Goal: Task Accomplishment & Management: Use online tool/utility

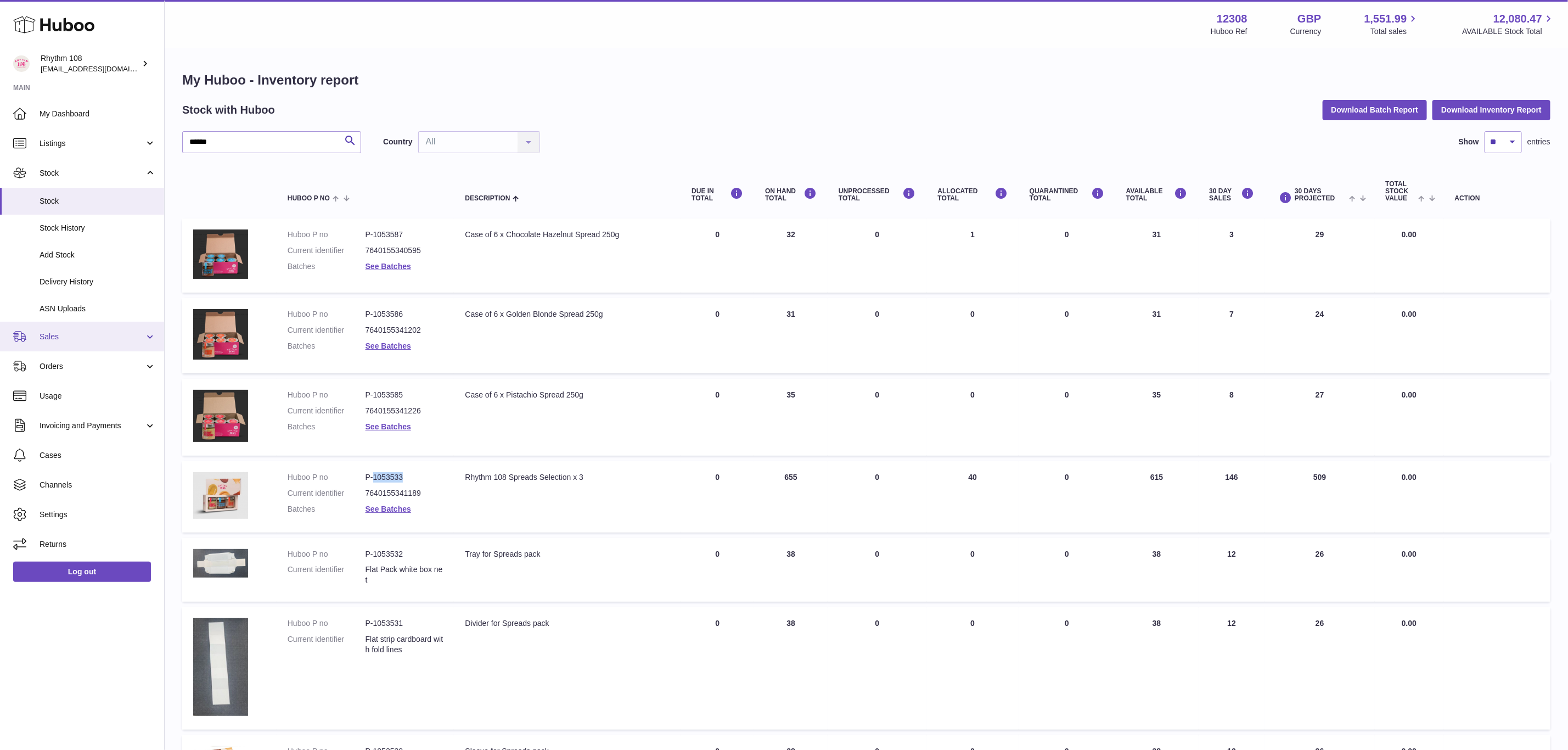
click at [62, 336] on span "Sales" at bounding box center [92, 337] width 105 height 11
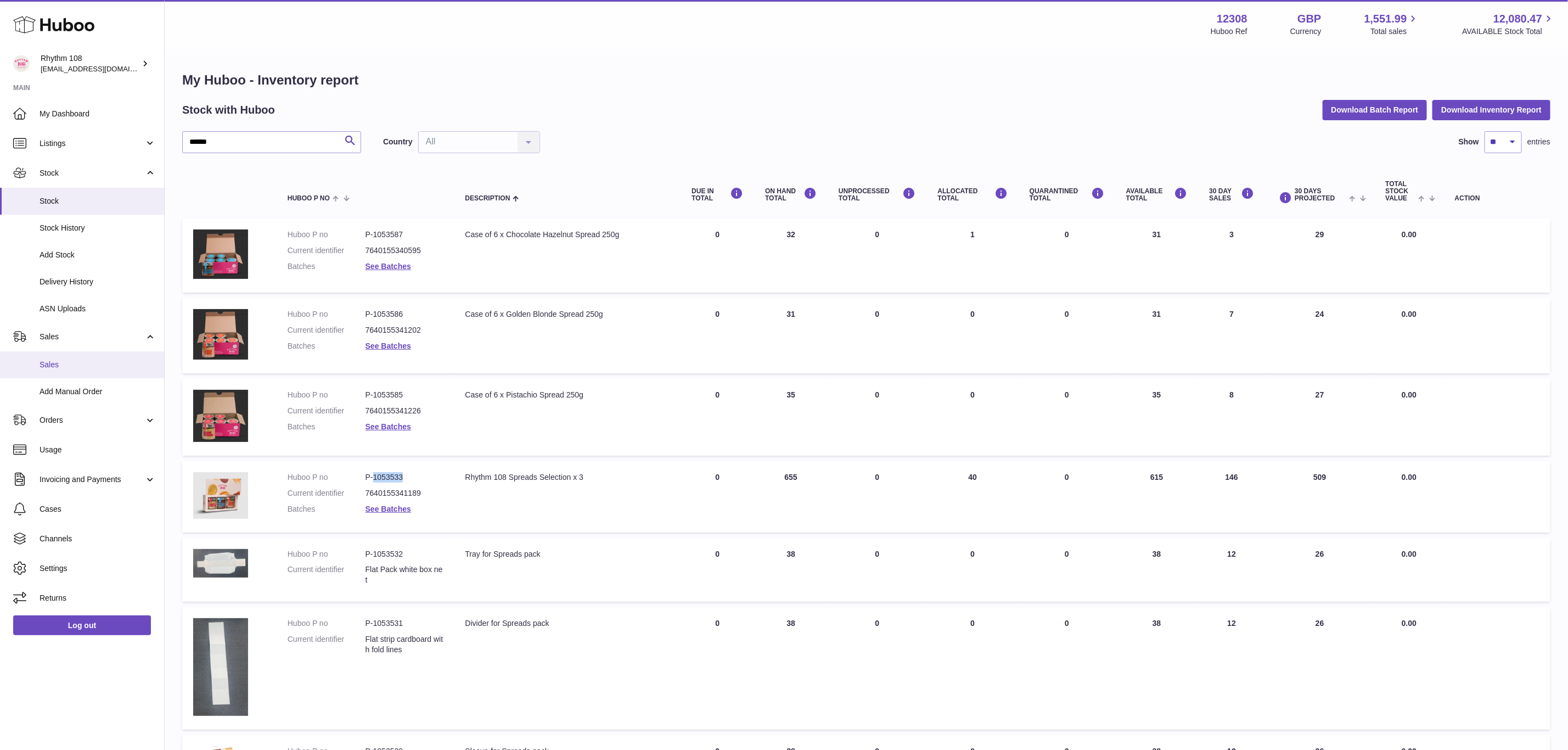
click at [70, 366] on span "Sales" at bounding box center [97, 365] width 117 height 11
click at [60, 362] on span "Sales" at bounding box center [97, 365] width 117 height 11
click at [48, 361] on span "Sales" at bounding box center [97, 365] width 117 height 11
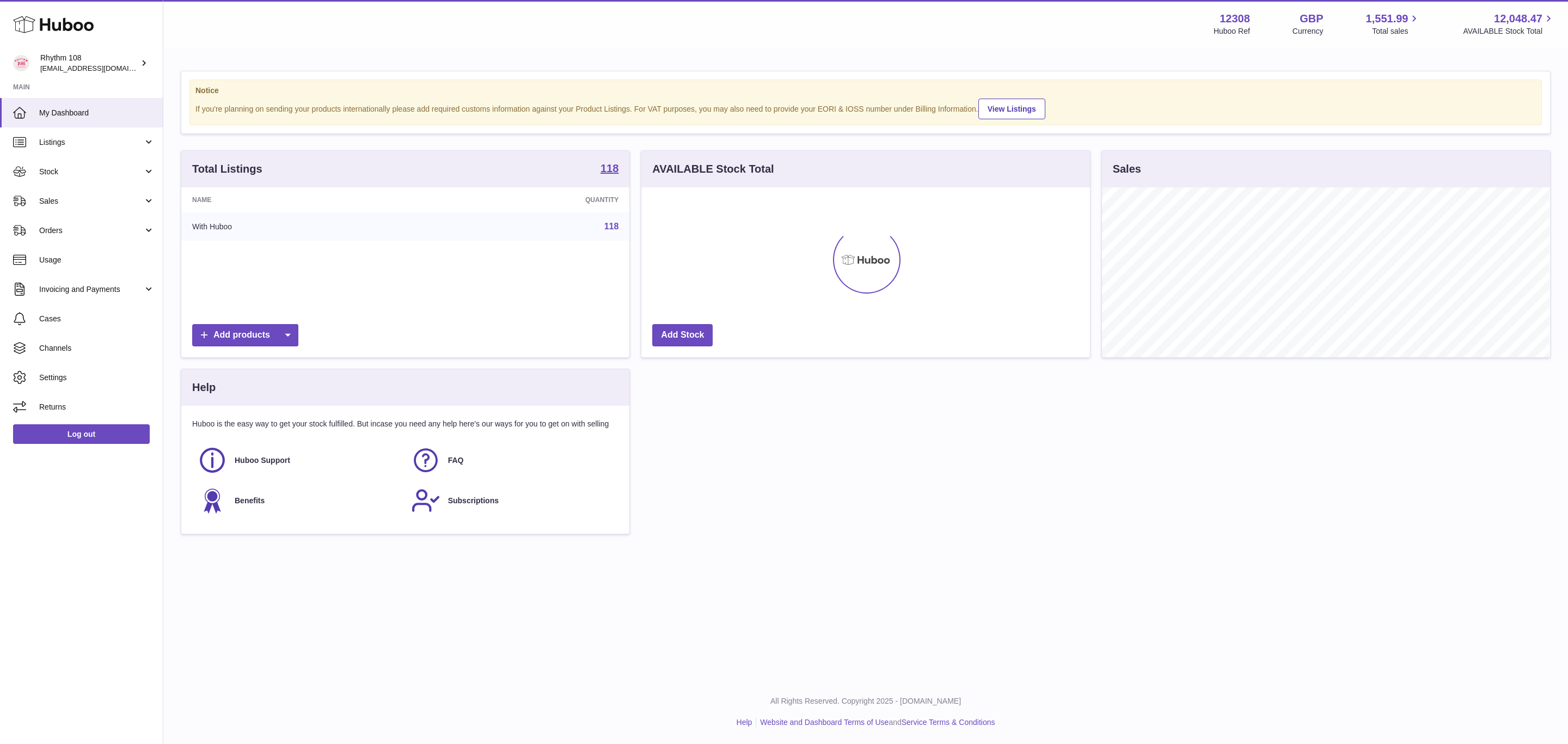
scroll to position [170, 447]
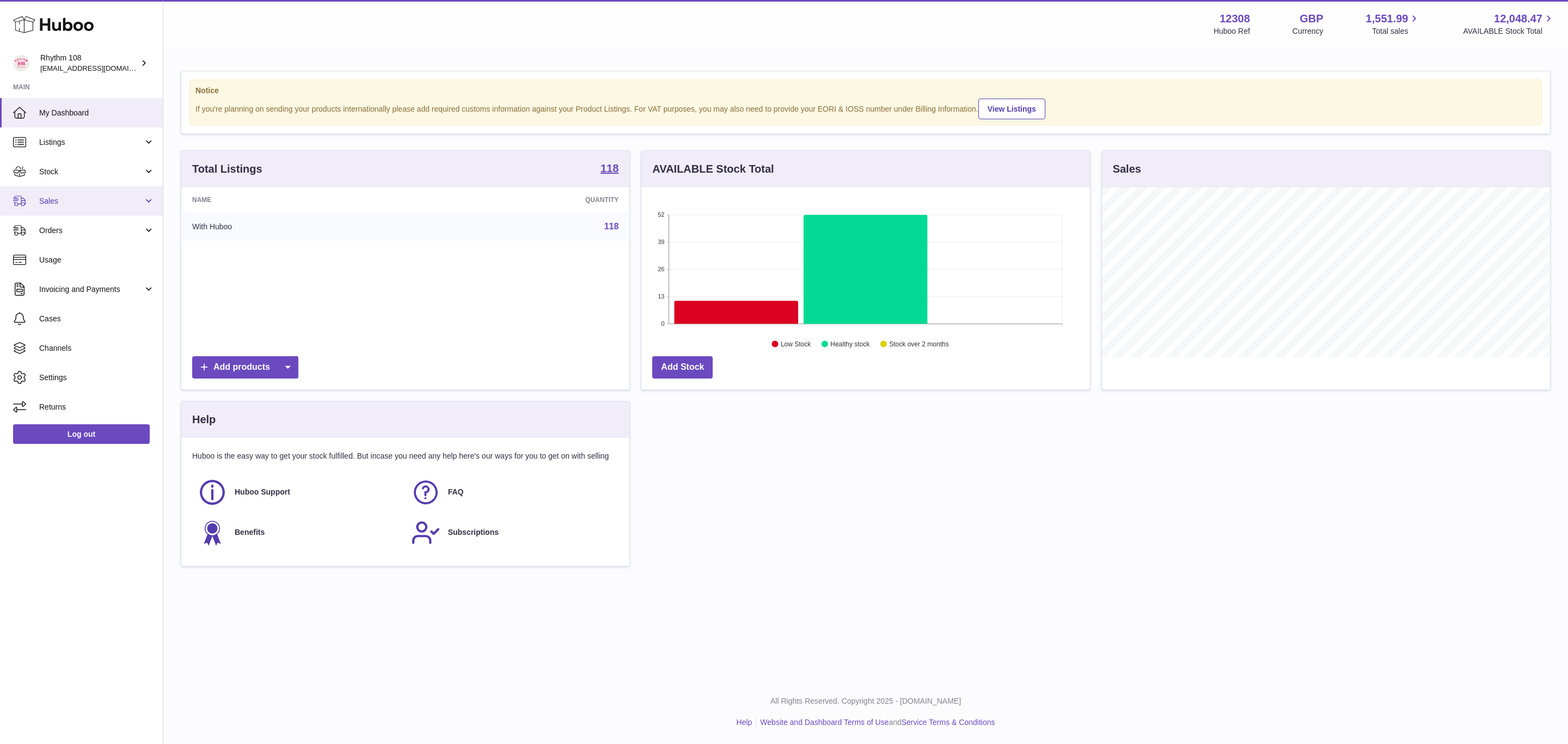
click at [82, 214] on link "Sales" at bounding box center [81, 201] width 163 height 29
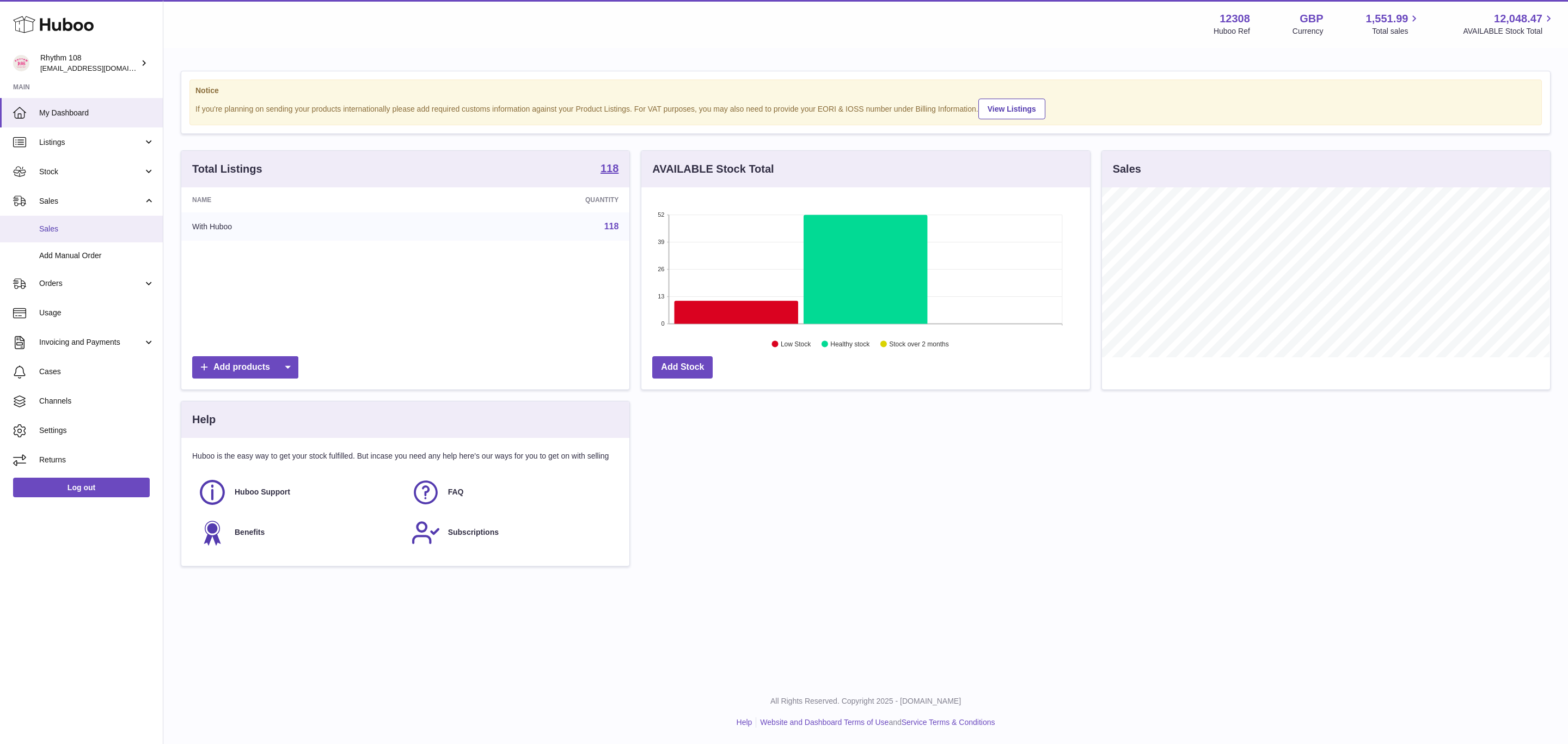
click at [85, 227] on span "Sales" at bounding box center [96, 229] width 116 height 11
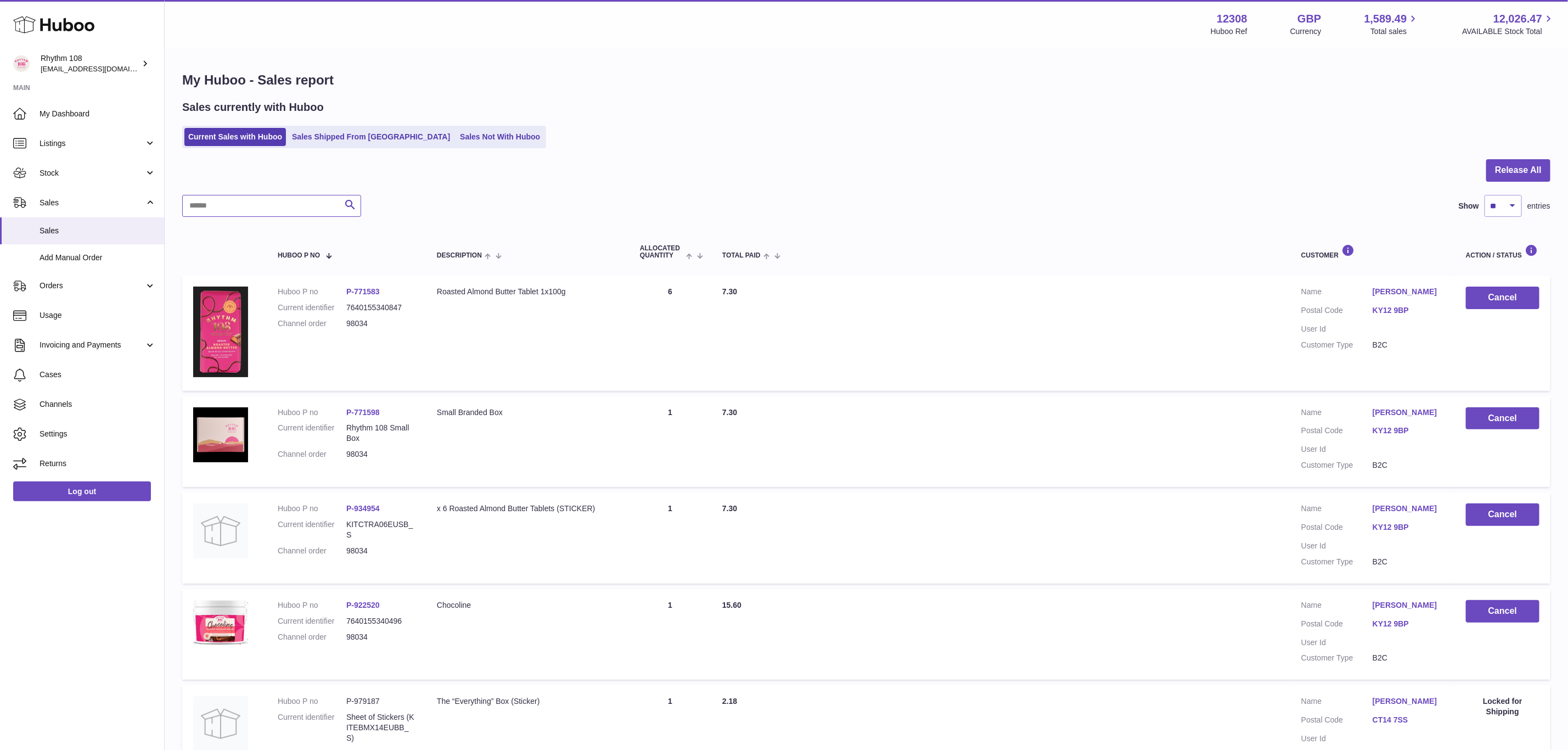
click at [307, 195] on input "text" at bounding box center [271, 206] width 179 height 22
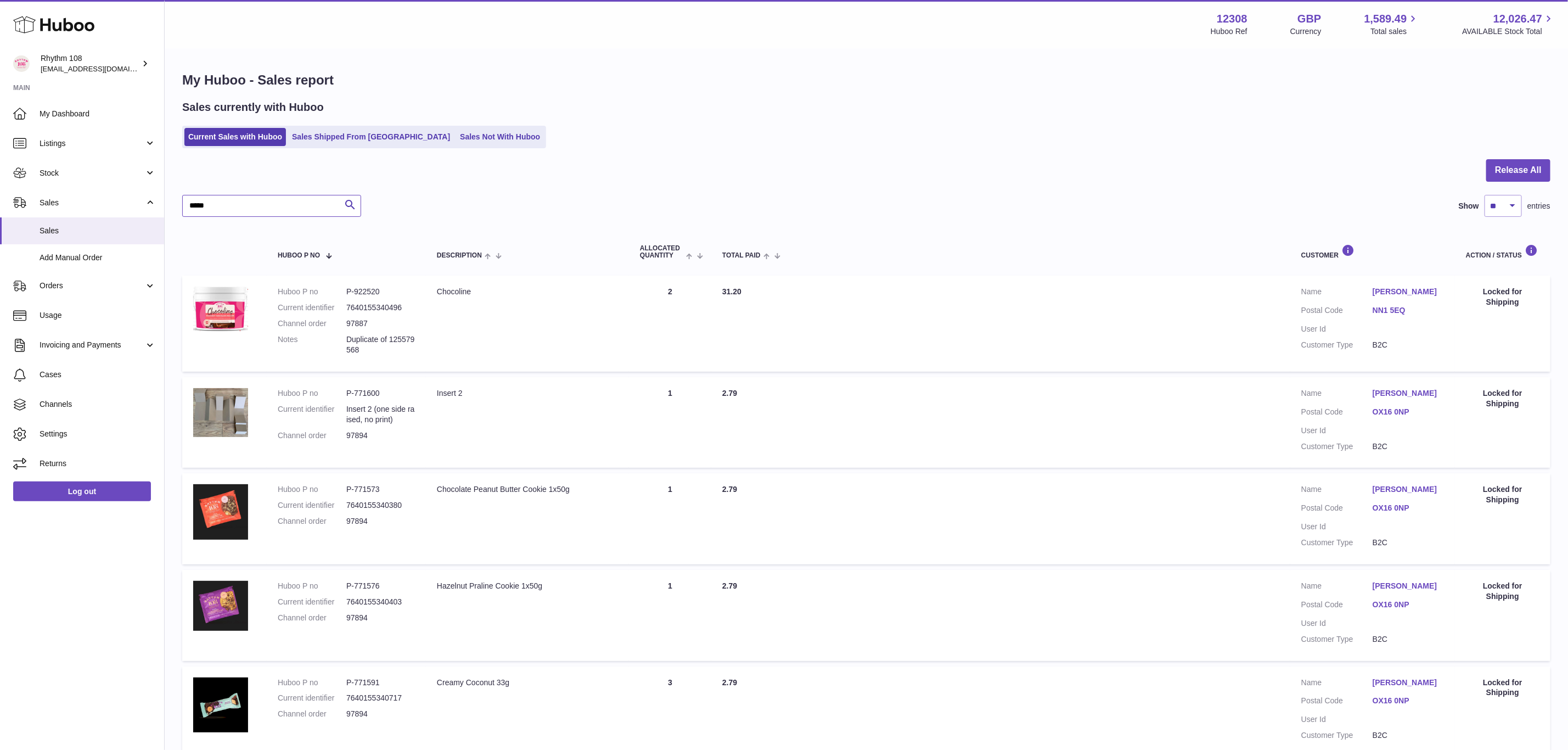
type input "*****"
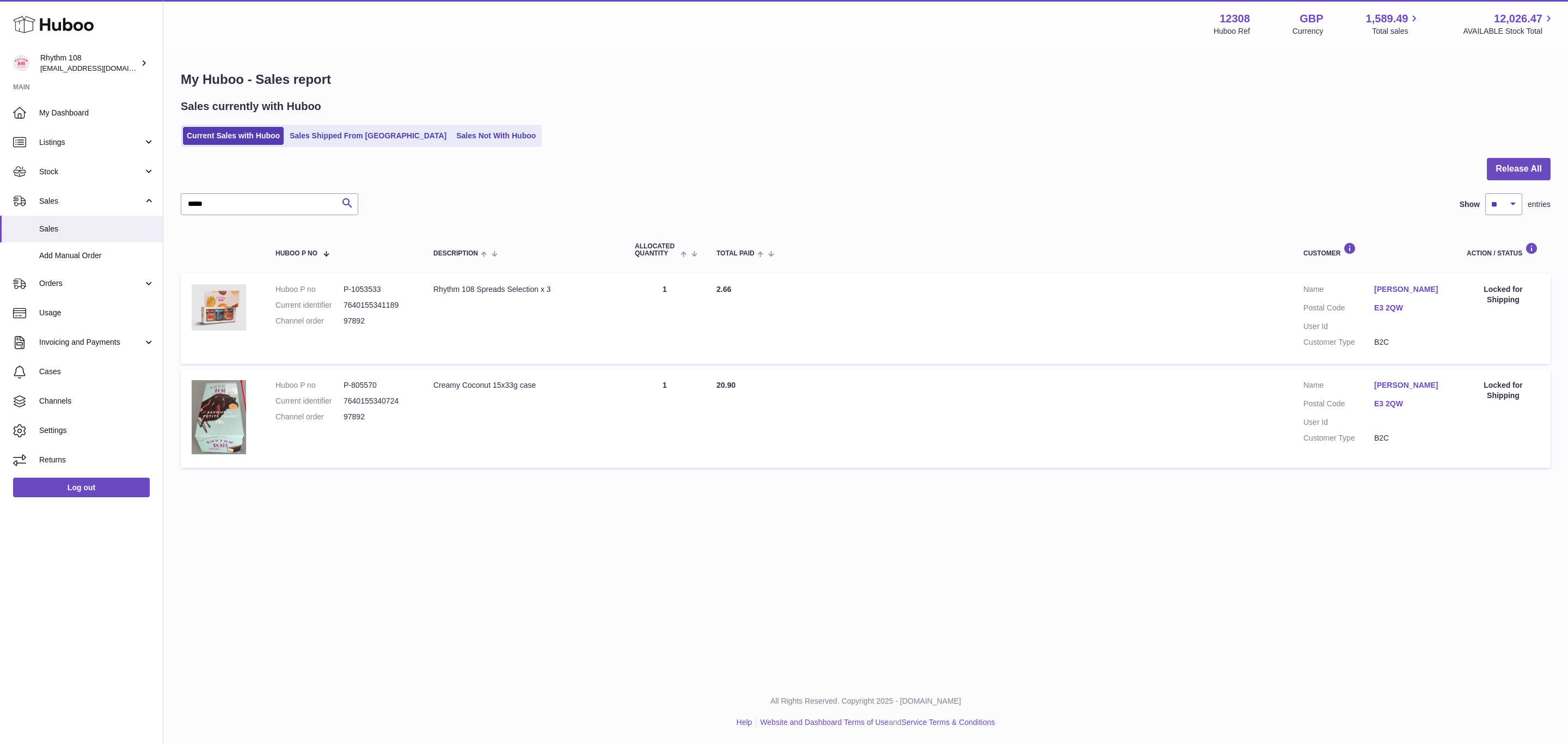
click at [1062, 561] on div "Menu Huboo 12308 Huboo Ref GBP Currency 1,589.49 Total sales 12,026.47 AVAILABL…" at bounding box center [866, 340] width 1405 height 680
drag, startPoint x: 241, startPoint y: 202, endPoint x: 117, endPoint y: 193, distance: 124.3
click at [117, 193] on div "Huboo Rhythm 108 orders@rhythm108.com Main My Dashboard Listings Not with Huboo…" at bounding box center [784, 372] width 1568 height 744
click at [55, 283] on span "Orders" at bounding box center [91, 284] width 104 height 11
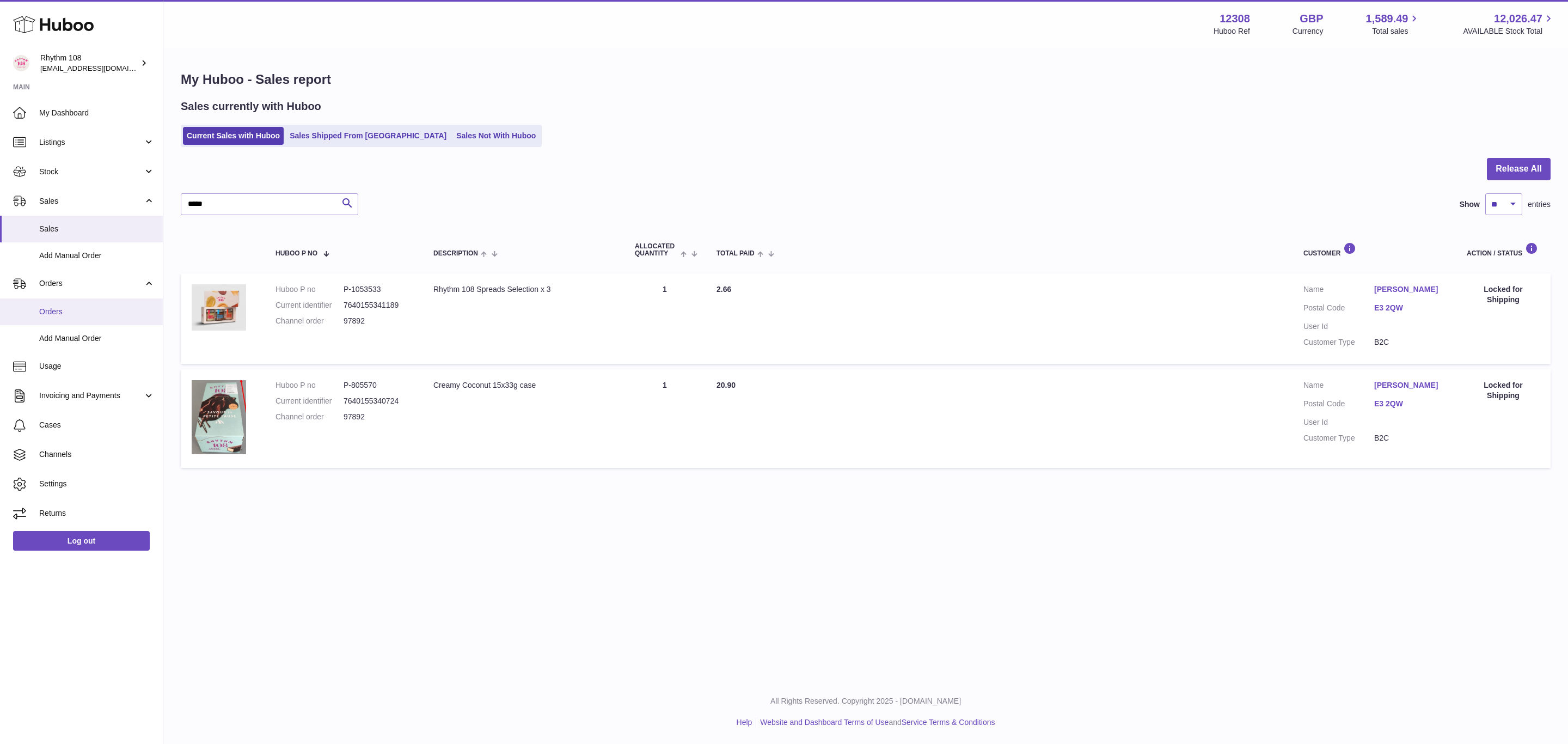
click at [69, 317] on link "Orders" at bounding box center [81, 311] width 163 height 27
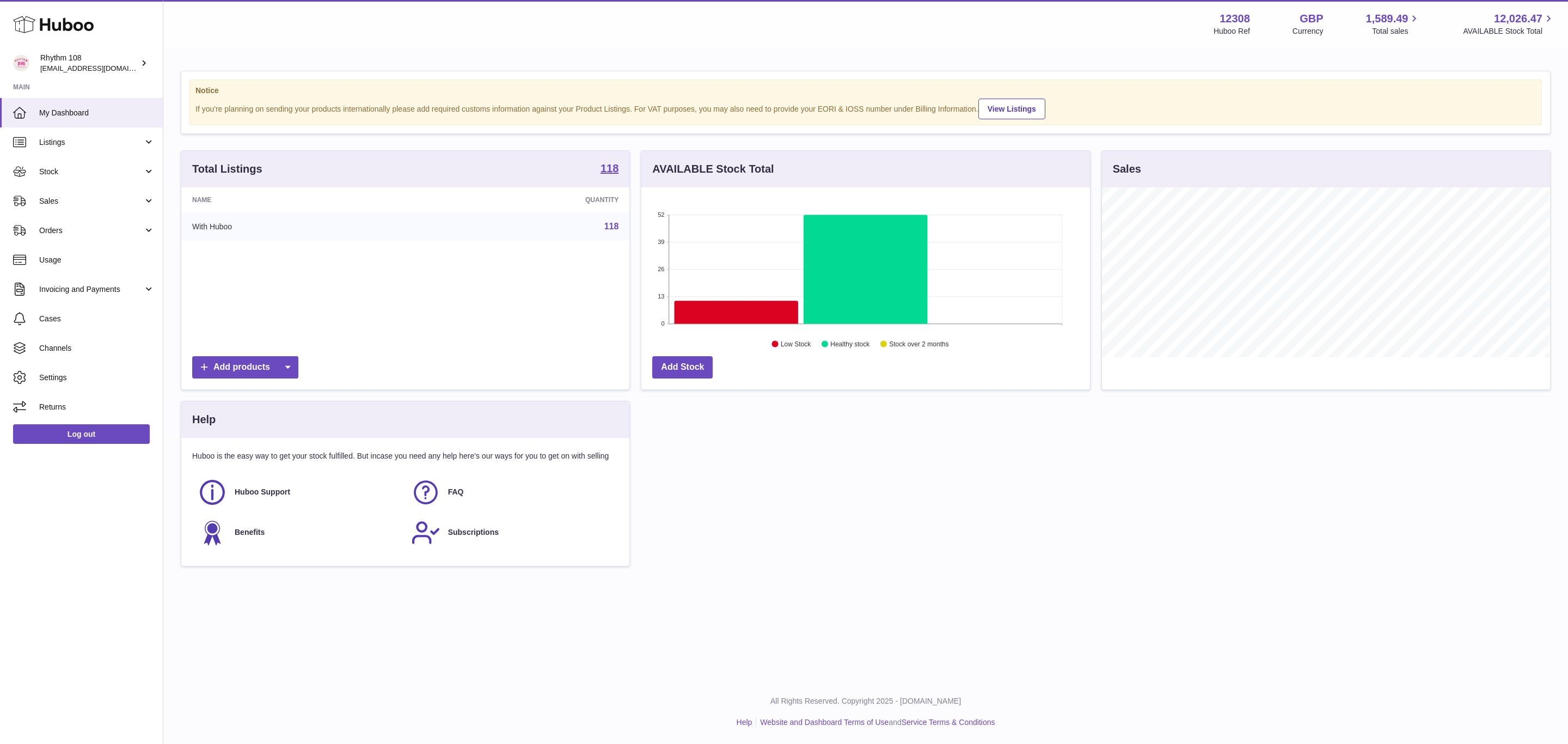
scroll to position [170, 447]
click at [51, 205] on span "Sales" at bounding box center [91, 202] width 104 height 11
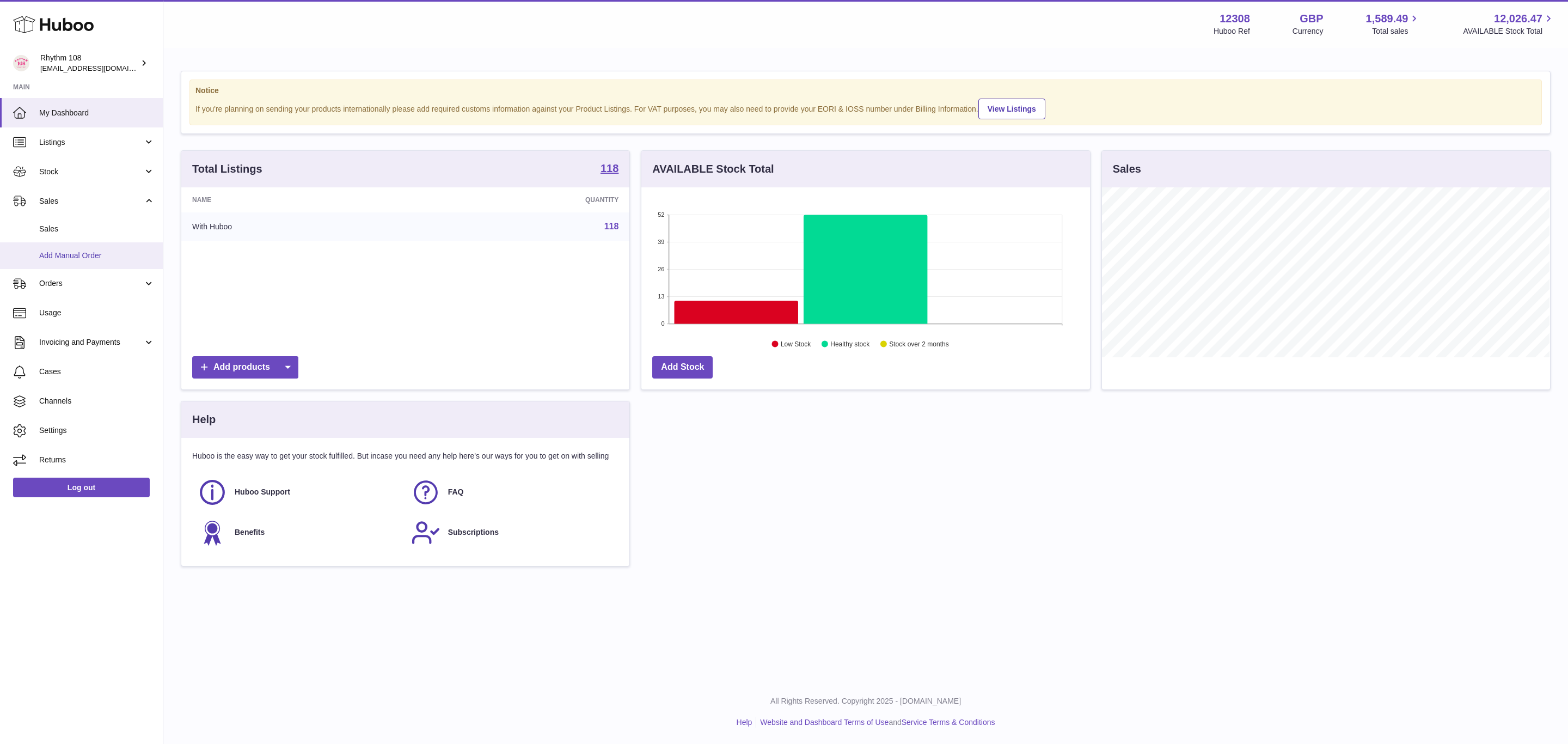
click at [62, 262] on link "Add Manual Order" at bounding box center [81, 256] width 163 height 27
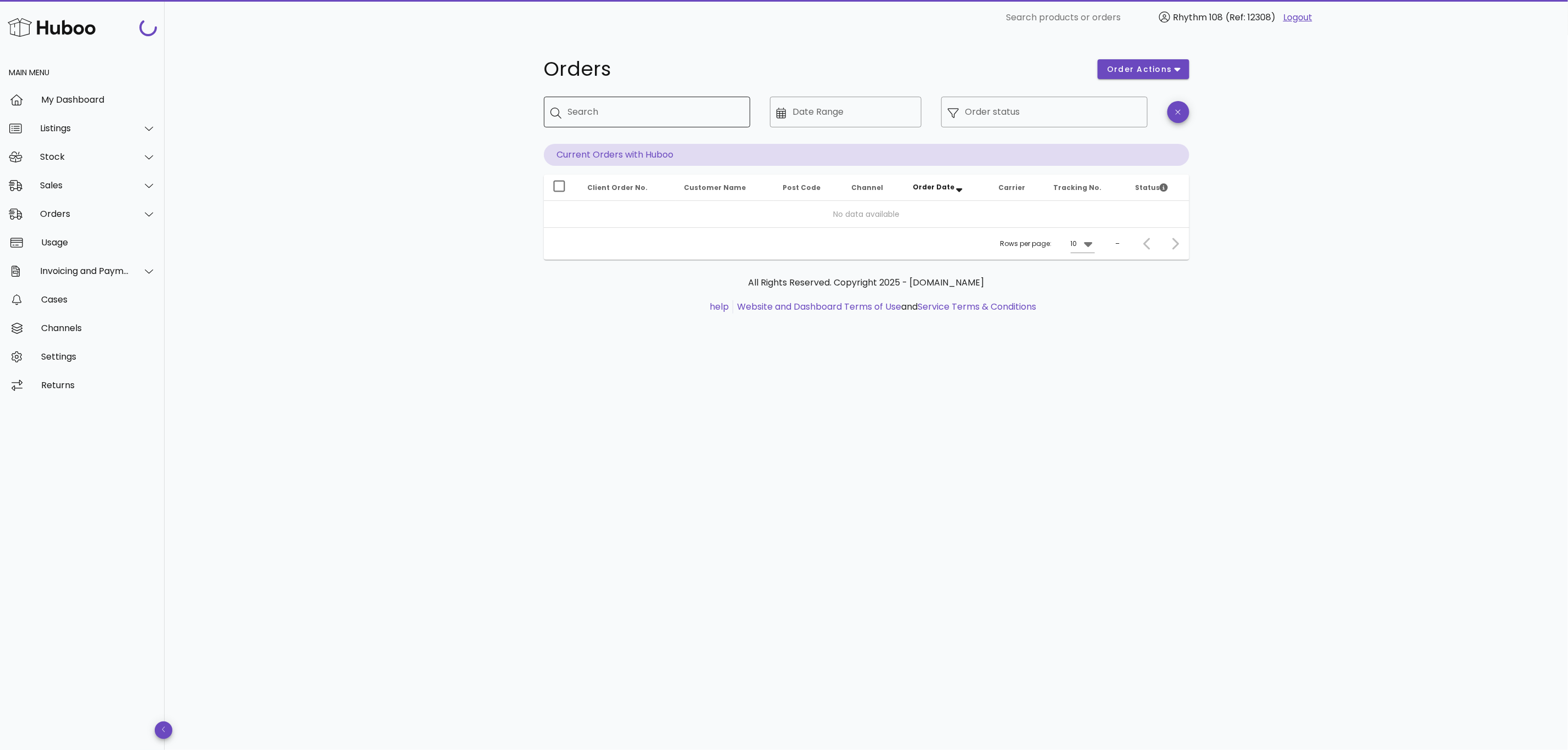
click at [647, 122] on div "Search" at bounding box center [654, 111] width 174 height 30
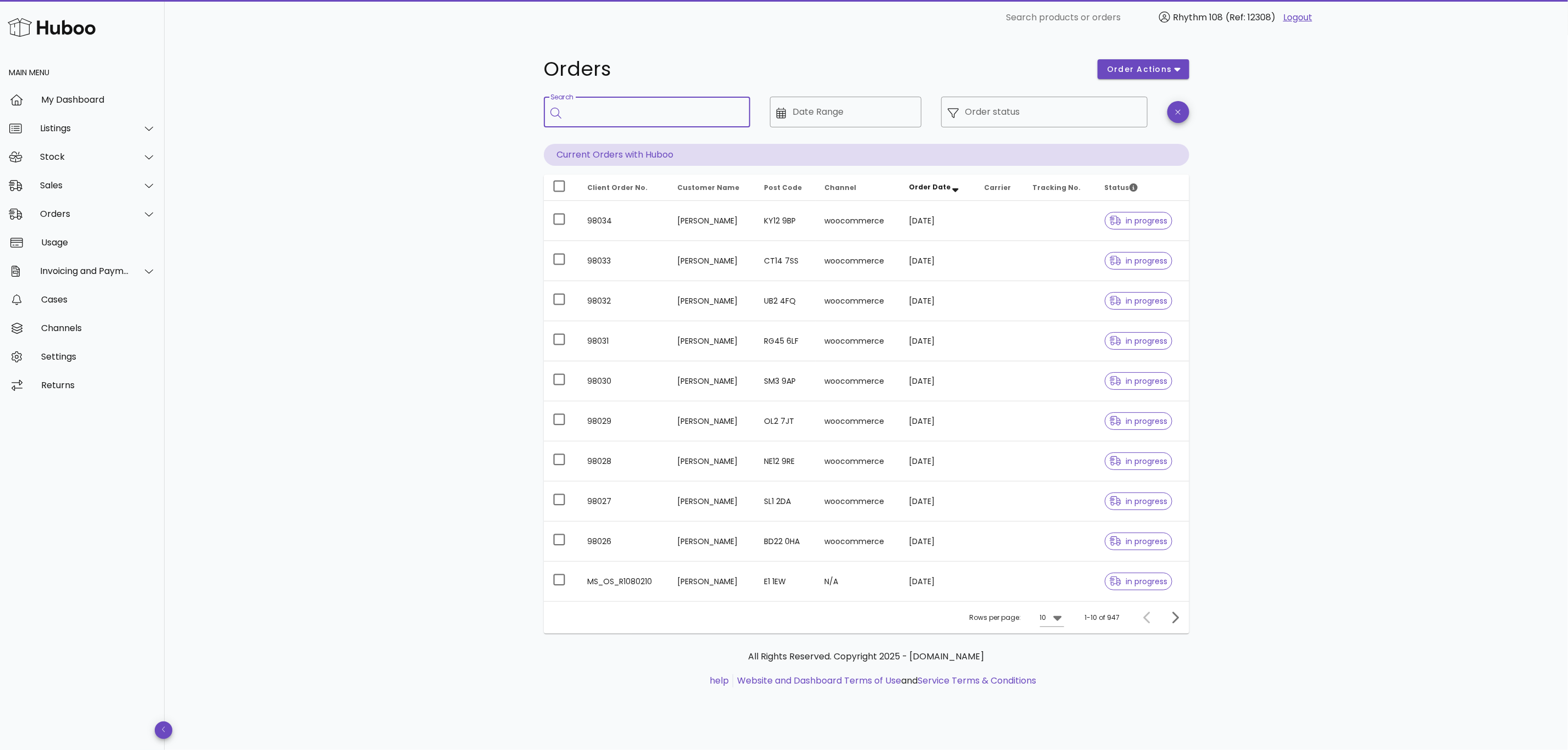
paste input "*****"
type input "*****"
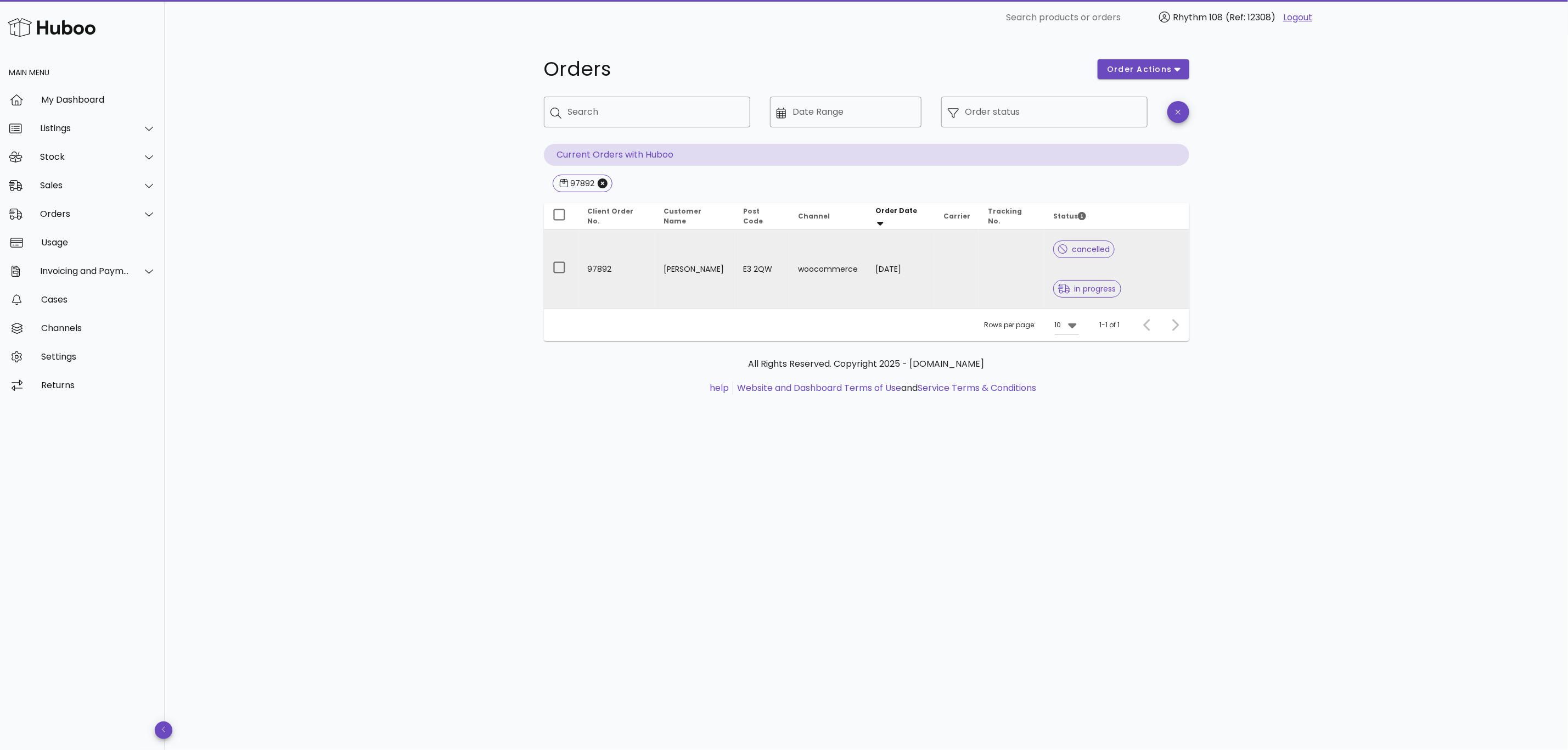
click at [965, 260] on td at bounding box center [957, 268] width 45 height 79
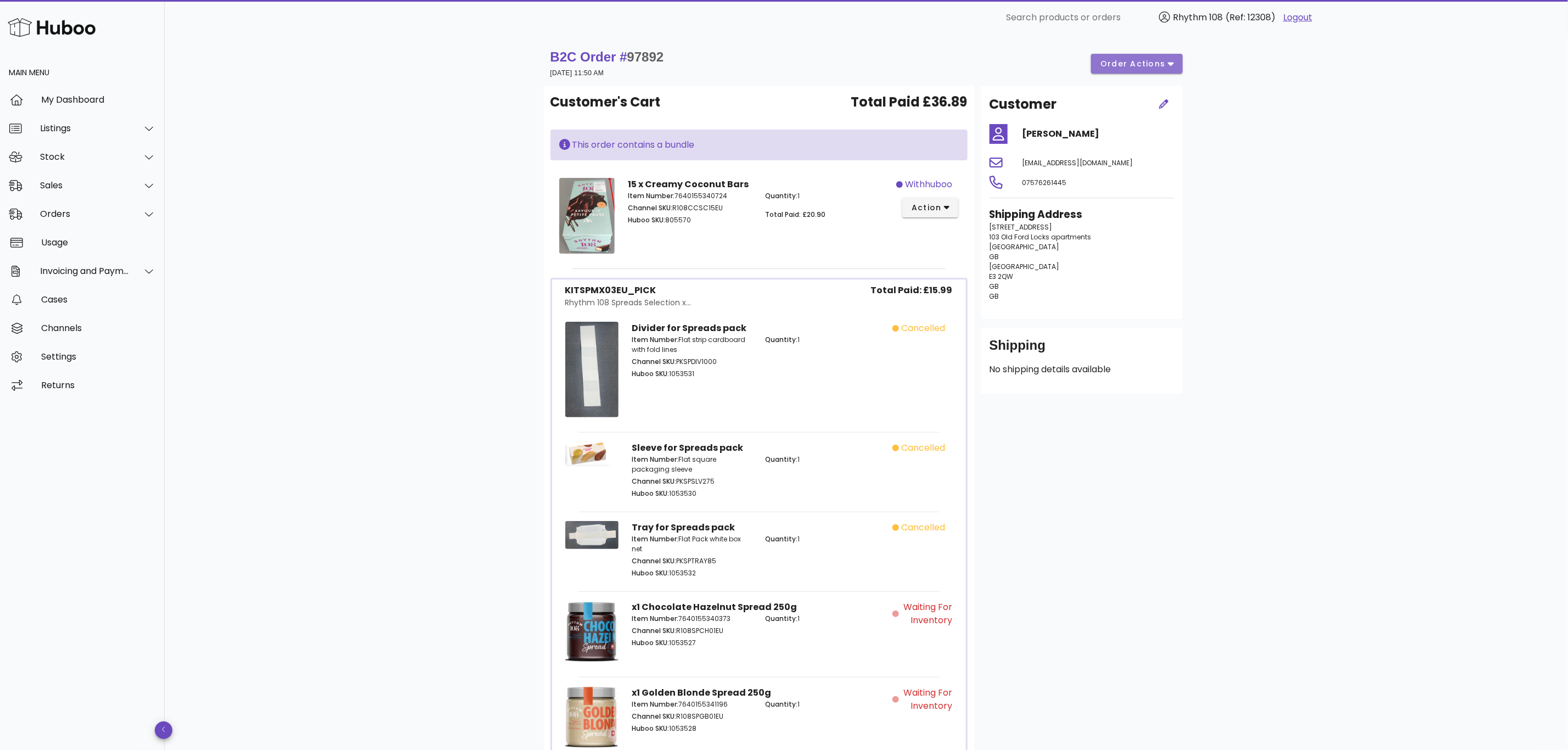
click at [1163, 68] on span "order actions" at bounding box center [1133, 63] width 66 height 12
click at [1158, 134] on div "Cancel" at bounding box center [1166, 129] width 46 height 11
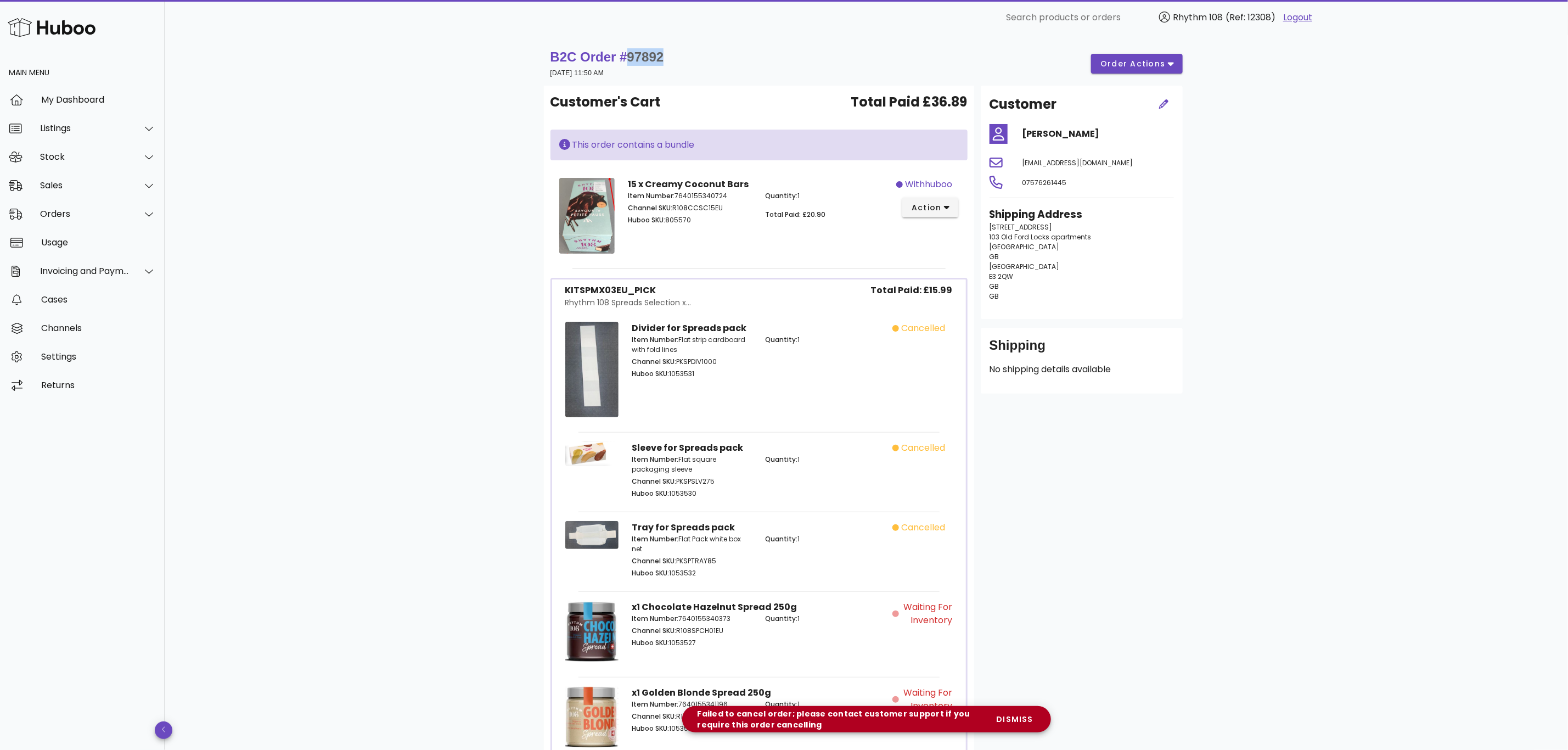
drag, startPoint x: 672, startPoint y: 56, endPoint x: 631, endPoint y: 58, distance: 41.0
click at [631, 58] on div "B2C Order # 97892 28 September 2025 at 11:50 AM order actions" at bounding box center [866, 63] width 632 height 30
copy span "97892"
drag, startPoint x: 1099, startPoint y: 130, endPoint x: 1020, endPoint y: 125, distance: 79.2
click at [1020, 125] on div "[PERSON_NAME]" at bounding box center [1098, 134] width 165 height 27
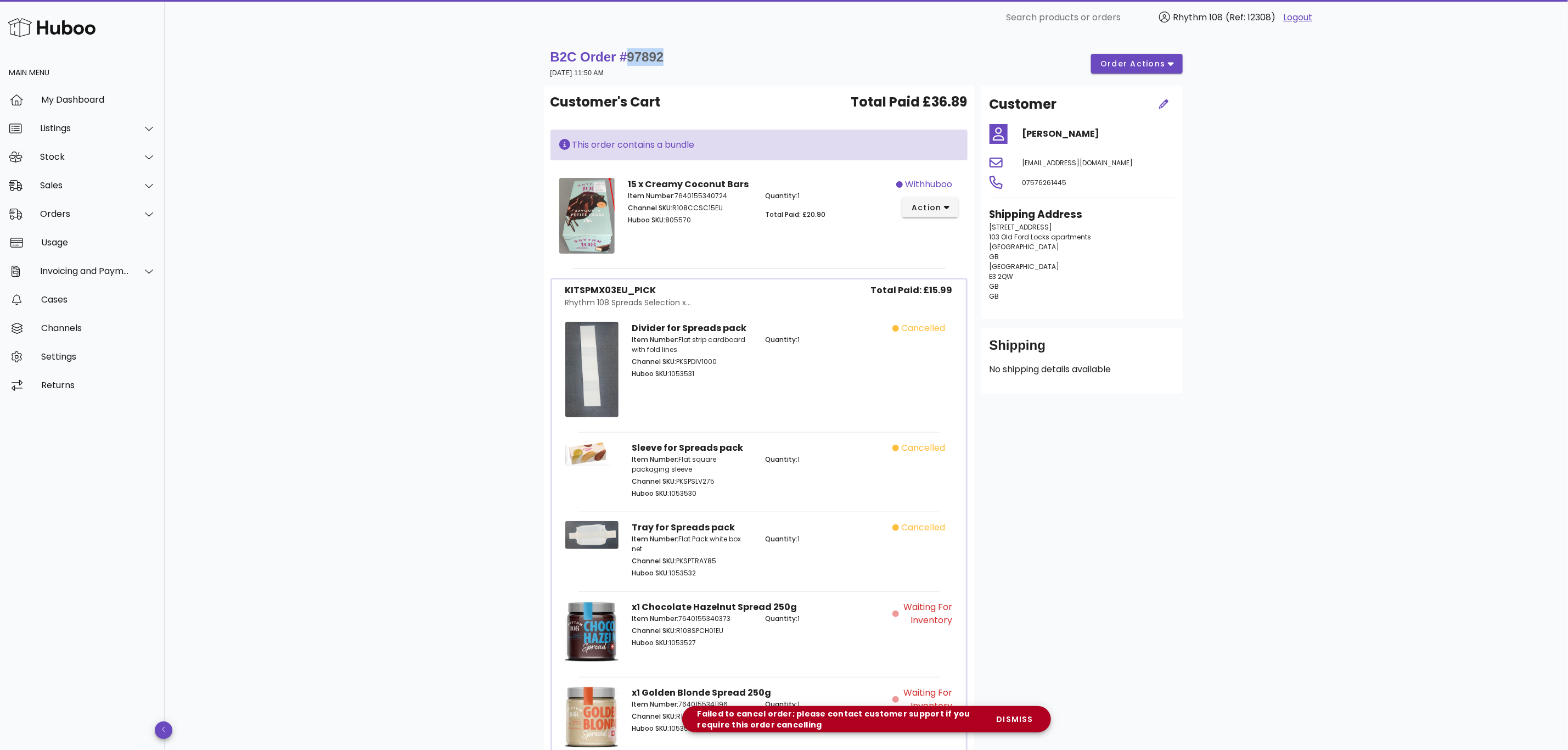
copy h4 "[PERSON_NAME]"
drag, startPoint x: 1035, startPoint y: 226, endPoint x: 975, endPoint y: 227, distance: 60.0
click at [975, 227] on div "Customer Caroline Galea miss.krg@gmail.com 07576261445 Shipping Address 3 Dace …" at bounding box center [1081, 466] width 215 height 760
copy span "3 Dace Road"
drag, startPoint x: 1091, startPoint y: 237, endPoint x: 989, endPoint y: 241, distance: 102.1
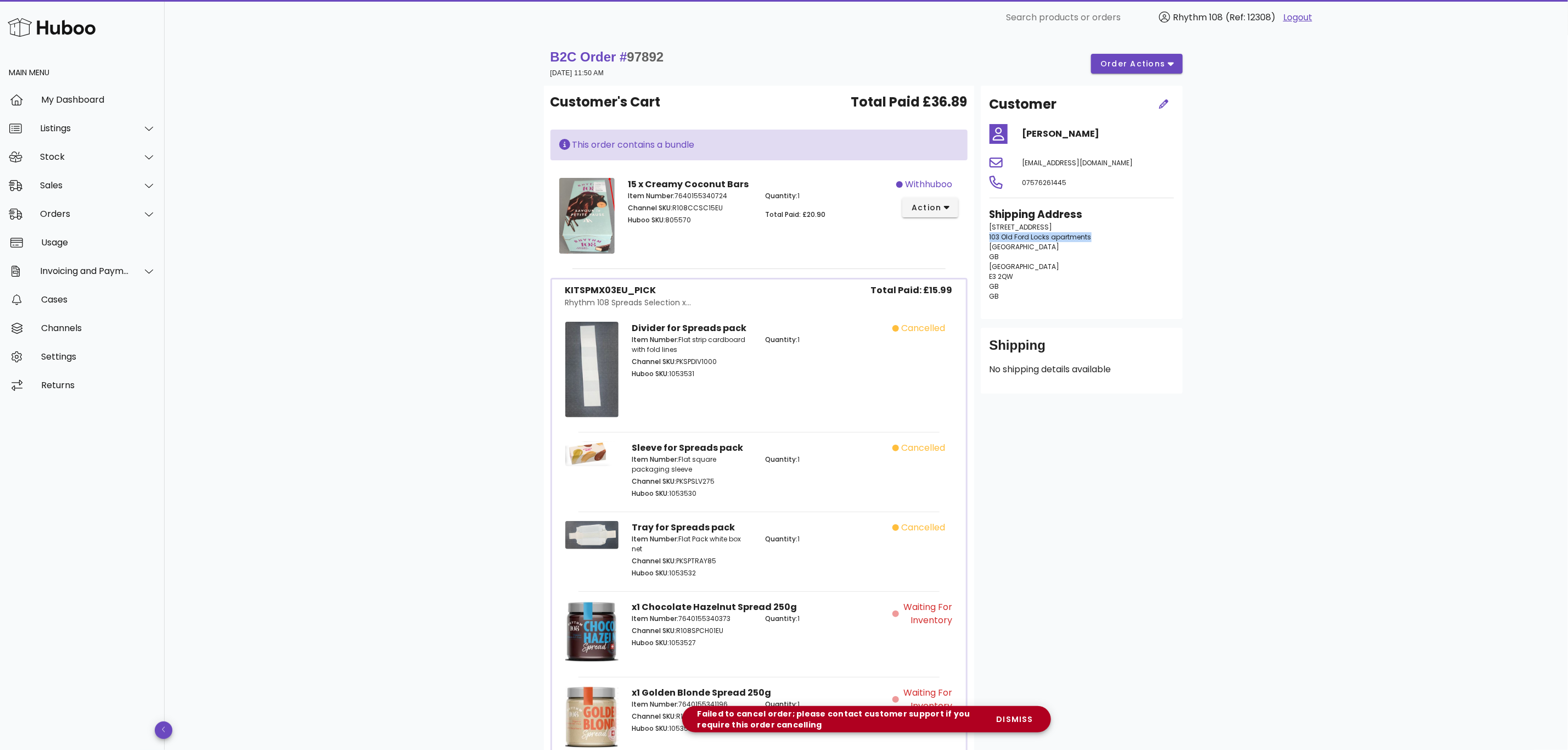
click at [989, 241] on p "3 Dace Road 103 Old Ford Locks apartments London GB London E3 2QW GB GB" at bounding box center [1081, 261] width 185 height 79
copy span "103 Old Ford Locks apartments"
drag, startPoint x: 1015, startPoint y: 276, endPoint x: 973, endPoint y: 277, distance: 42.0
click at [974, 277] on div "Customer Caroline Galea miss.krg@gmail.com 07576261445 Shipping Address 3 Dace …" at bounding box center [1081, 466] width 215 height 760
copy span "E3 2QW"
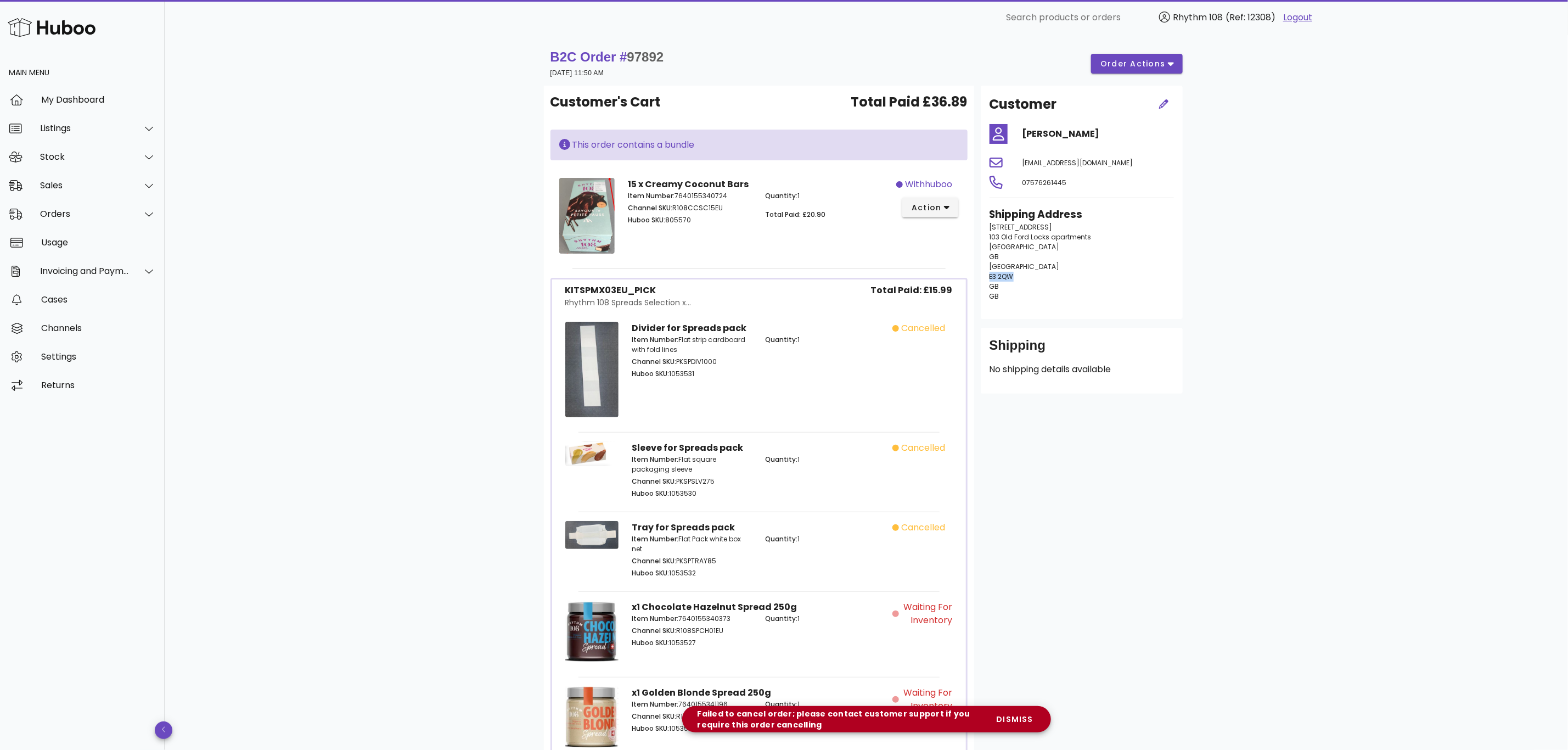
drag, startPoint x: 1078, startPoint y: 183, endPoint x: 1023, endPoint y: 182, distance: 55.0
click at [1023, 182] on div "07576261445" at bounding box center [1098, 183] width 165 height 27
copy span "07576261445"
drag, startPoint x: 1092, startPoint y: 161, endPoint x: 1015, endPoint y: 161, distance: 77.0
click at [1016, 161] on div "miss.krg@gmail.com" at bounding box center [1098, 162] width 165 height 27
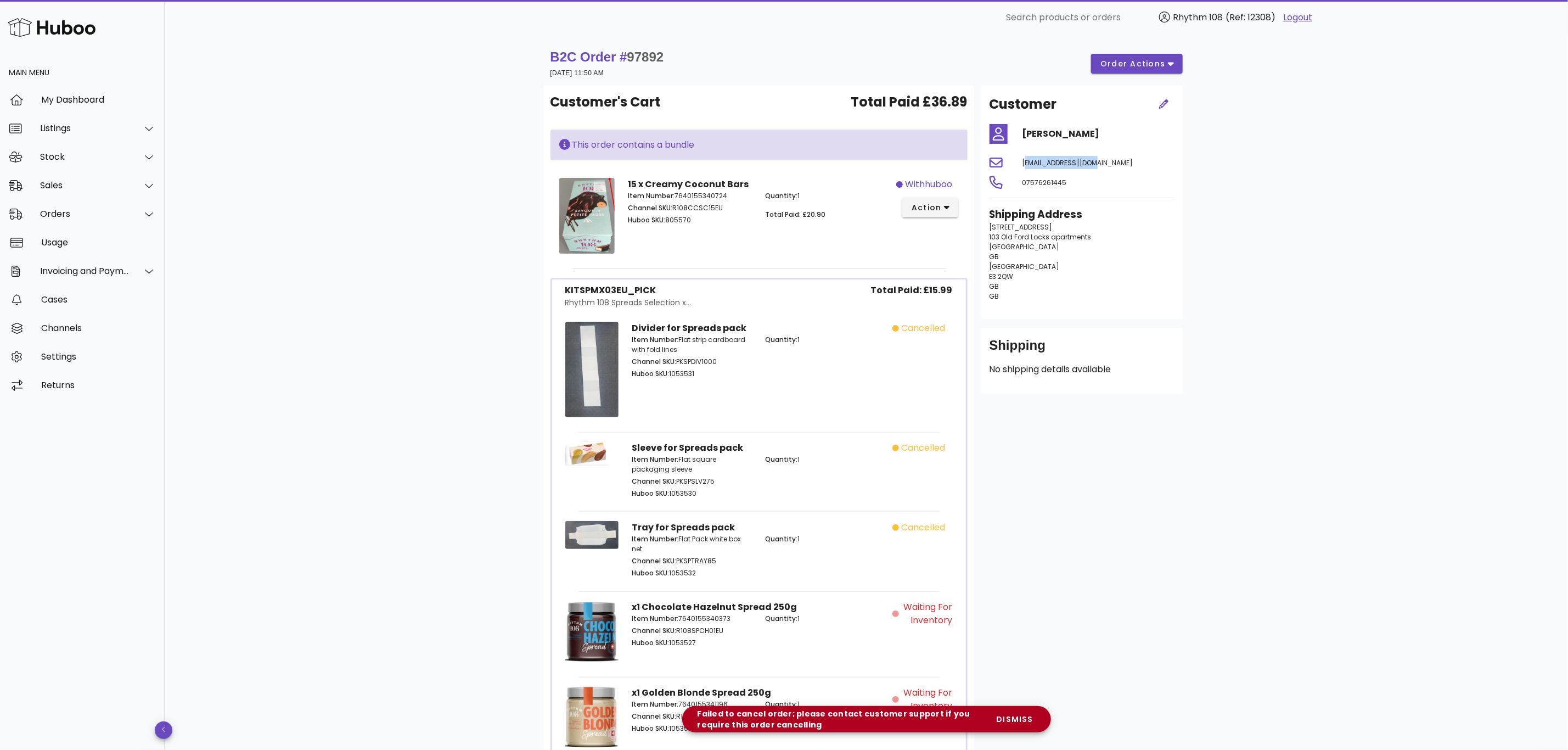
copy span "miss.krg@gmail.com"
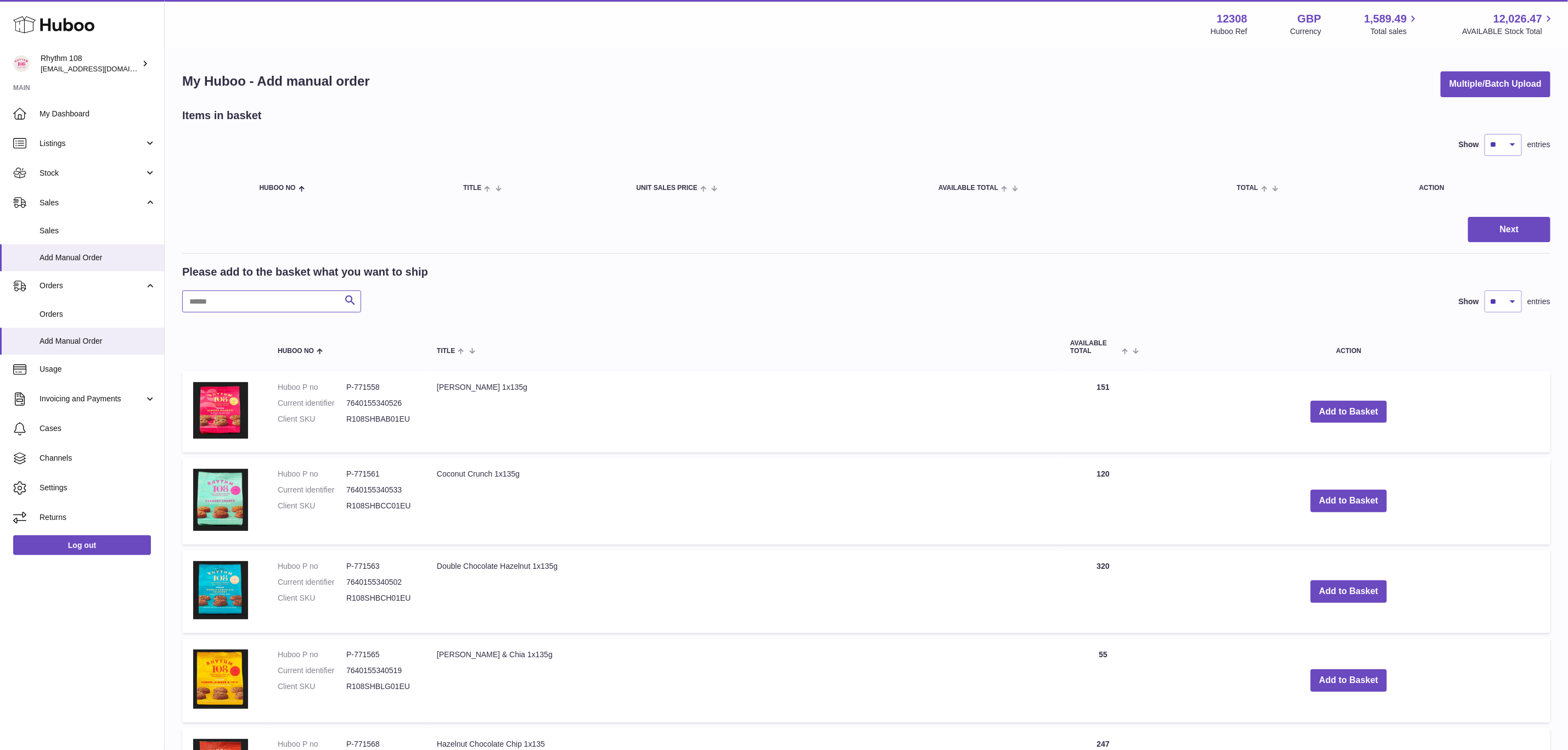
click at [257, 300] on input "text" at bounding box center [271, 301] width 179 height 22
paste input "*****"
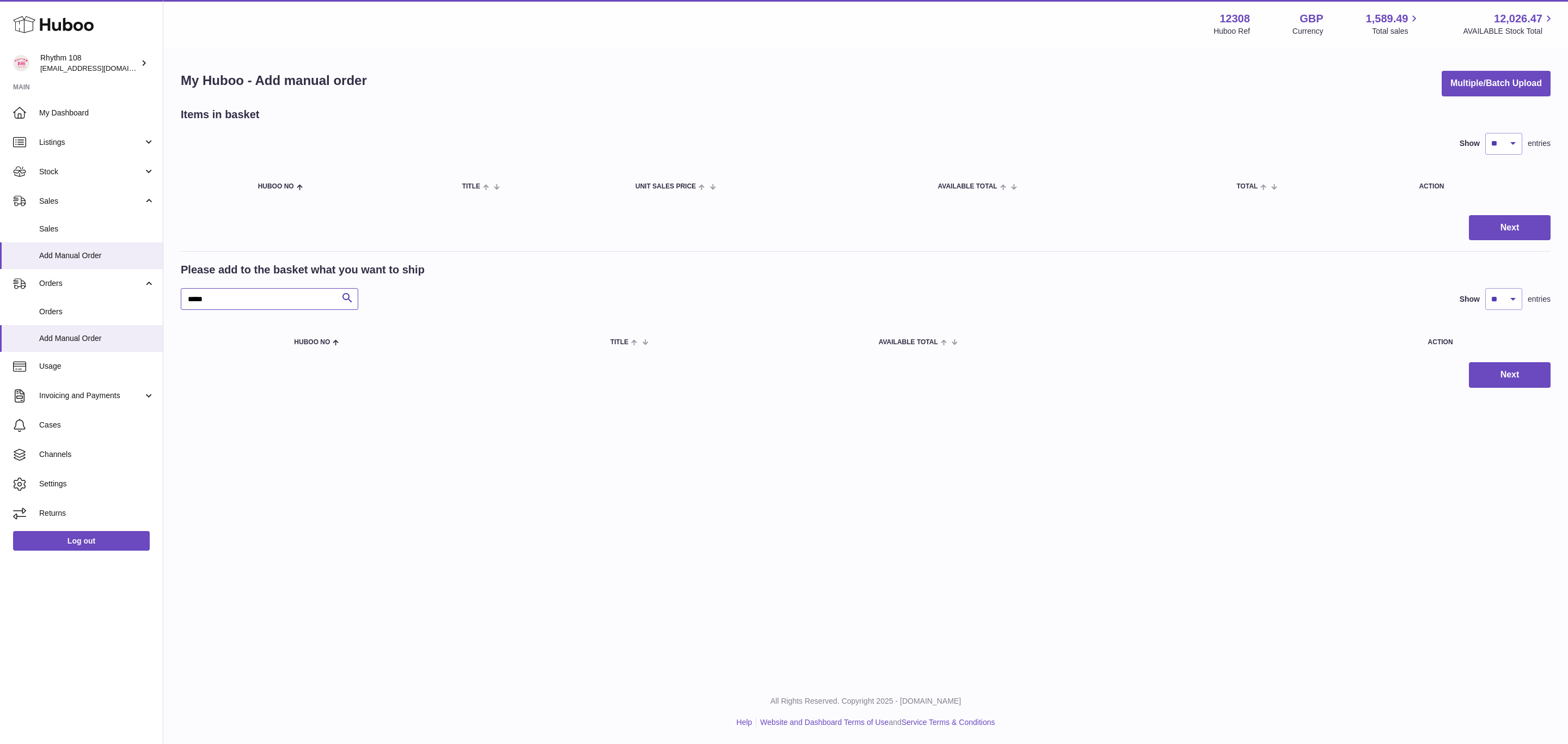
click at [187, 299] on input "*****" at bounding box center [269, 299] width 178 height 22
type input "*****"
drag, startPoint x: 183, startPoint y: 295, endPoint x: 273, endPoint y: 305, distance: 90.6
click at [273, 305] on div "My Huboo - Add manual order Multiple/Batch Upload Items in basket Show ** ** **…" at bounding box center [866, 229] width 1405 height 361
drag, startPoint x: 209, startPoint y: 296, endPoint x: 142, endPoint y: 295, distance: 67.0
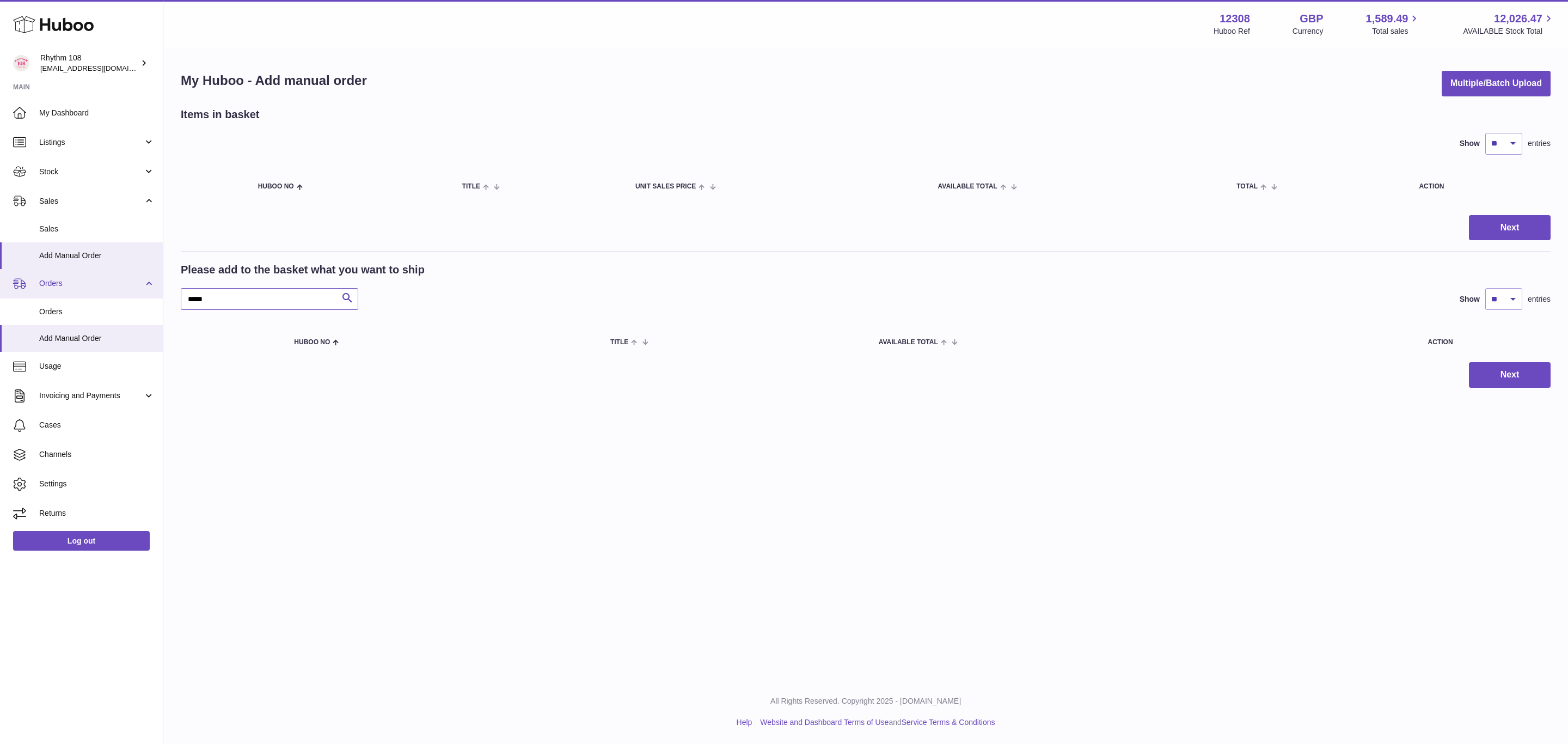
click at [147, 296] on div "Huboo Rhythm 108 [EMAIL_ADDRESS][DOMAIN_NAME] Main My Dashboard Listings Not wi…" at bounding box center [784, 372] width 1568 height 744
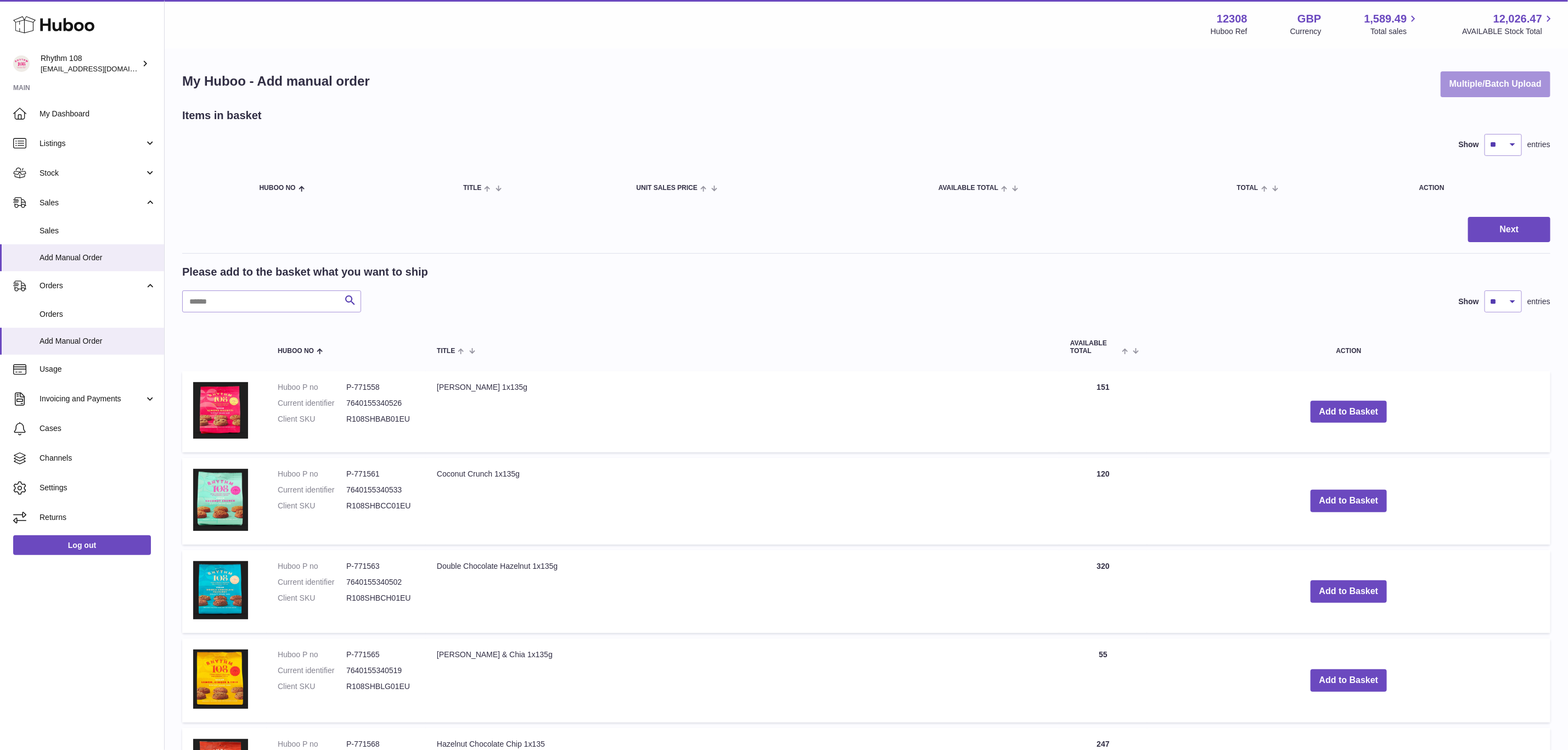
click at [1512, 91] on button "Multiple/Batch Upload" at bounding box center [1495, 84] width 110 height 26
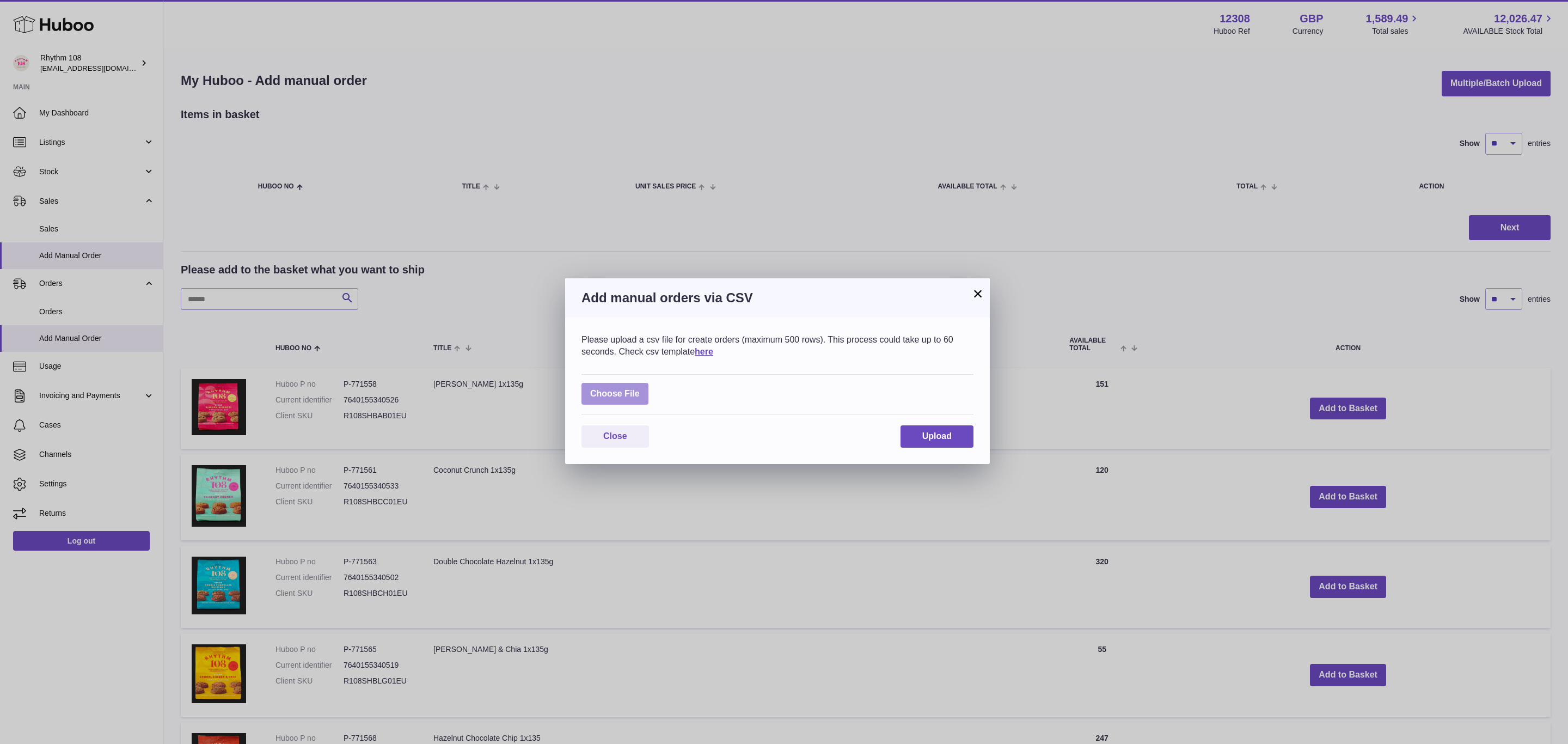
click at [622, 393] on label at bounding box center [616, 394] width 67 height 22
click at [640, 389] on input "file" at bounding box center [640, 388] width 1 height 1
click at [979, 293] on button "×" at bounding box center [978, 294] width 13 height 13
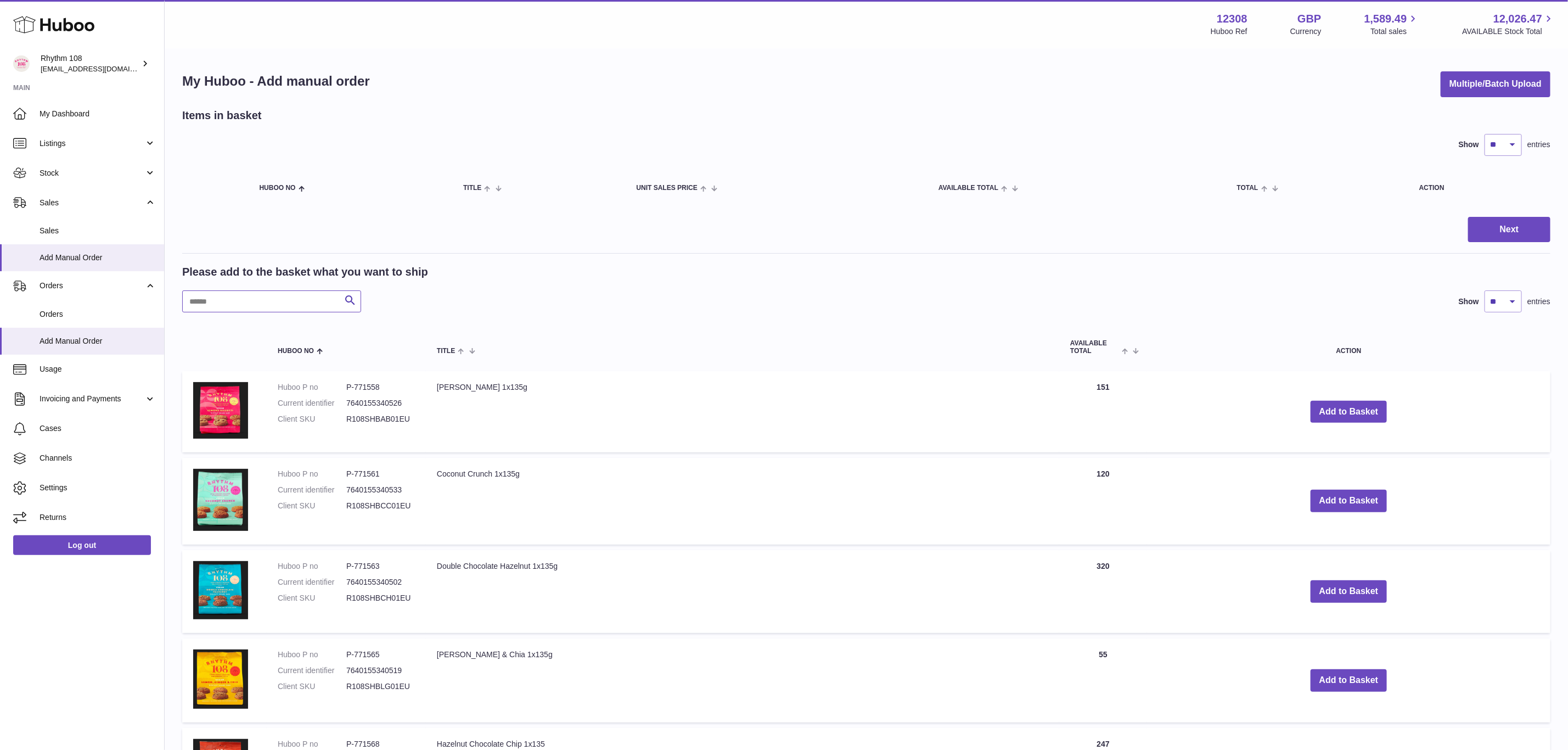
click at [274, 303] on input "text" at bounding box center [271, 301] width 179 height 22
type input "**"
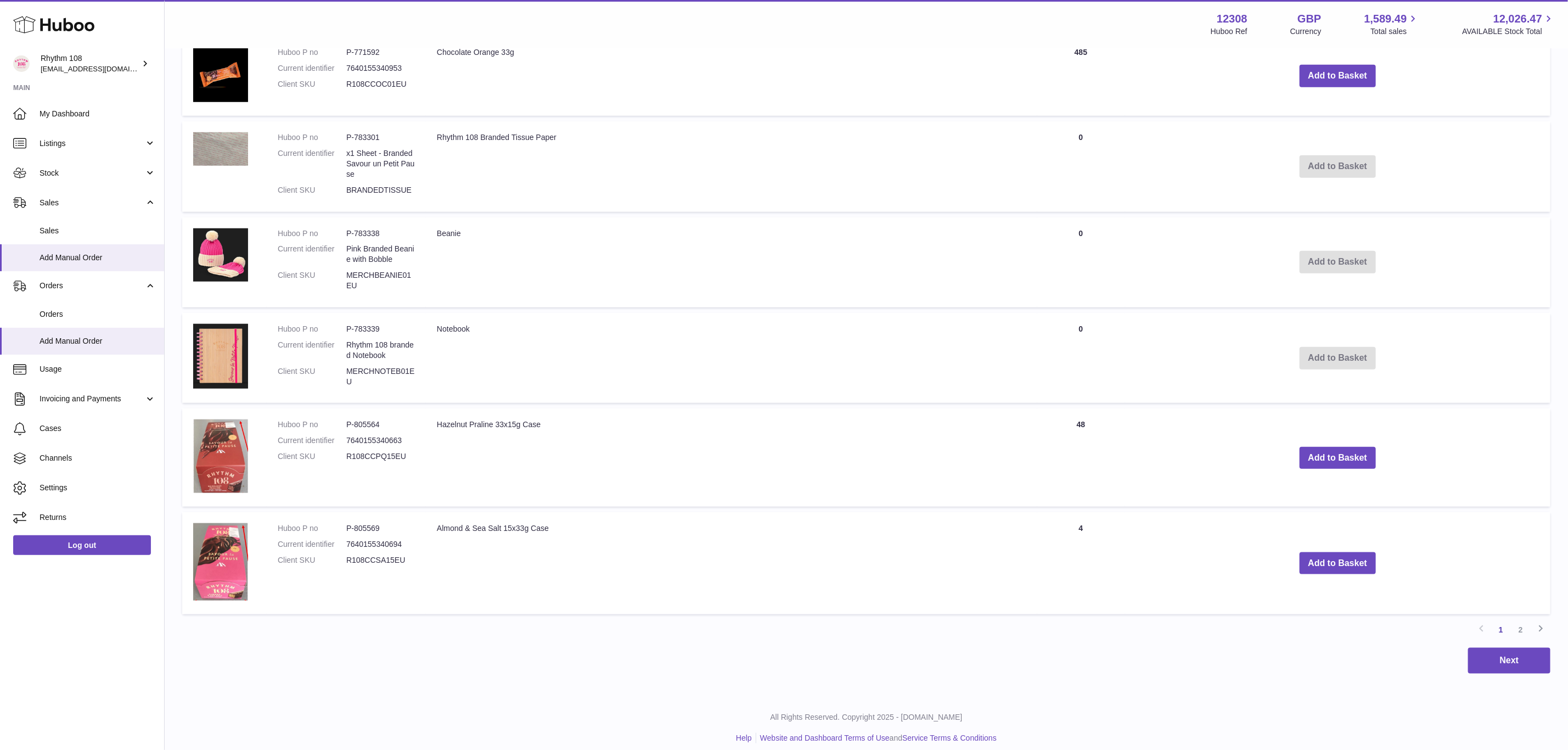
scroll to position [686, 0]
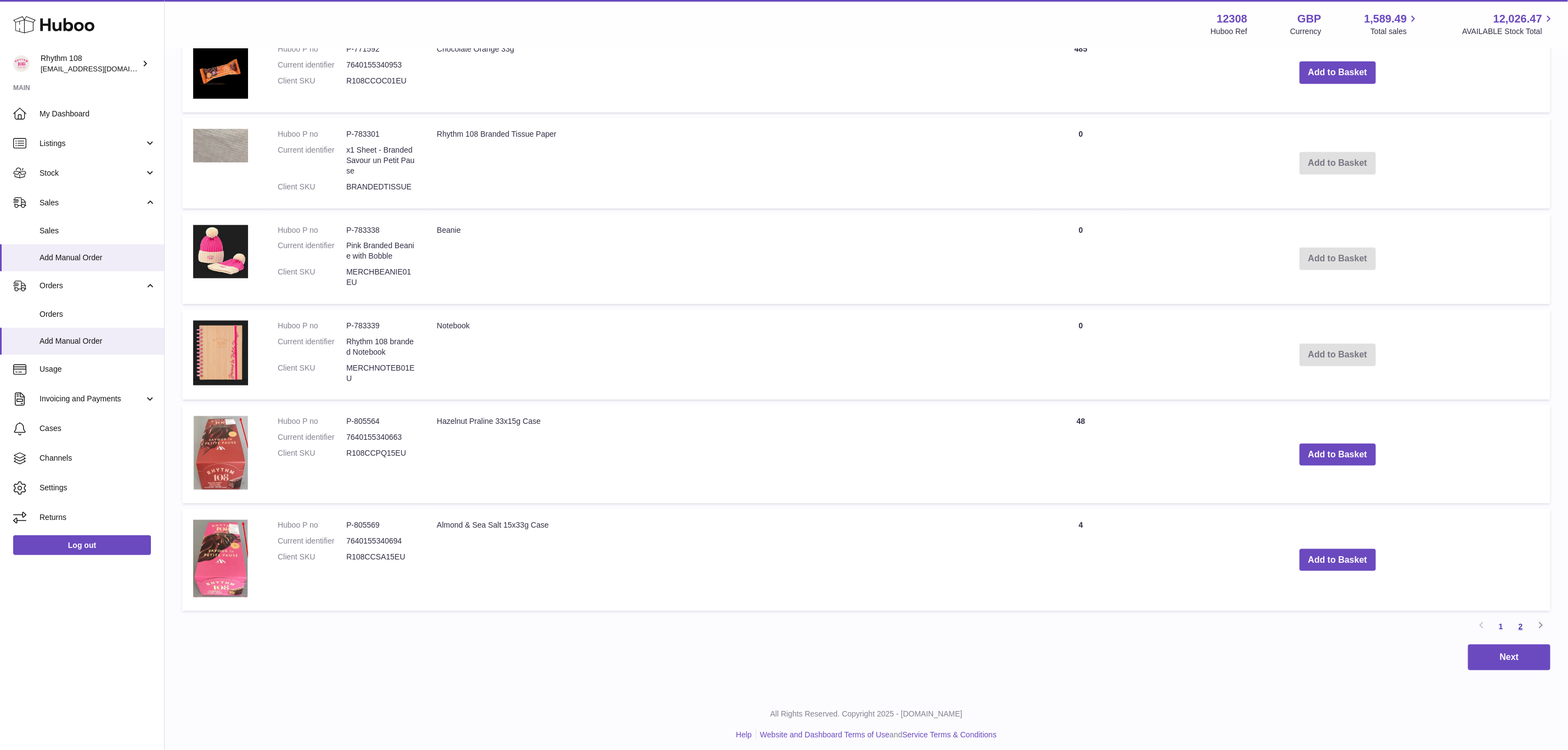
click at [1520, 617] on link "2" at bounding box center [1521, 627] width 20 height 20
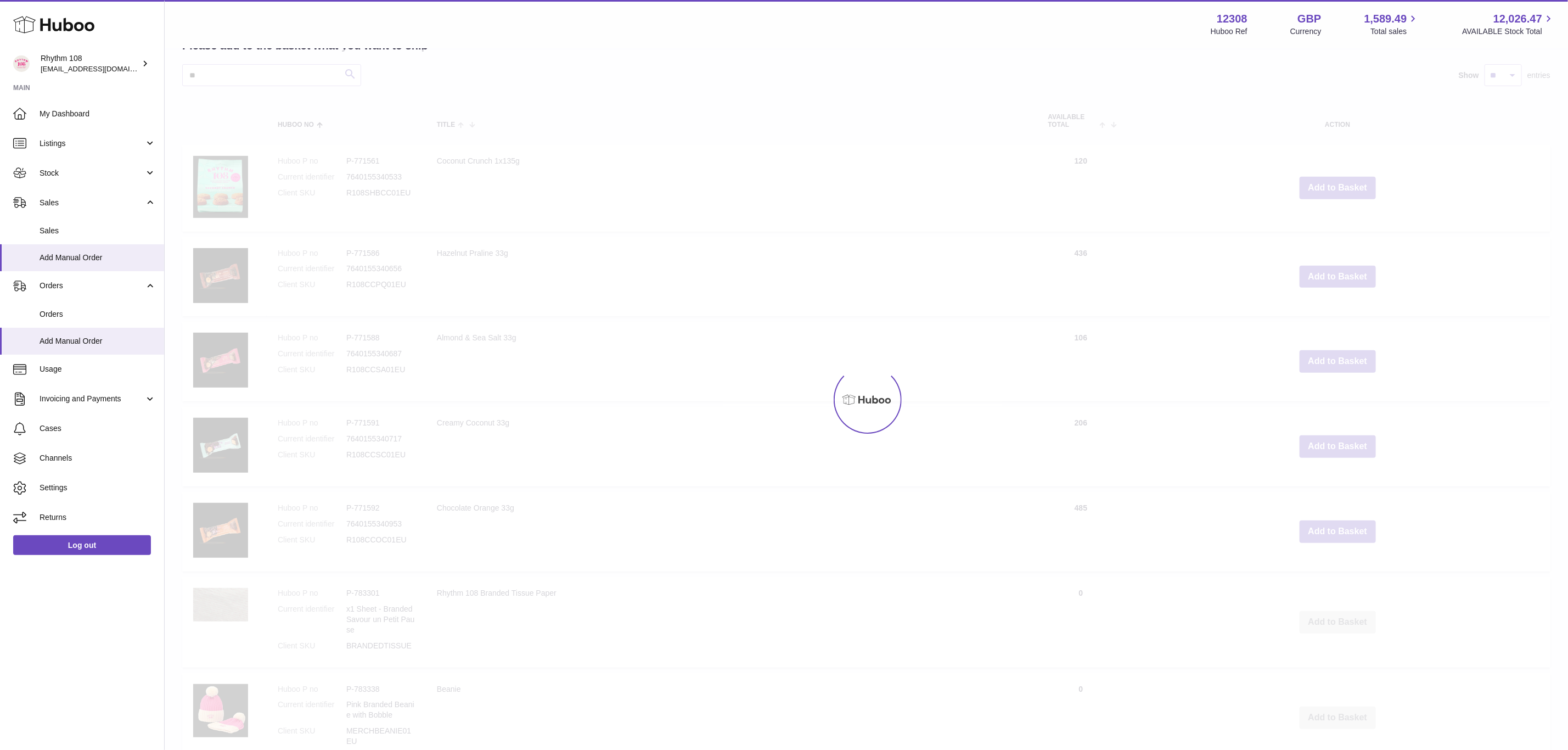
scroll to position [49, 0]
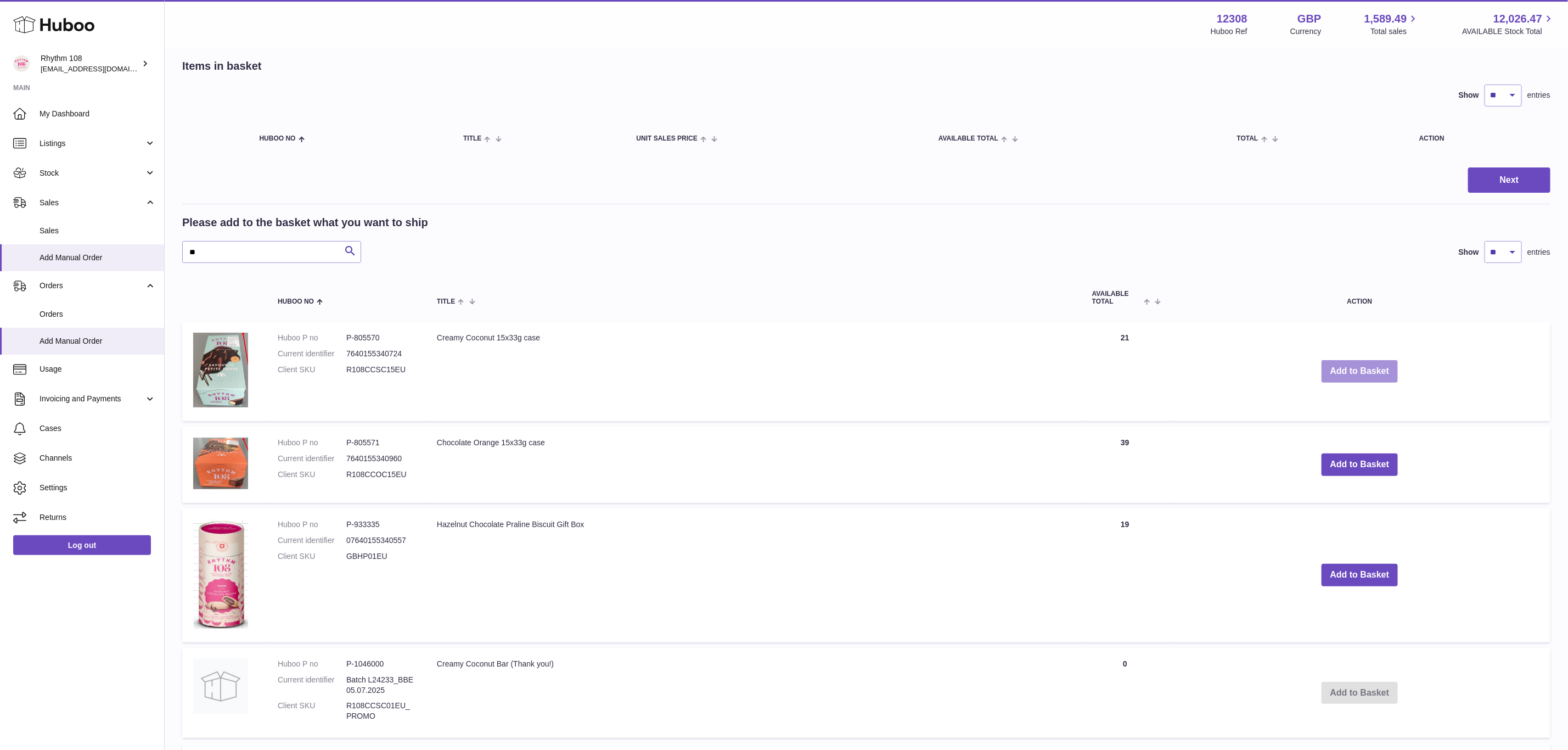
click at [1346, 369] on button "Add to Basket" at bounding box center [1360, 371] width 77 height 22
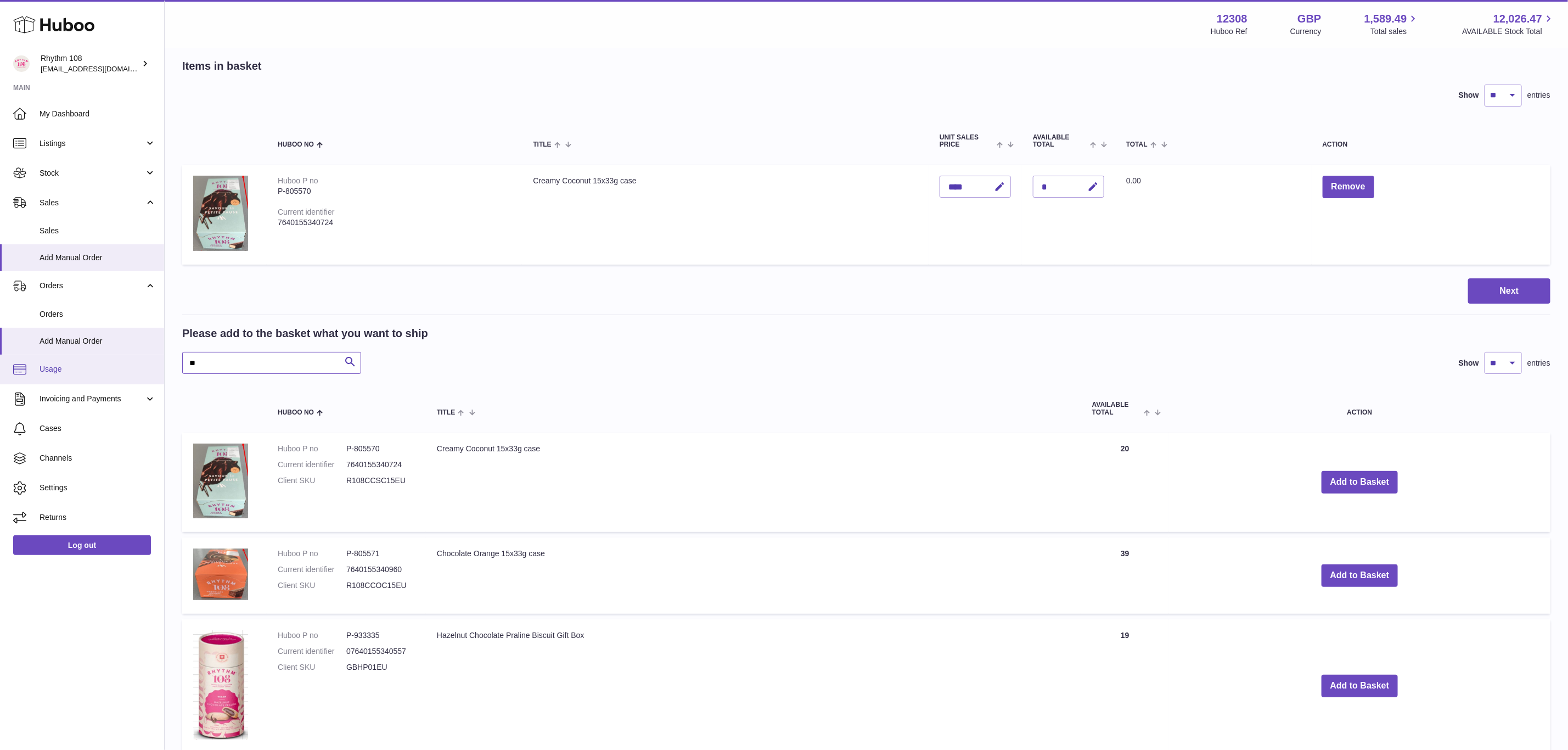
drag, startPoint x: 244, startPoint y: 356, endPoint x: 135, endPoint y: 358, distance: 109.0
click at [135, 358] on div "Huboo Rhythm 108 orders@rhythm108.com Main My Dashboard Listings Not with Huboo…" at bounding box center [784, 559] width 1568 height 1217
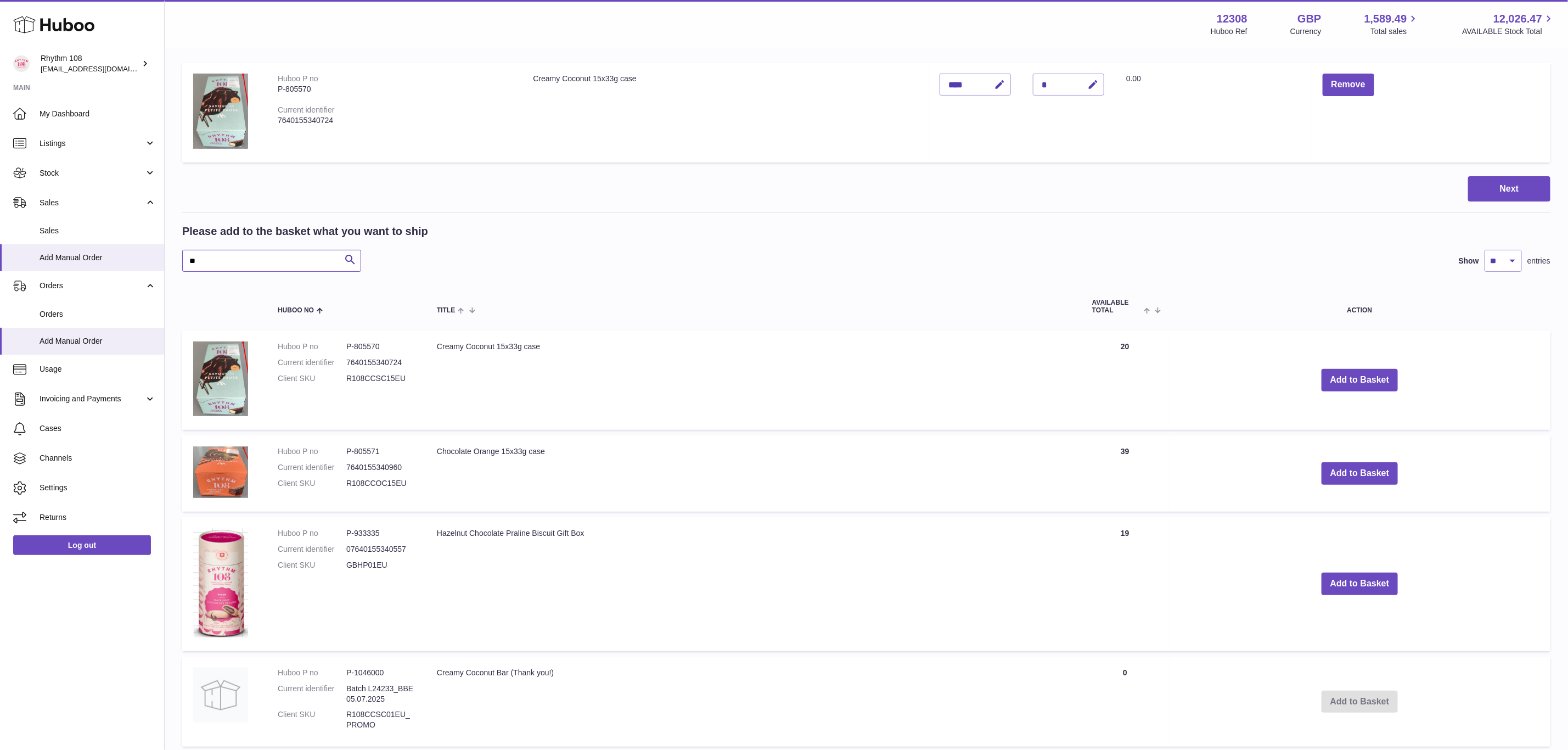
scroll to position [214, 0]
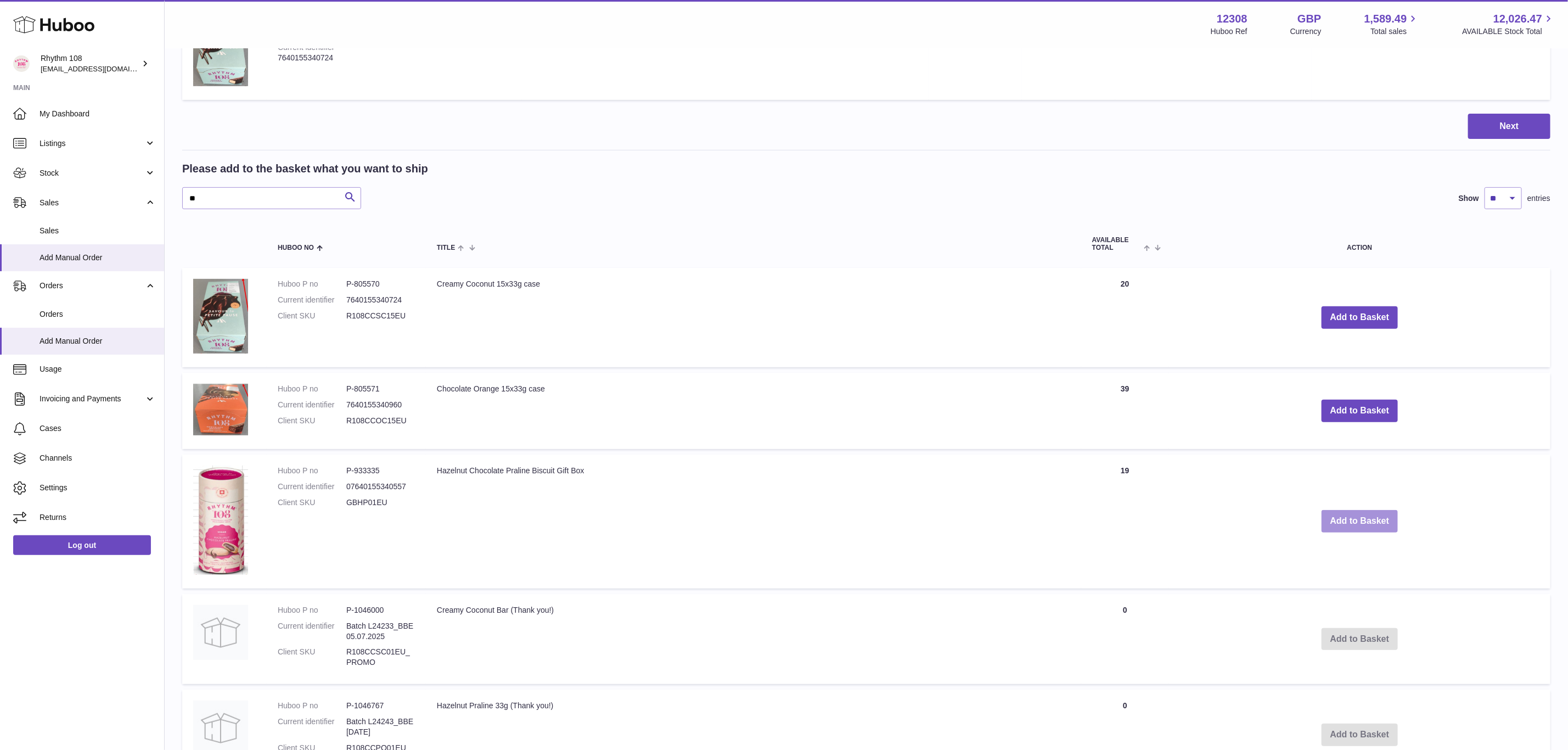
click at [1371, 521] on button "Add to Basket" at bounding box center [1360, 521] width 77 height 22
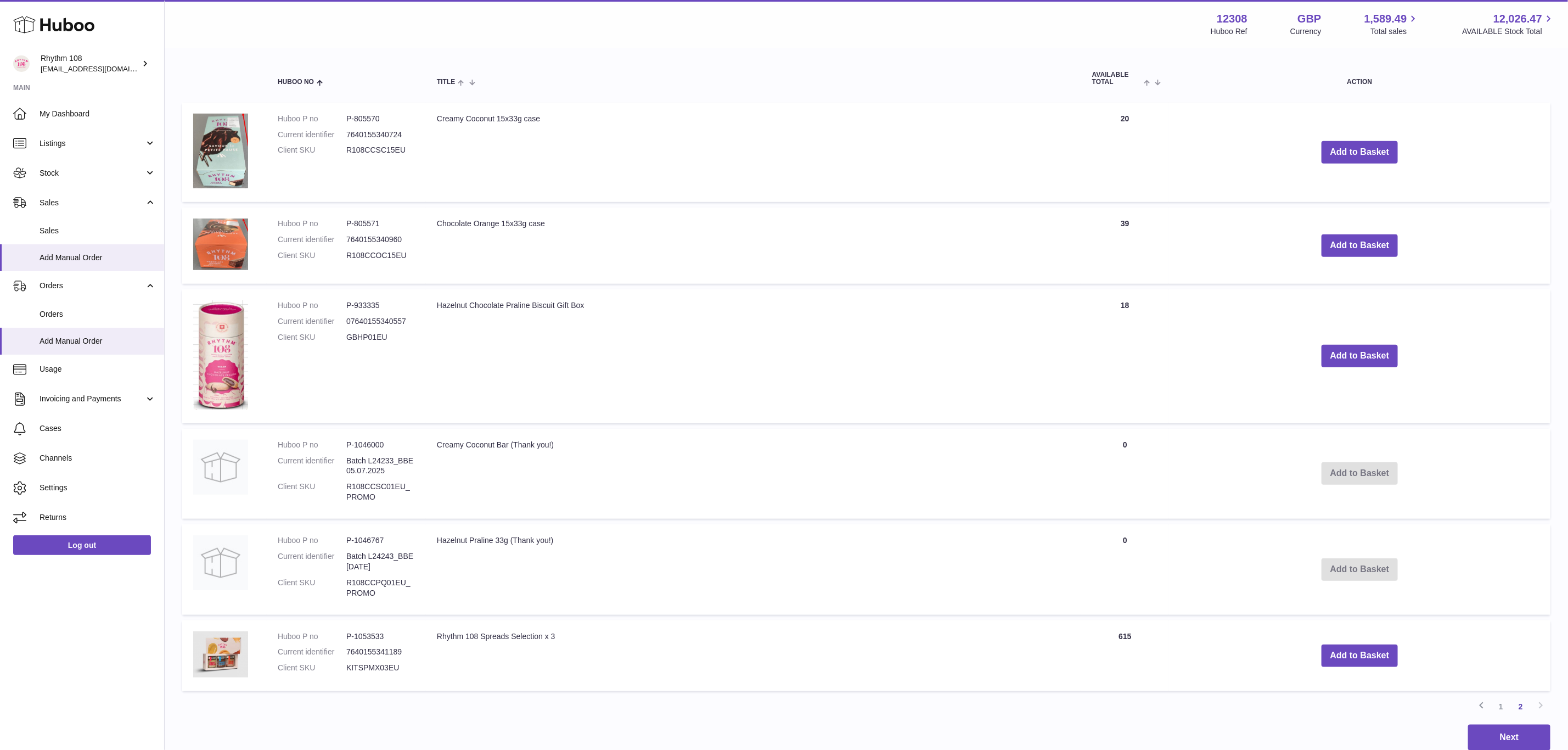
scroll to position [600, 0]
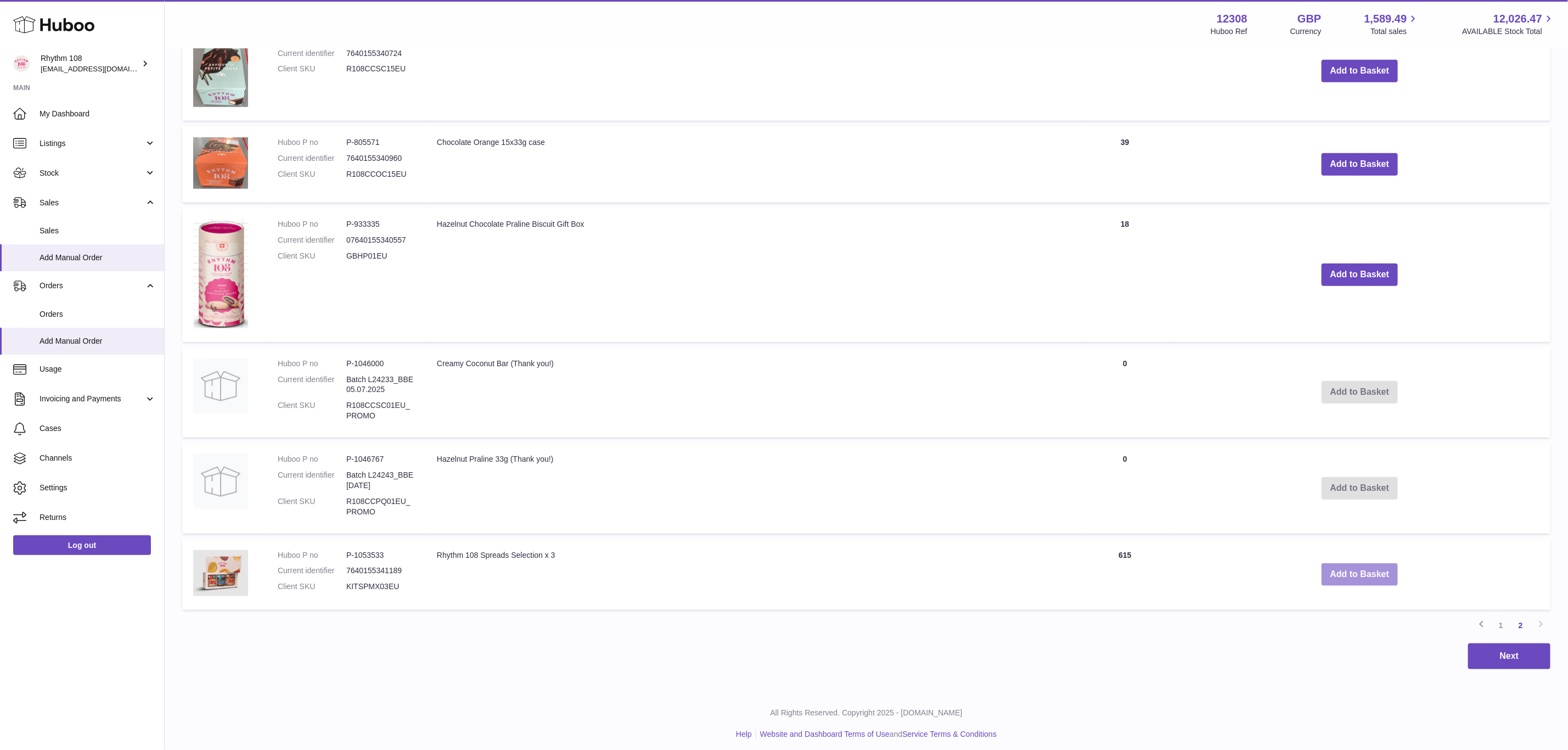
click at [1364, 571] on button "Add to Basket" at bounding box center [1360, 574] width 77 height 22
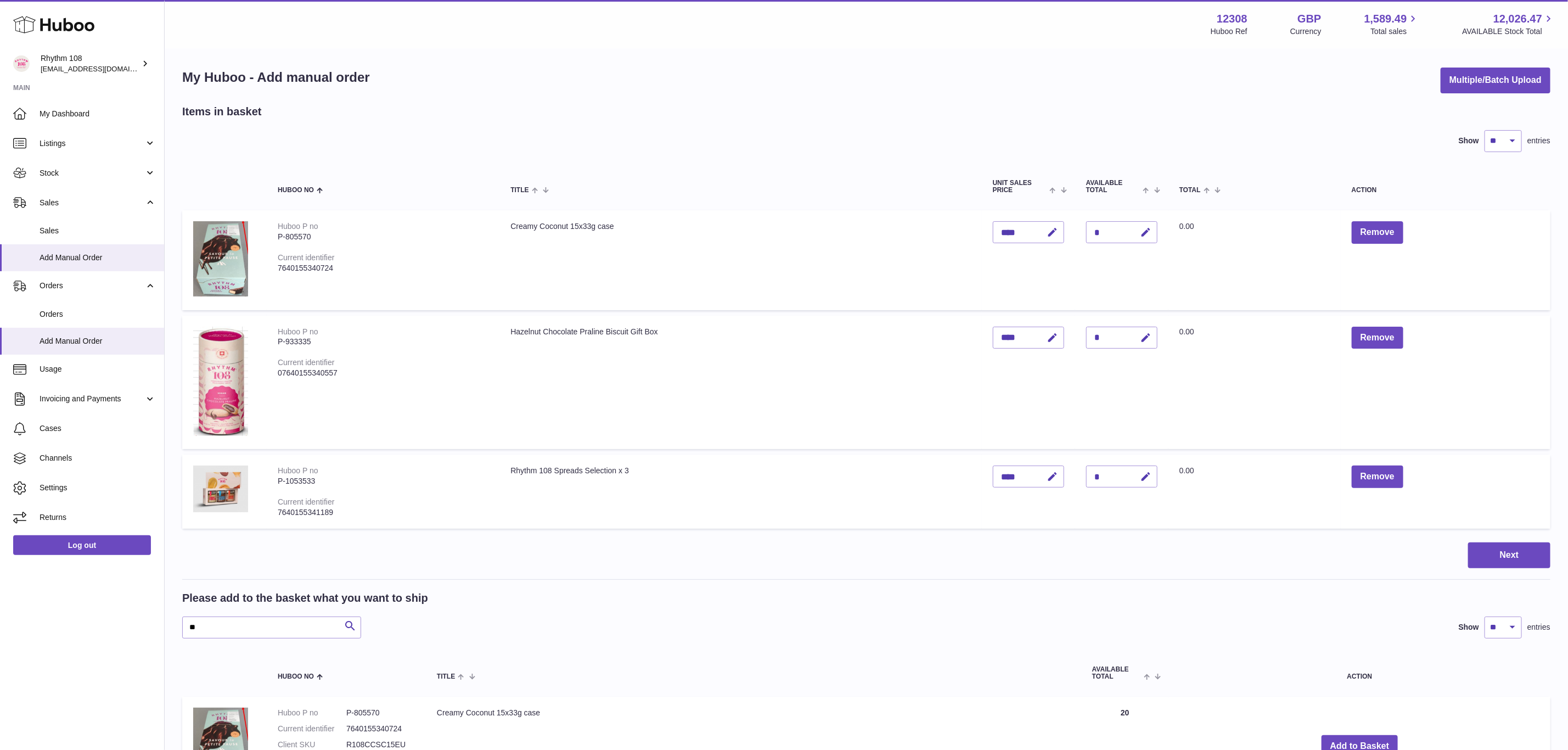
scroll to position [0, 0]
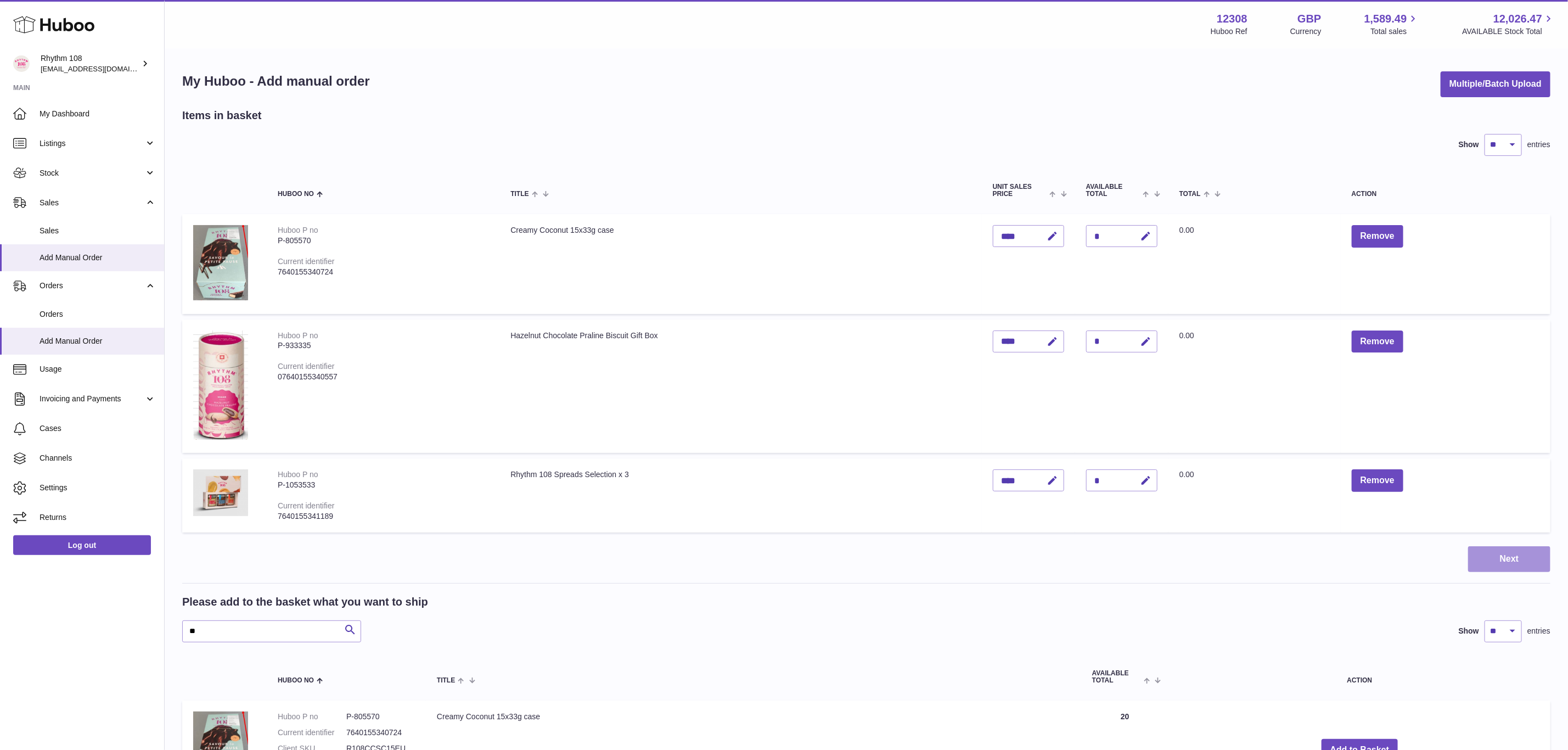
click at [1525, 564] on button "Next" at bounding box center [1509, 559] width 82 height 26
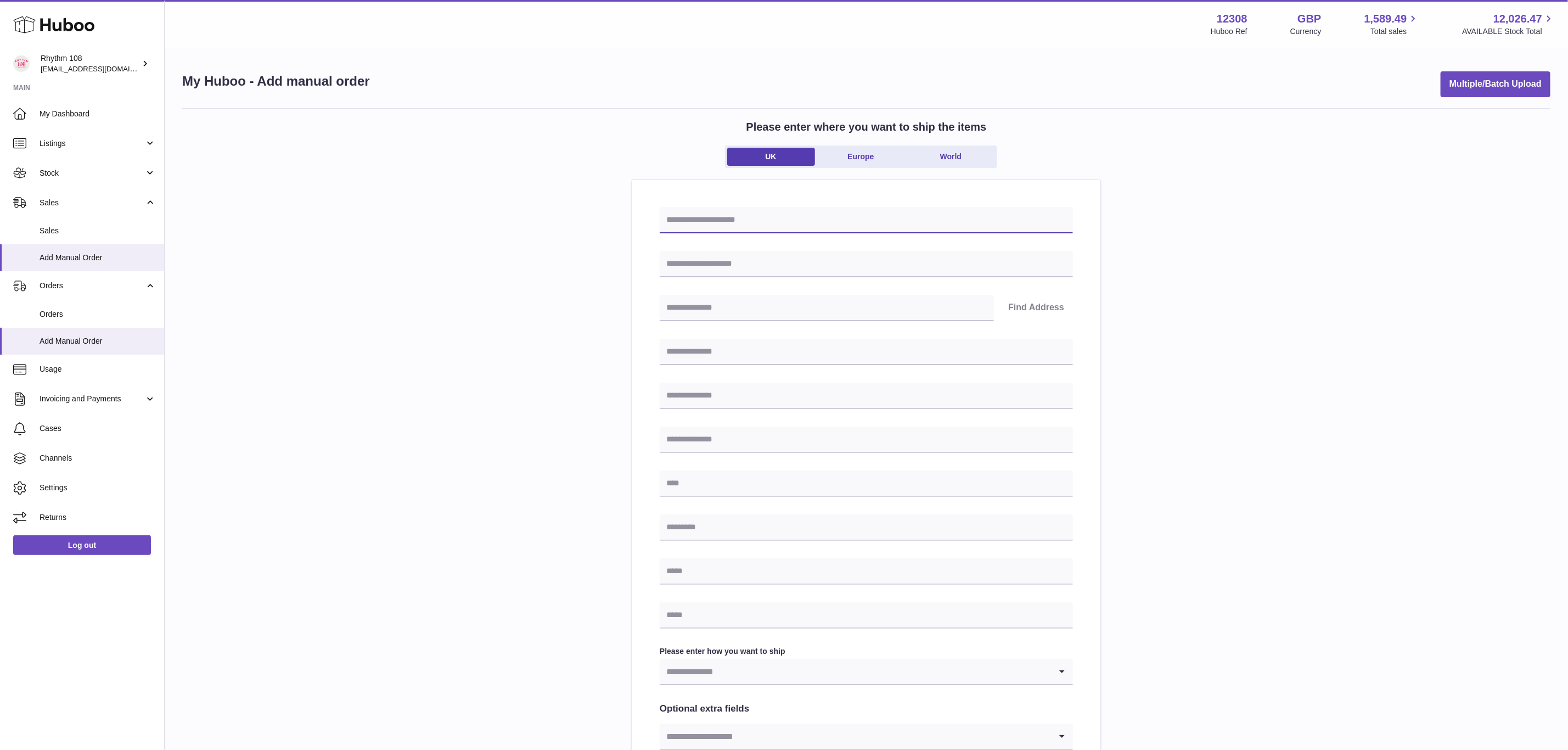
click at [805, 223] on input "text" at bounding box center [866, 220] width 414 height 27
paste input "*****"
type input "**********"
click at [758, 264] on input "text" at bounding box center [866, 264] width 414 height 27
click at [814, 255] on input "text" at bounding box center [866, 264] width 414 height 27
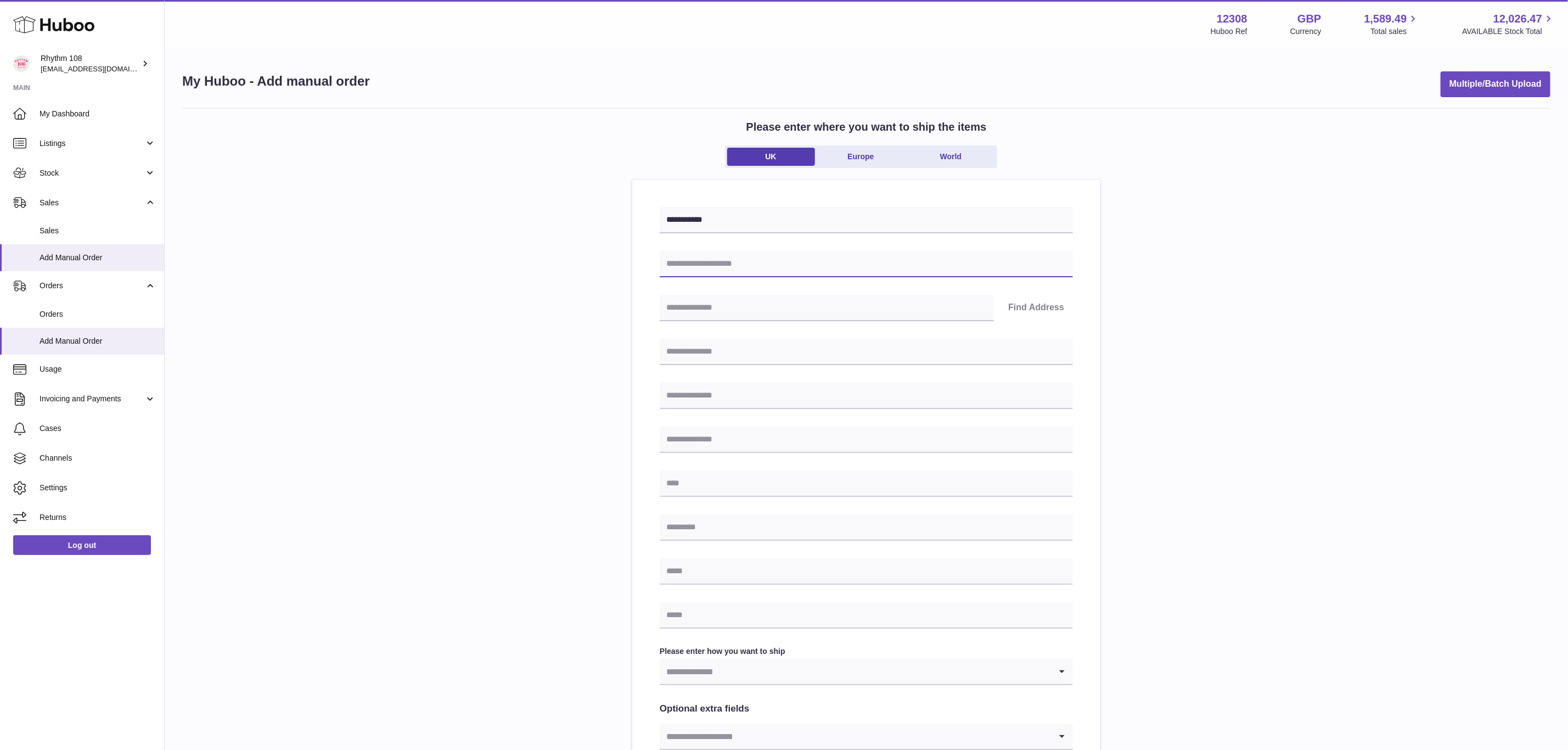
paste input "**********"
type input "**********"
drag, startPoint x: 678, startPoint y: 355, endPoint x: 710, endPoint y: 323, distance: 45.3
click at [678, 355] on input "text" at bounding box center [866, 352] width 414 height 27
paste input "**********"
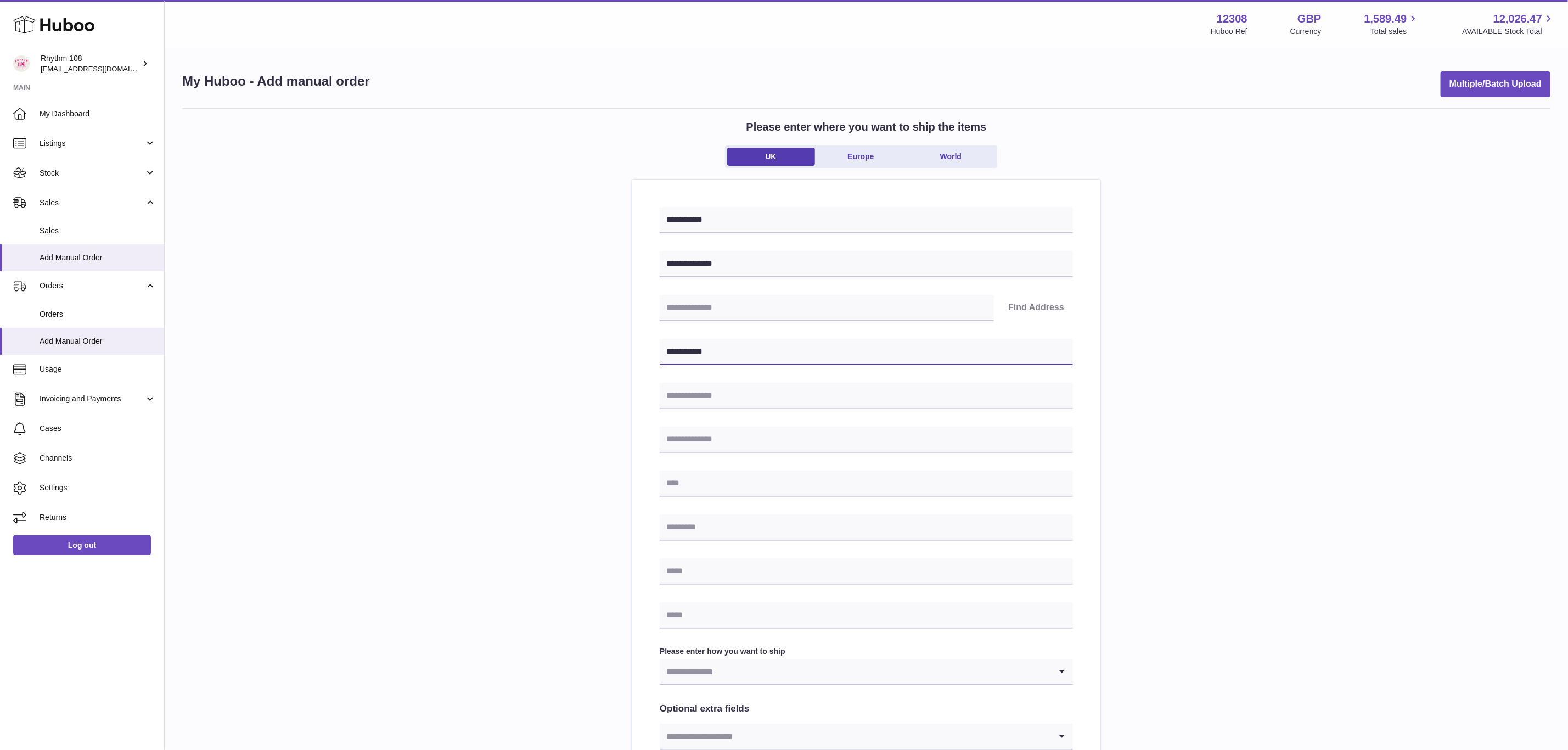
type input "**********"
click at [710, 395] on input "text" at bounding box center [866, 396] width 414 height 27
paste input "**********"
type input "**********"
drag, startPoint x: 701, startPoint y: 526, endPoint x: 703, endPoint y: 521, distance: 5.4
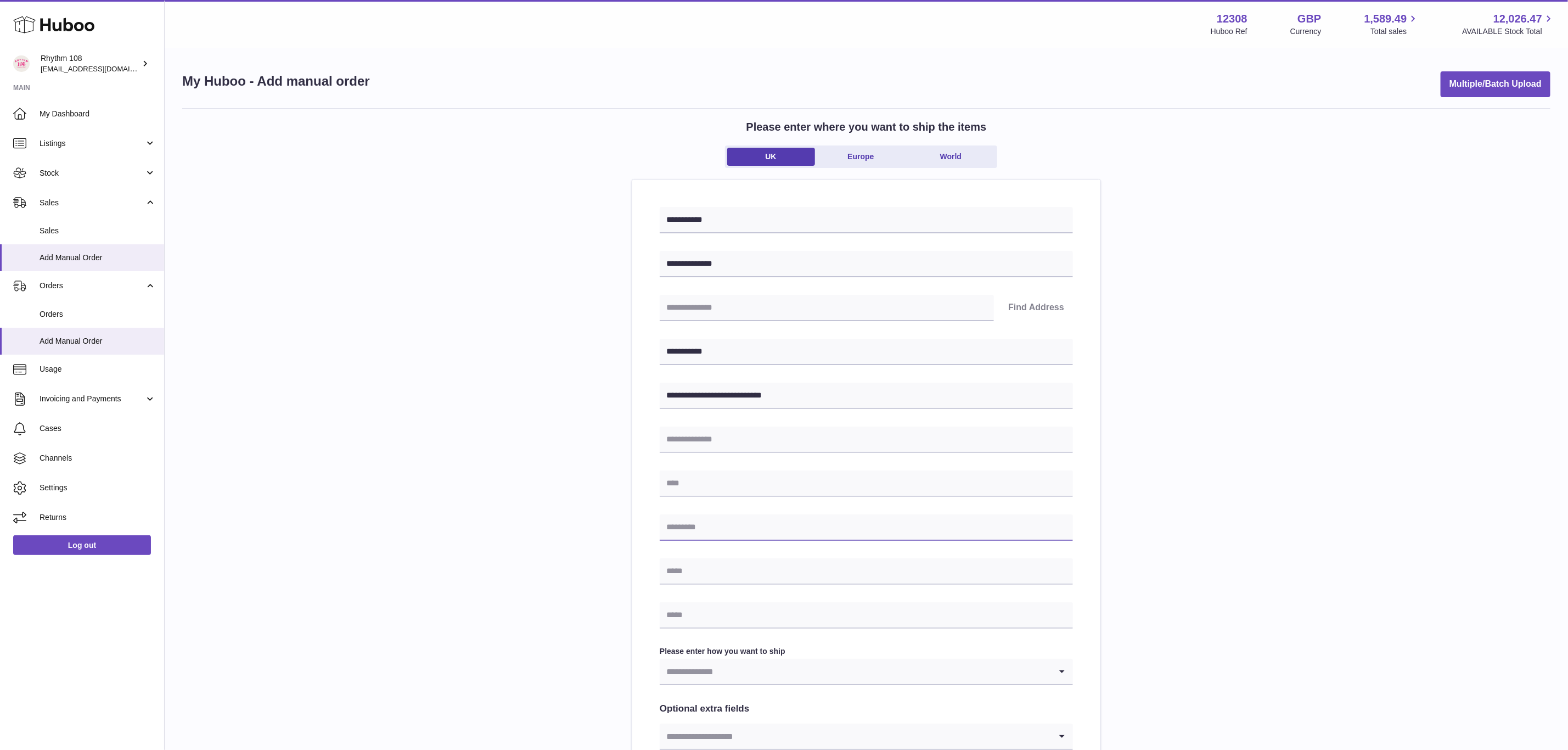
click at [701, 526] on input "text" at bounding box center [866, 528] width 414 height 27
paste input "******"
type input "******"
click at [709, 487] on input "text" at bounding box center [866, 484] width 414 height 27
type input "******"
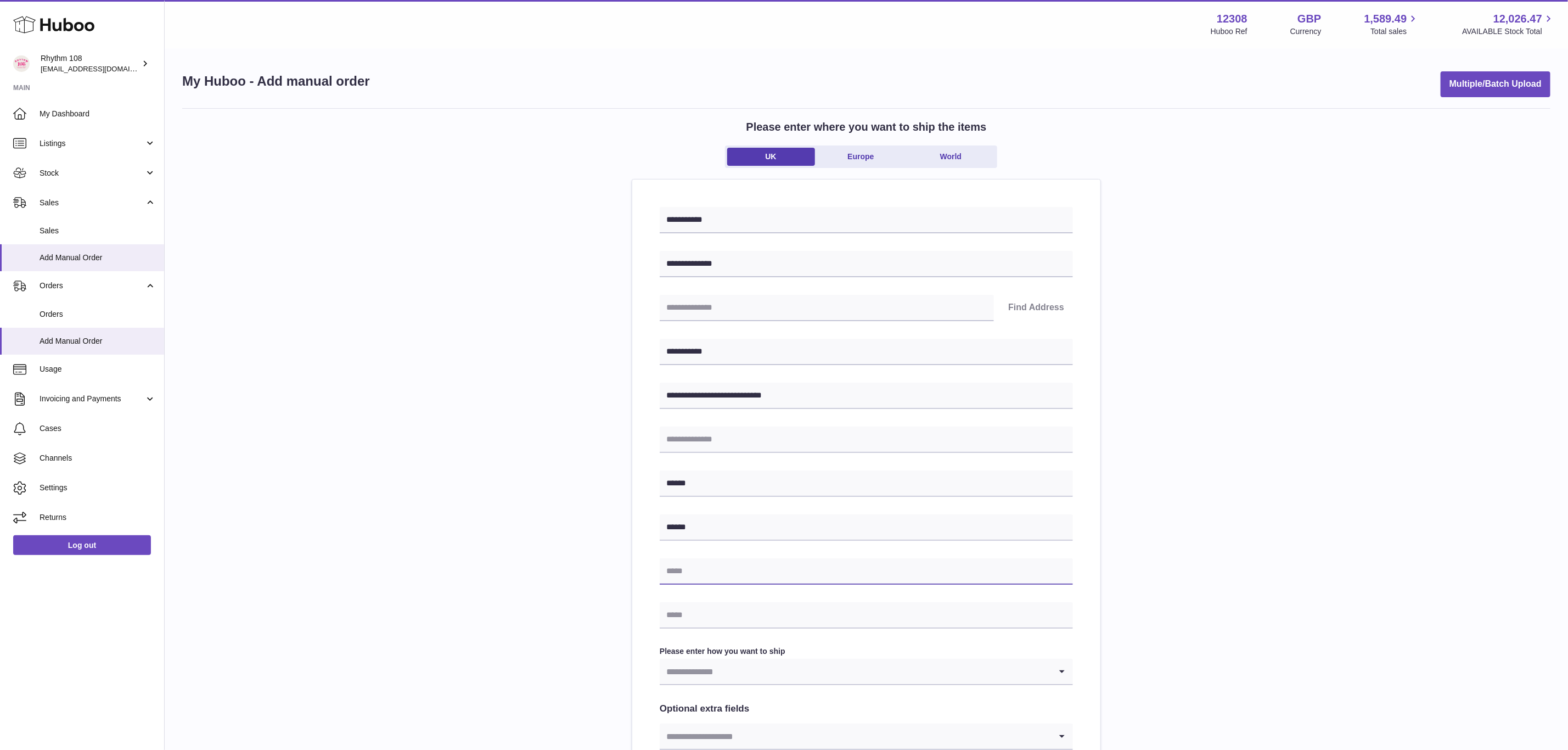
click at [703, 567] on input "text" at bounding box center [866, 572] width 414 height 27
click at [702, 620] on input "text" at bounding box center [866, 616] width 414 height 27
click at [711, 573] on input "text" at bounding box center [866, 572] width 414 height 27
click at [674, 564] on input "text" at bounding box center [866, 572] width 414 height 27
paste input "**********"
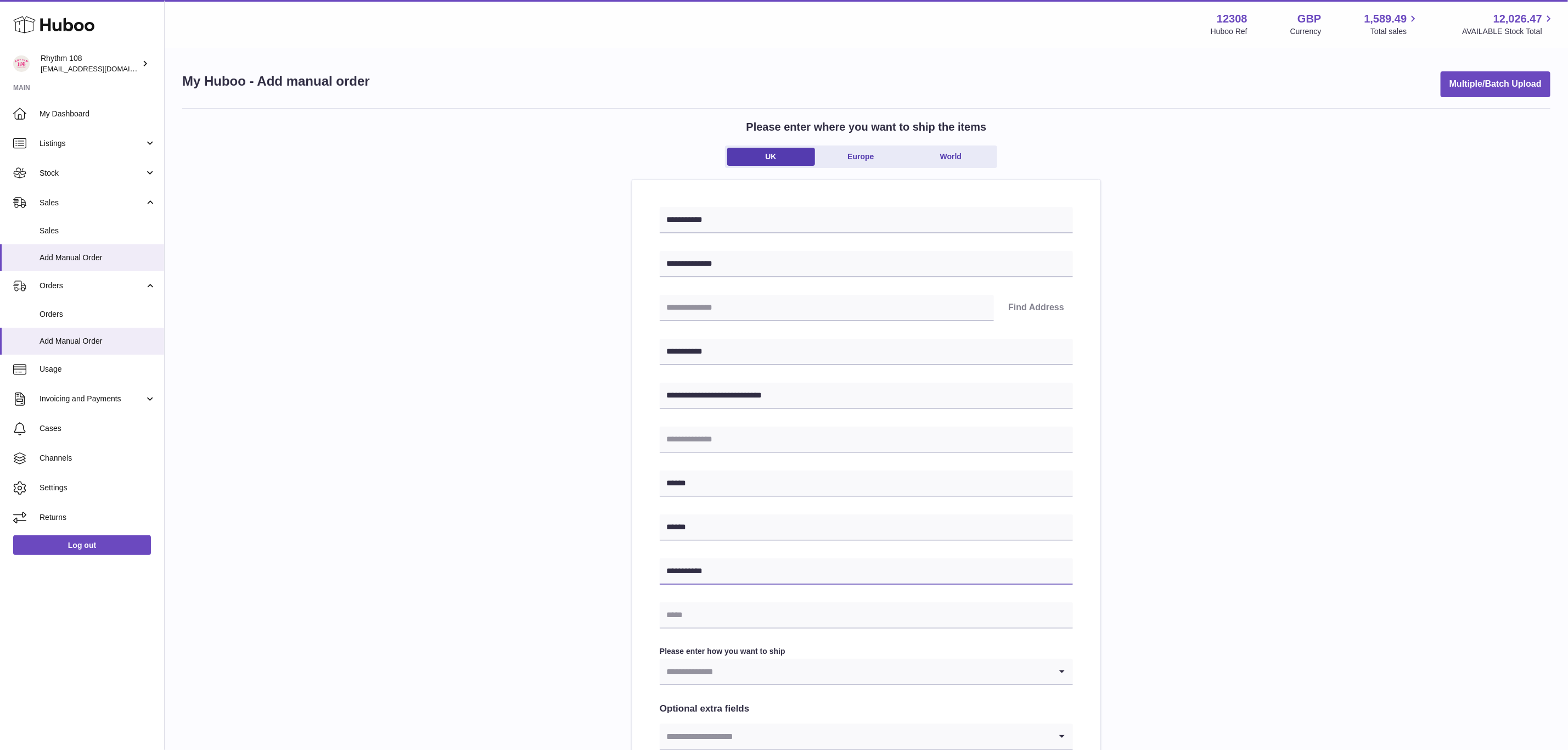
type input "**********"
click at [682, 622] on input "text" at bounding box center [866, 616] width 414 height 27
click at [692, 614] on input "text" at bounding box center [866, 616] width 414 height 27
paste input "**********"
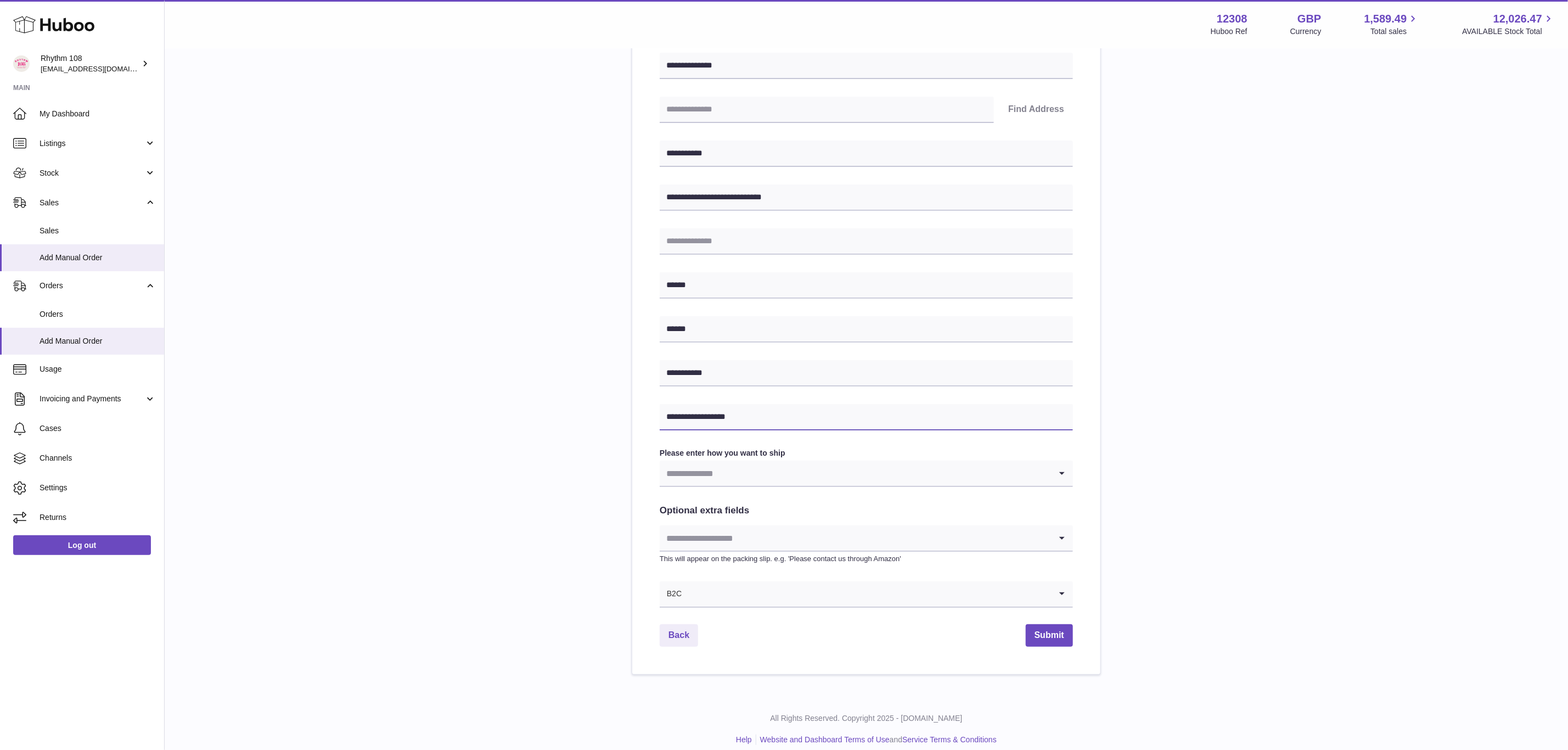
scroll to position [210, 0]
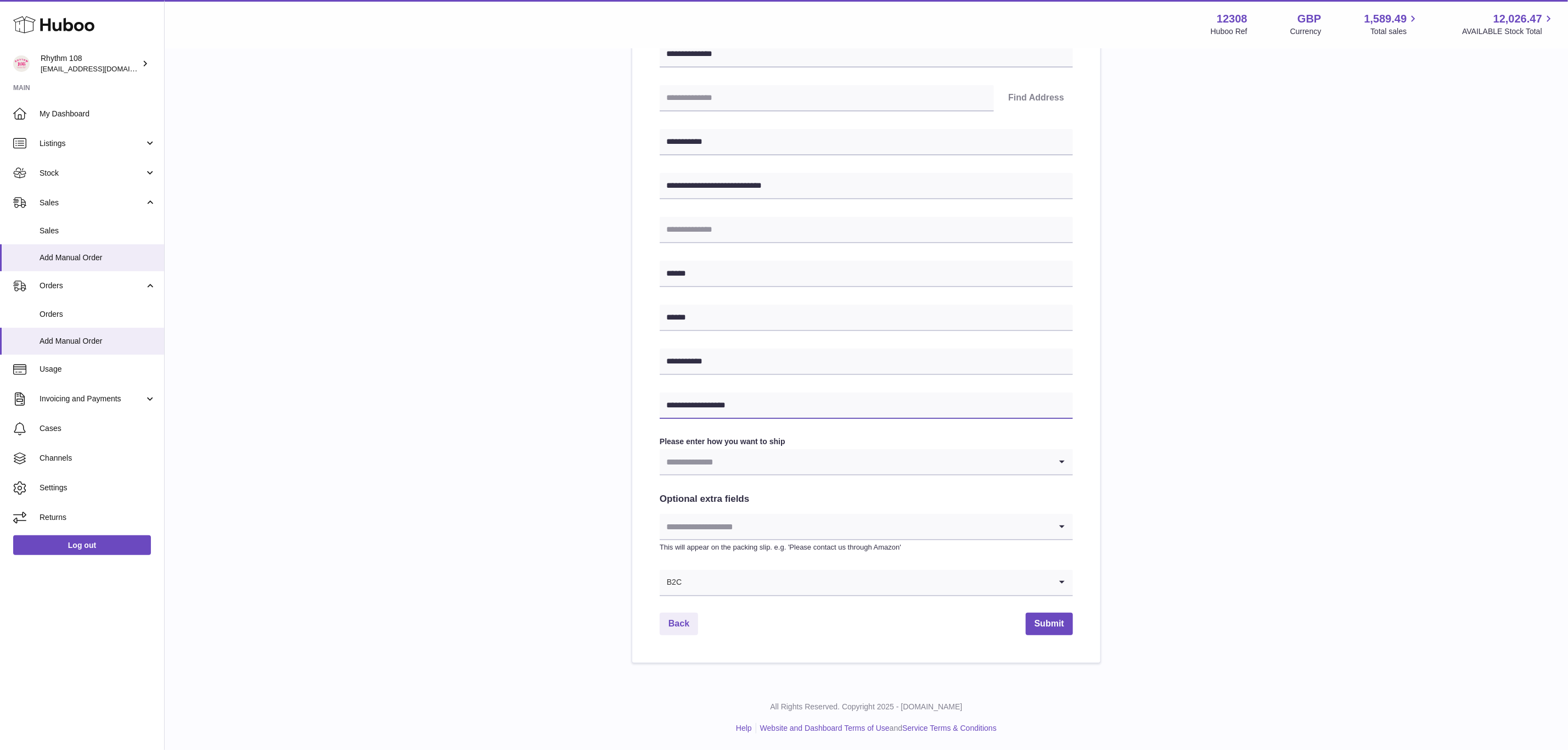
type input "**********"
click at [778, 466] on input "Search for option" at bounding box center [855, 462] width 391 height 25
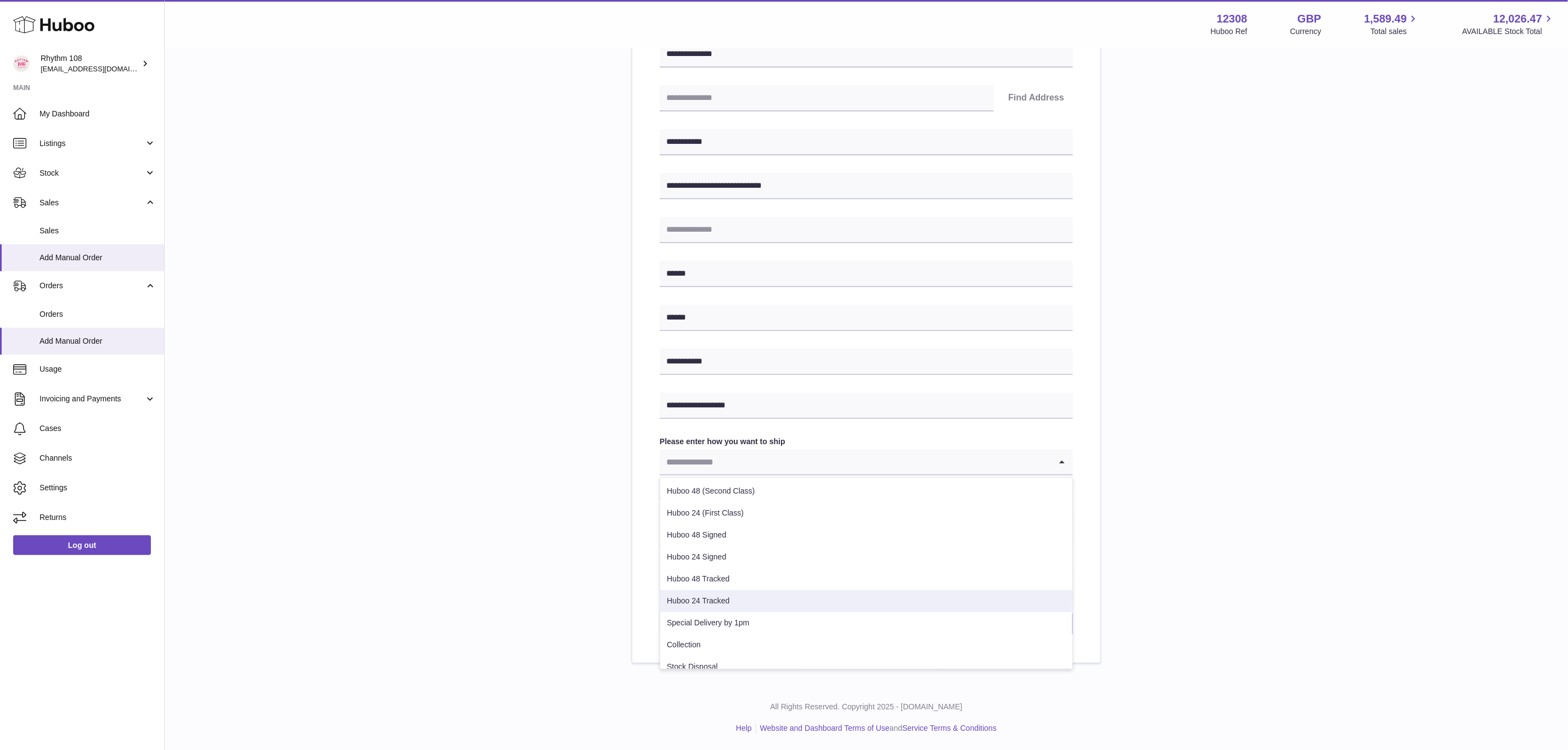
click at [744, 603] on li "Huboo 24 Tracked" at bounding box center [866, 601] width 412 height 22
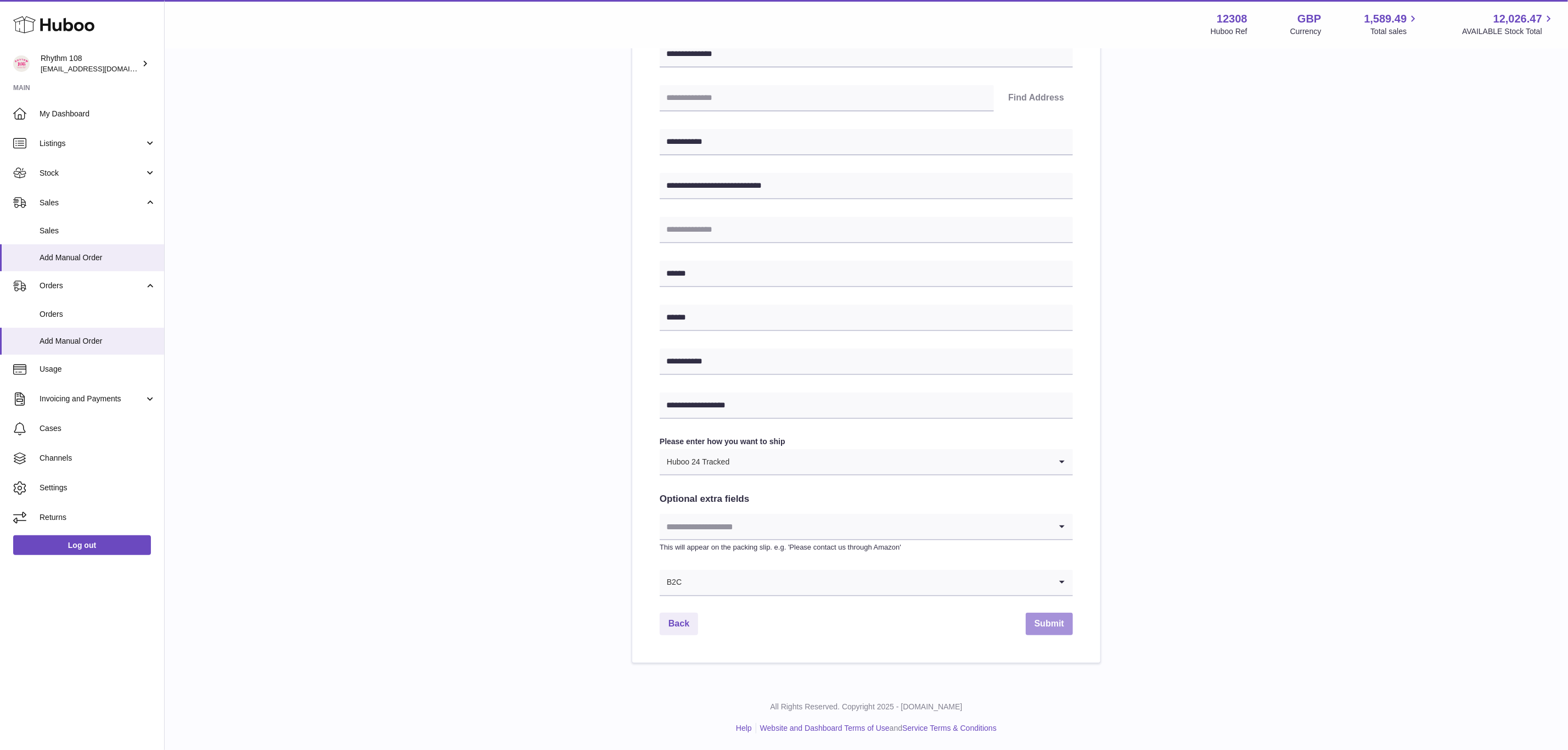
click at [1041, 621] on button "Submit" at bounding box center [1049, 623] width 47 height 22
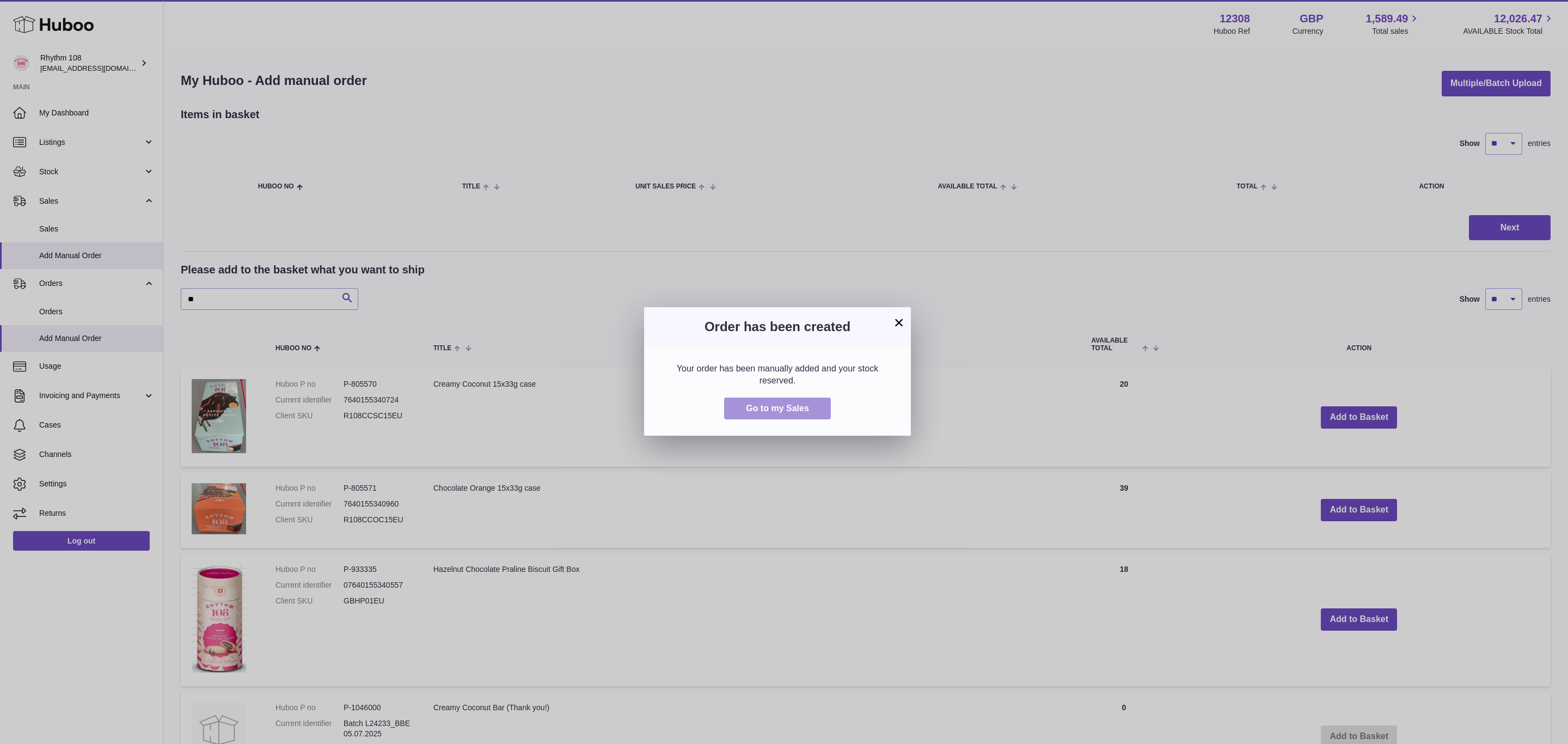
click at [777, 406] on span "Go to my Sales" at bounding box center [777, 408] width 63 height 9
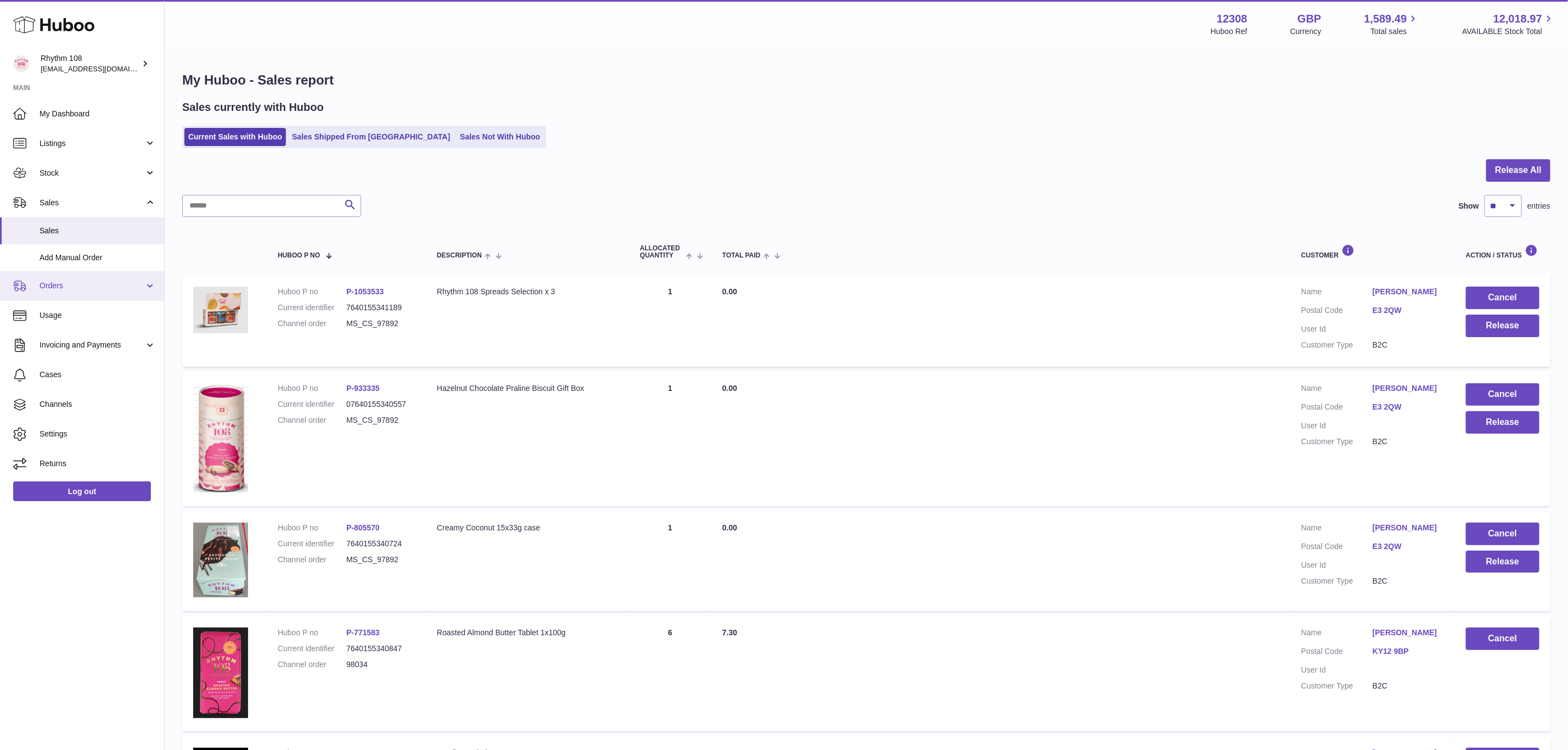
click at [51, 290] on span "Orders" at bounding box center [92, 286] width 105 height 11
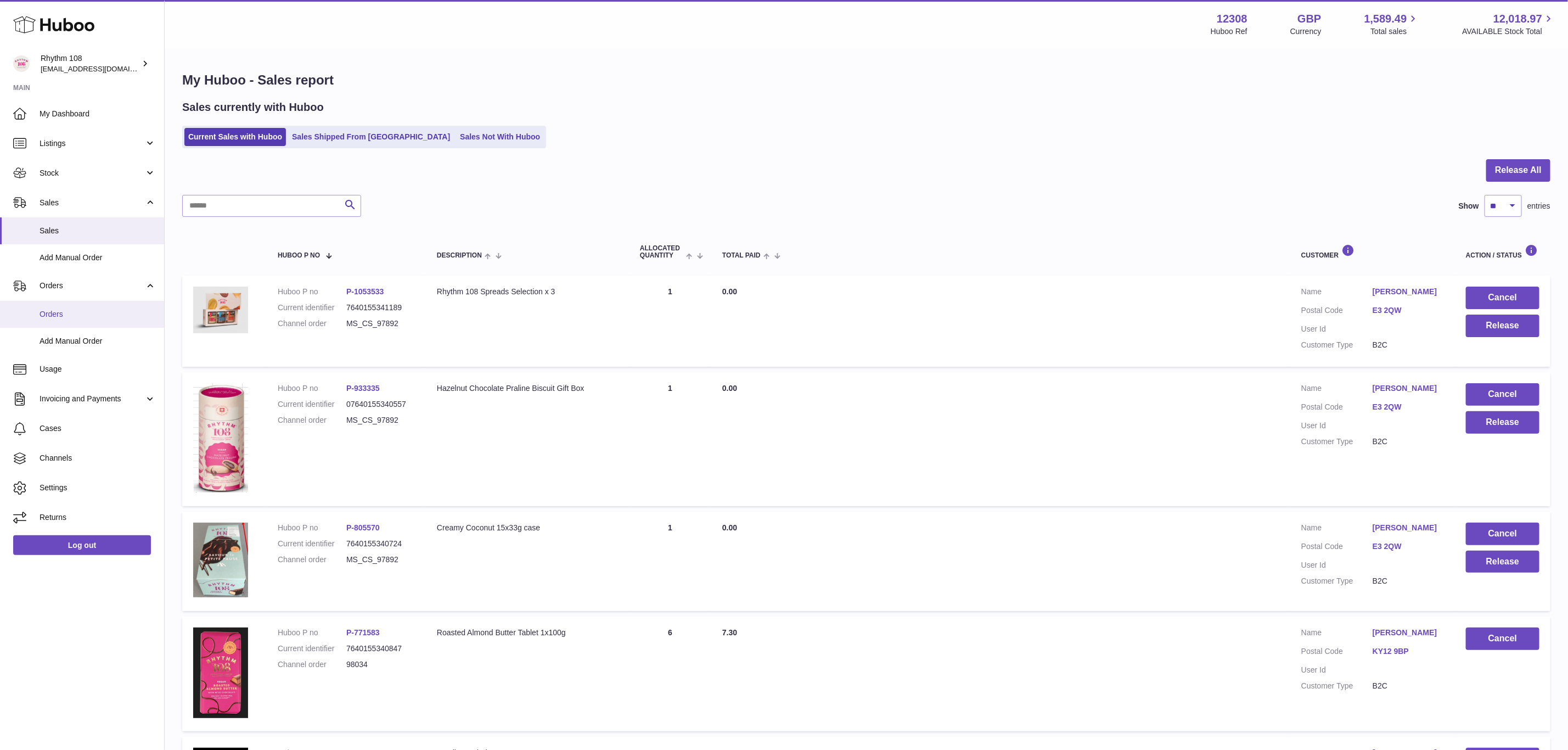
click at [58, 318] on span "Orders" at bounding box center [97, 315] width 117 height 11
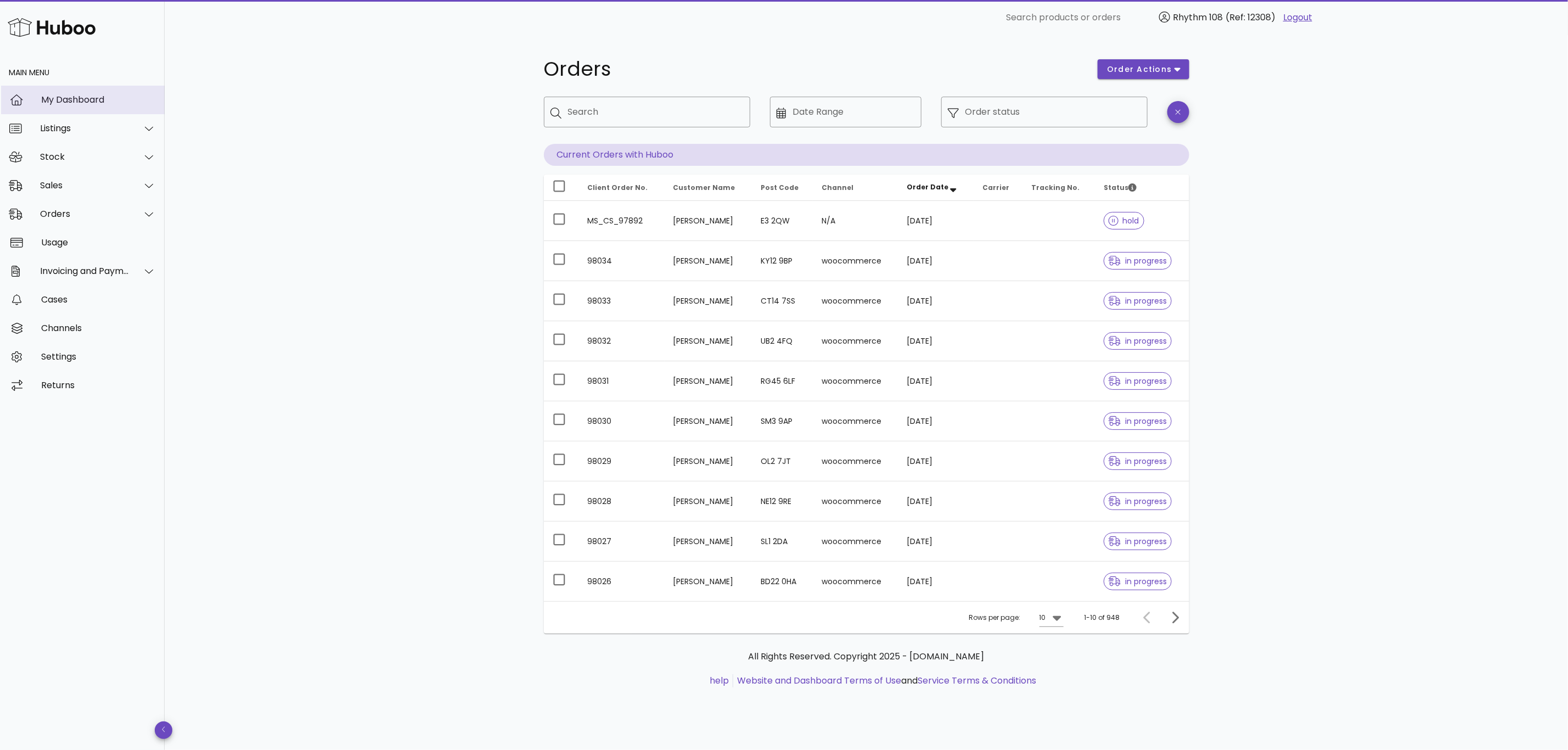
click at [81, 105] on div "My Dashboard" at bounding box center [98, 100] width 115 height 23
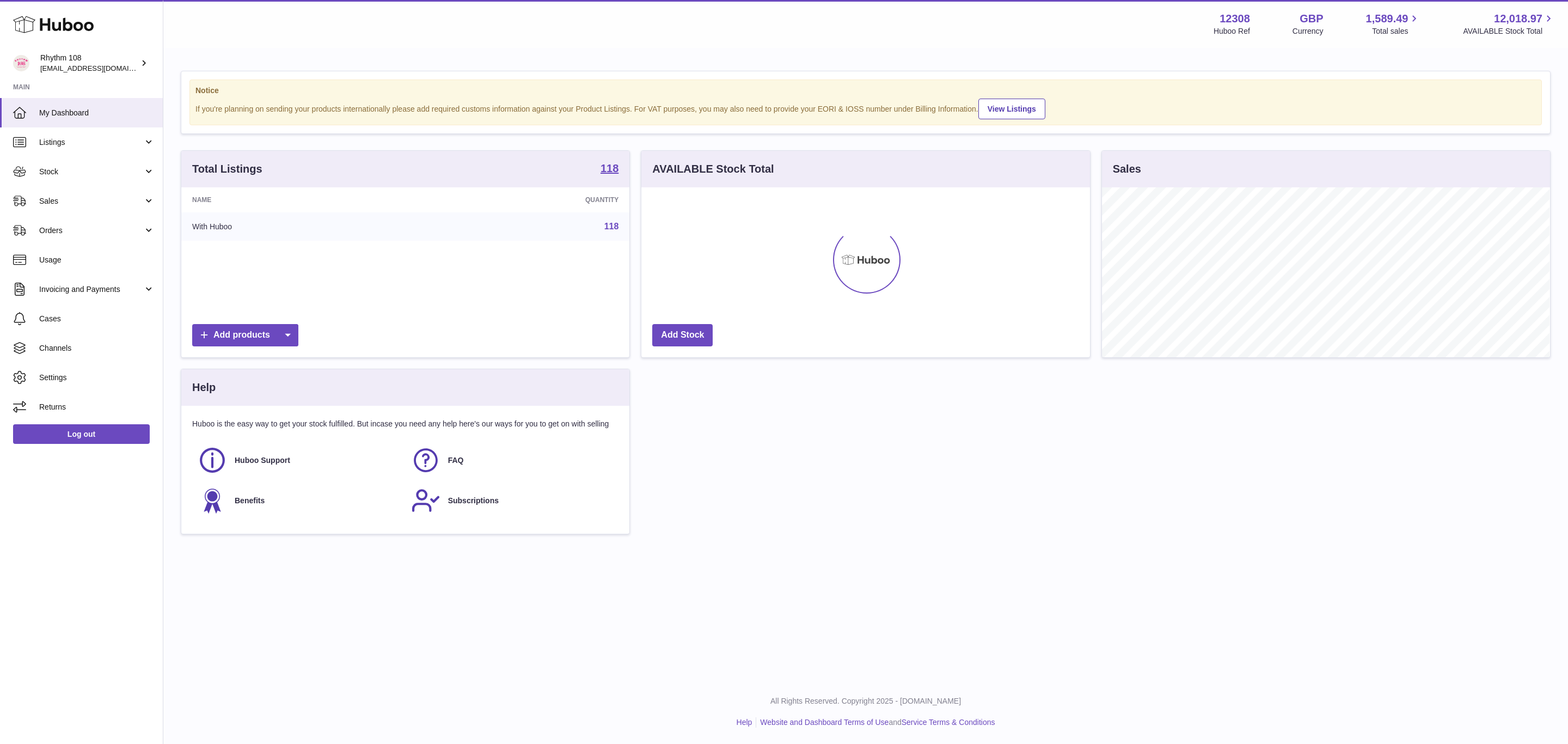
scroll to position [170, 447]
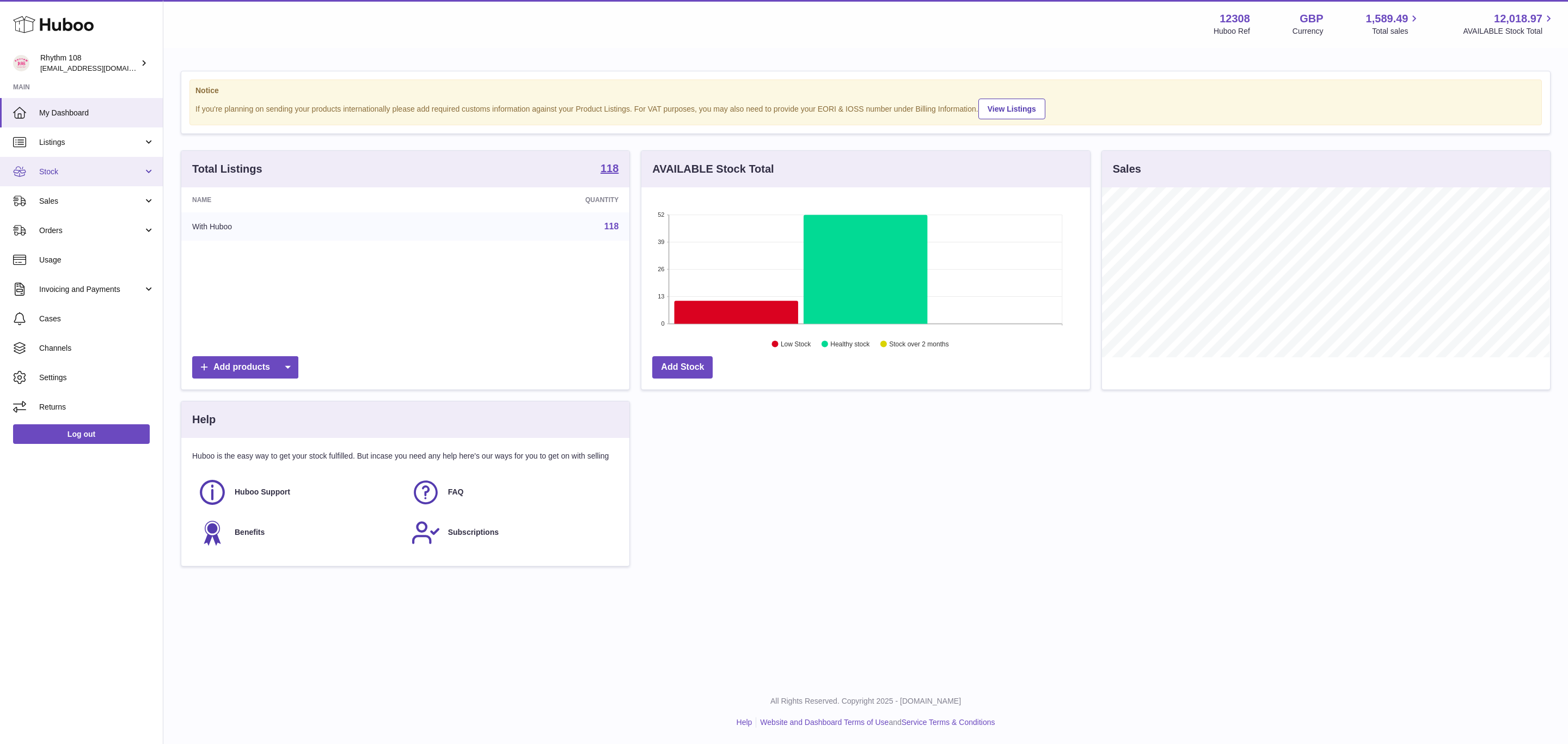
click at [49, 181] on link "Stock" at bounding box center [81, 171] width 163 height 29
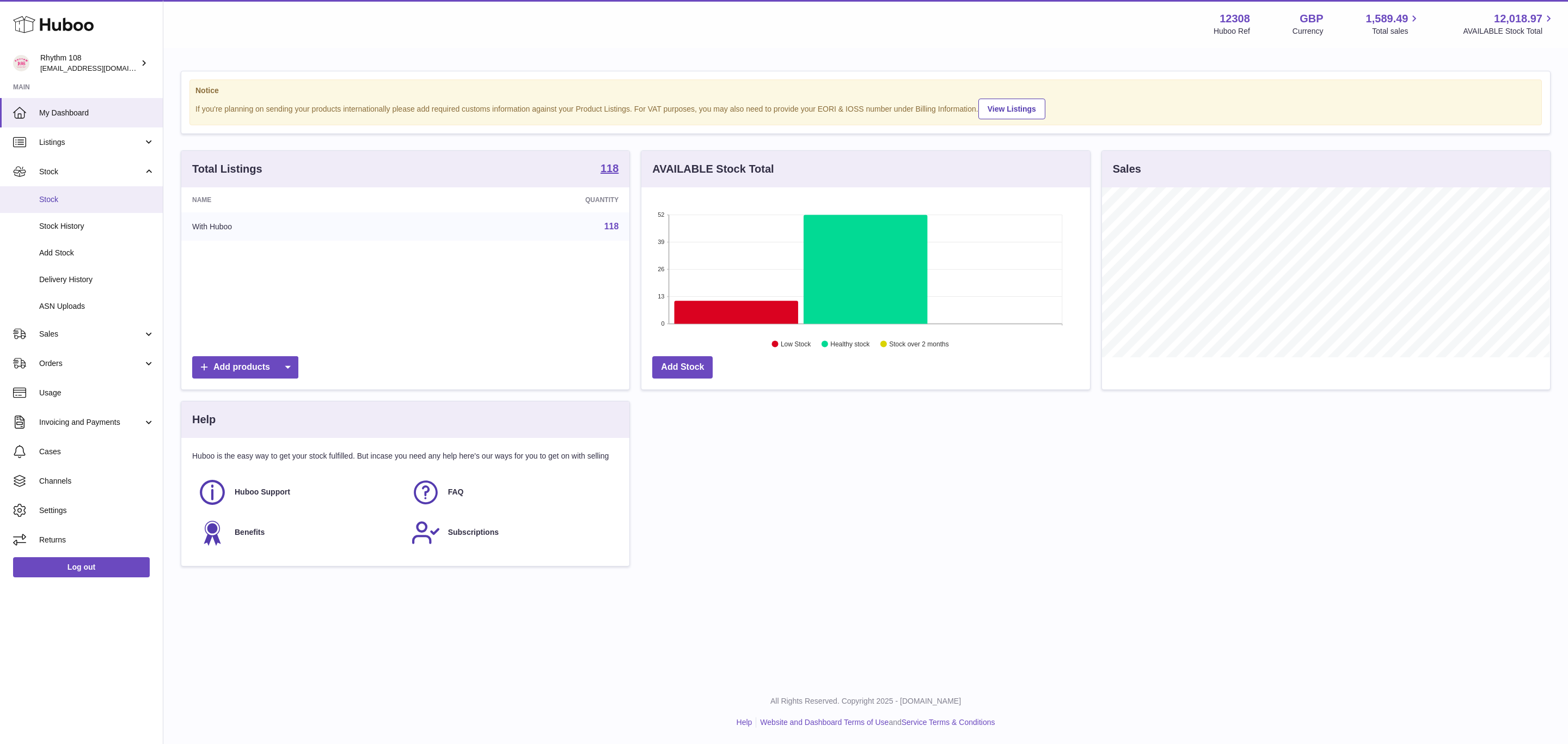
click at [49, 202] on span "Stock" at bounding box center [96, 200] width 116 height 11
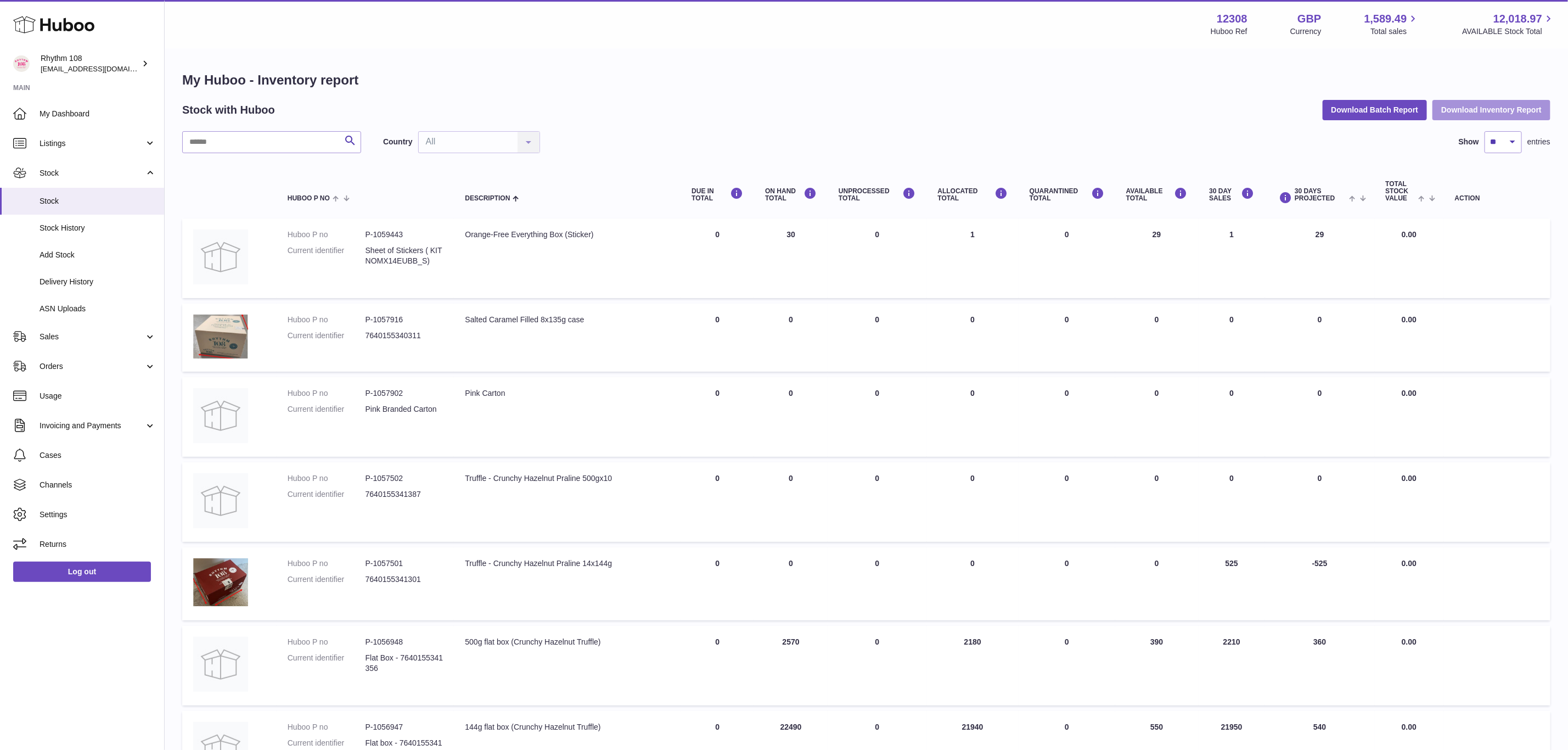
click at [1466, 105] on button "Download Inventory Report" at bounding box center [1491, 110] width 118 height 20
click at [54, 346] on link "Sales" at bounding box center [82, 336] width 164 height 29
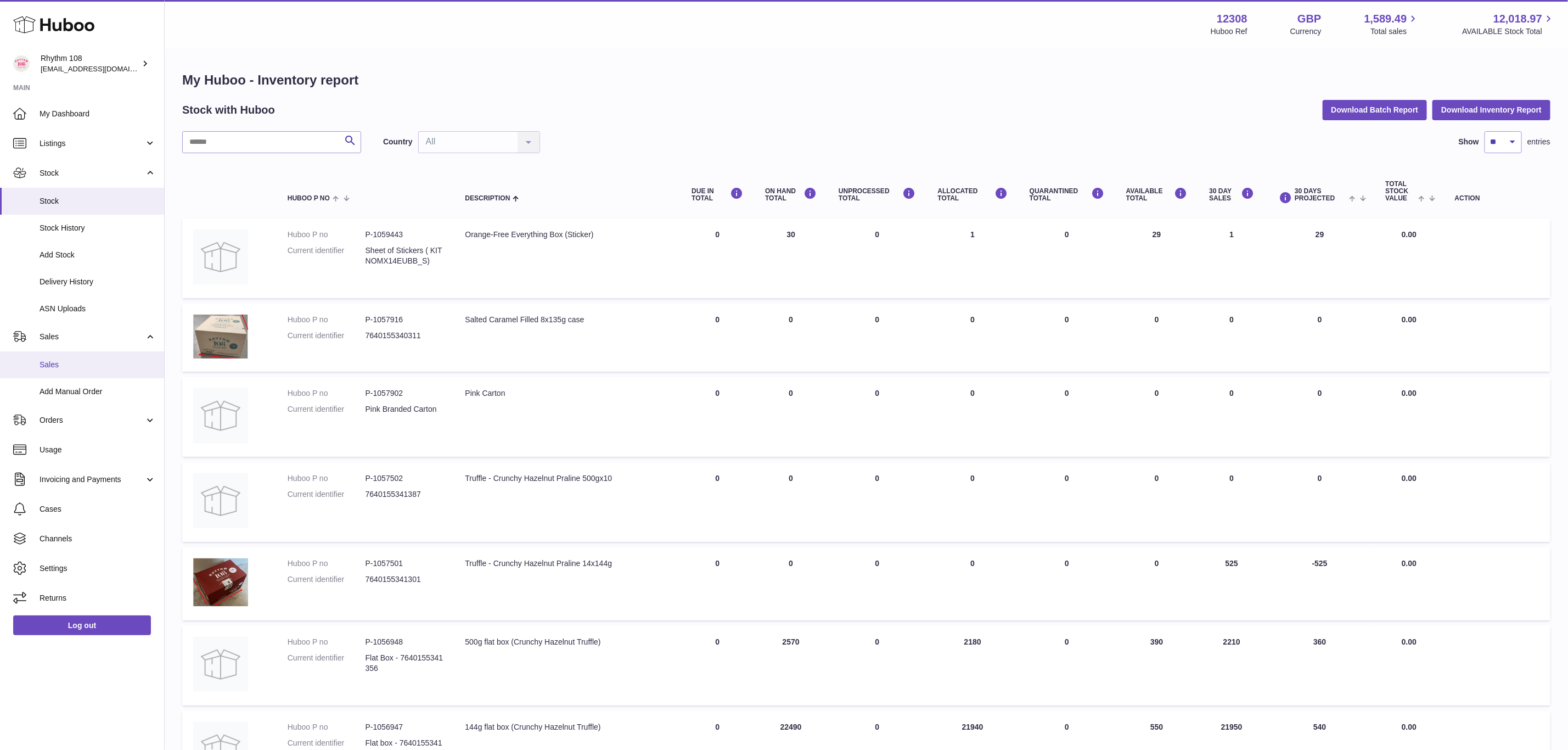
click at [56, 354] on link "Sales" at bounding box center [82, 365] width 164 height 27
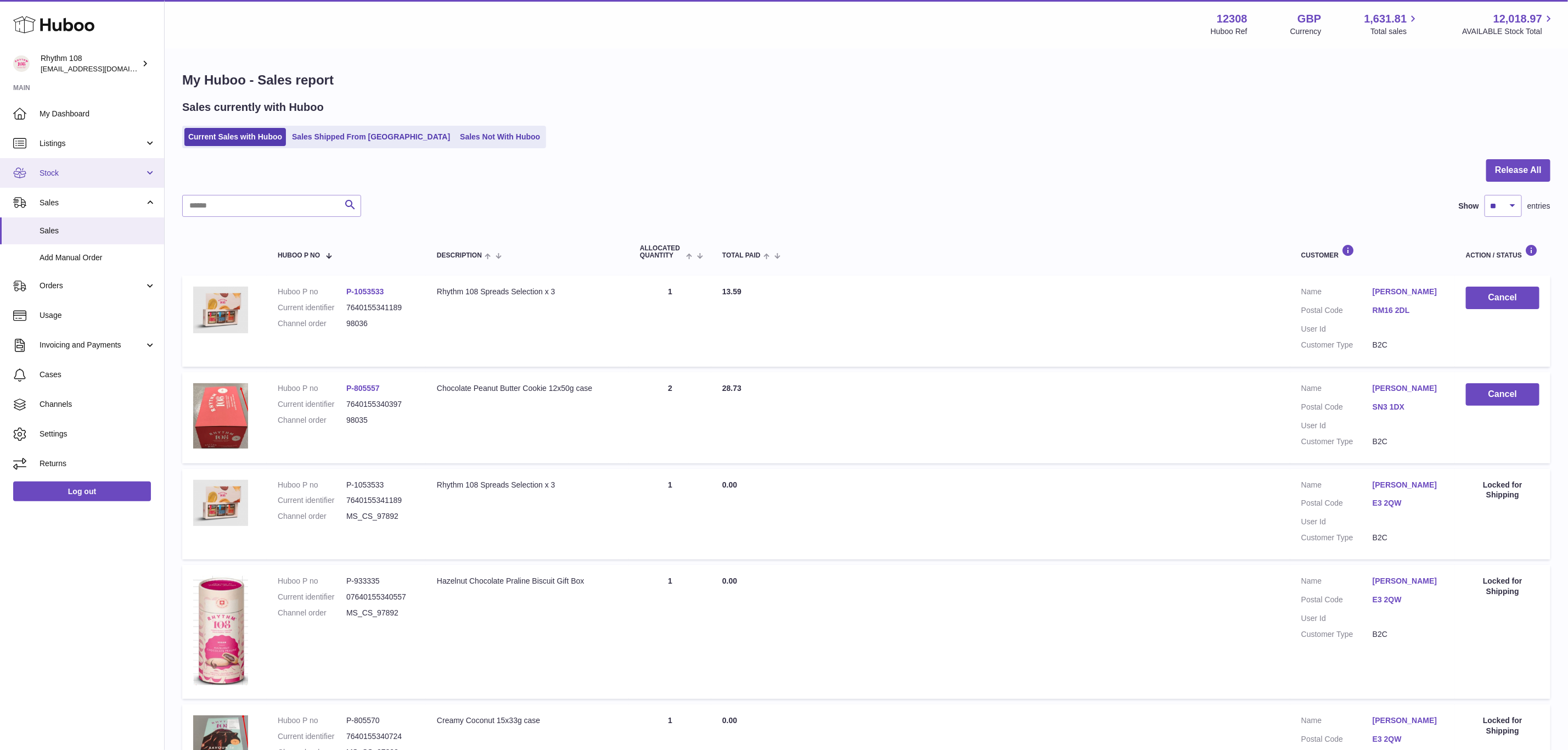
click at [46, 177] on span "Stock" at bounding box center [92, 173] width 105 height 11
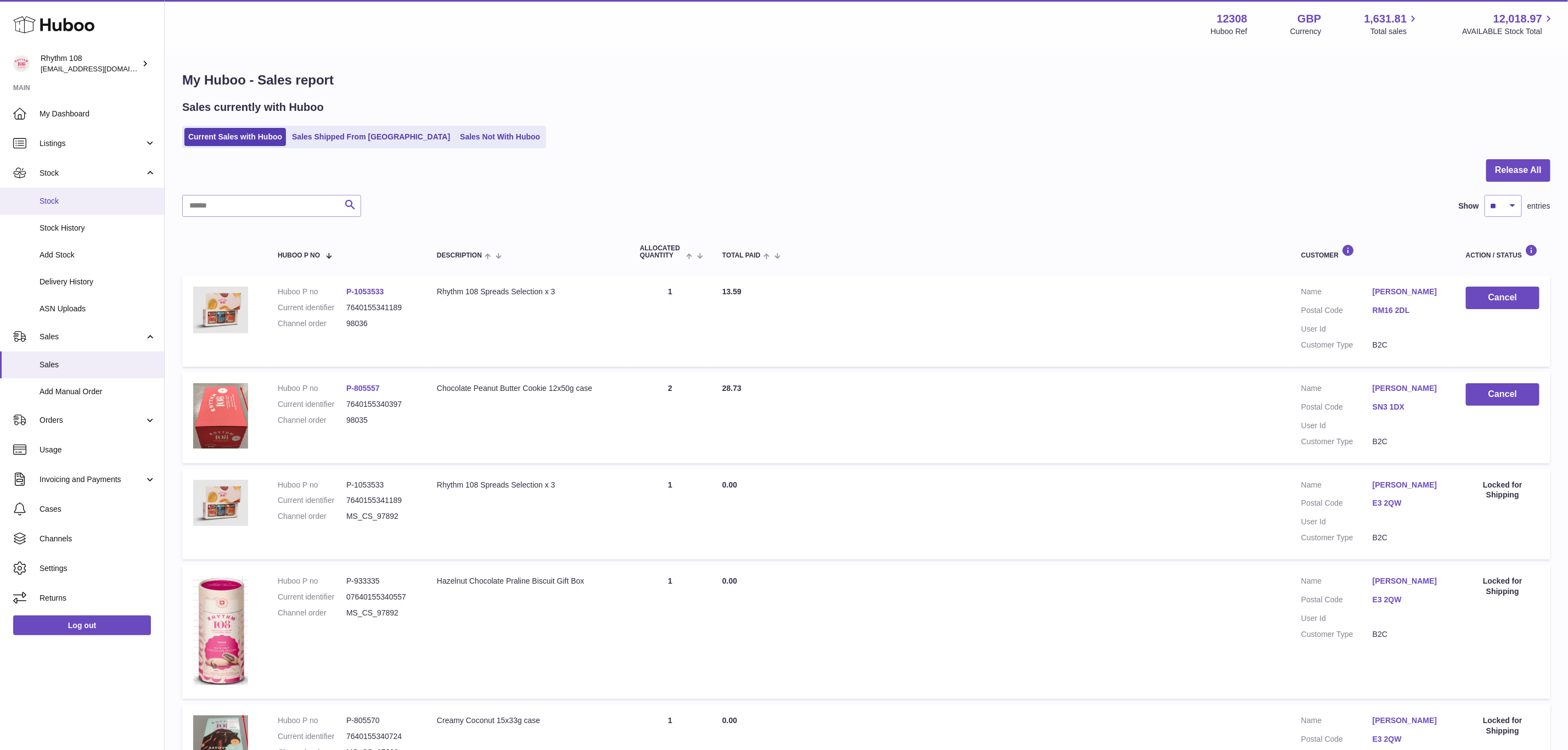
click at [53, 202] on span "Stock" at bounding box center [97, 202] width 117 height 11
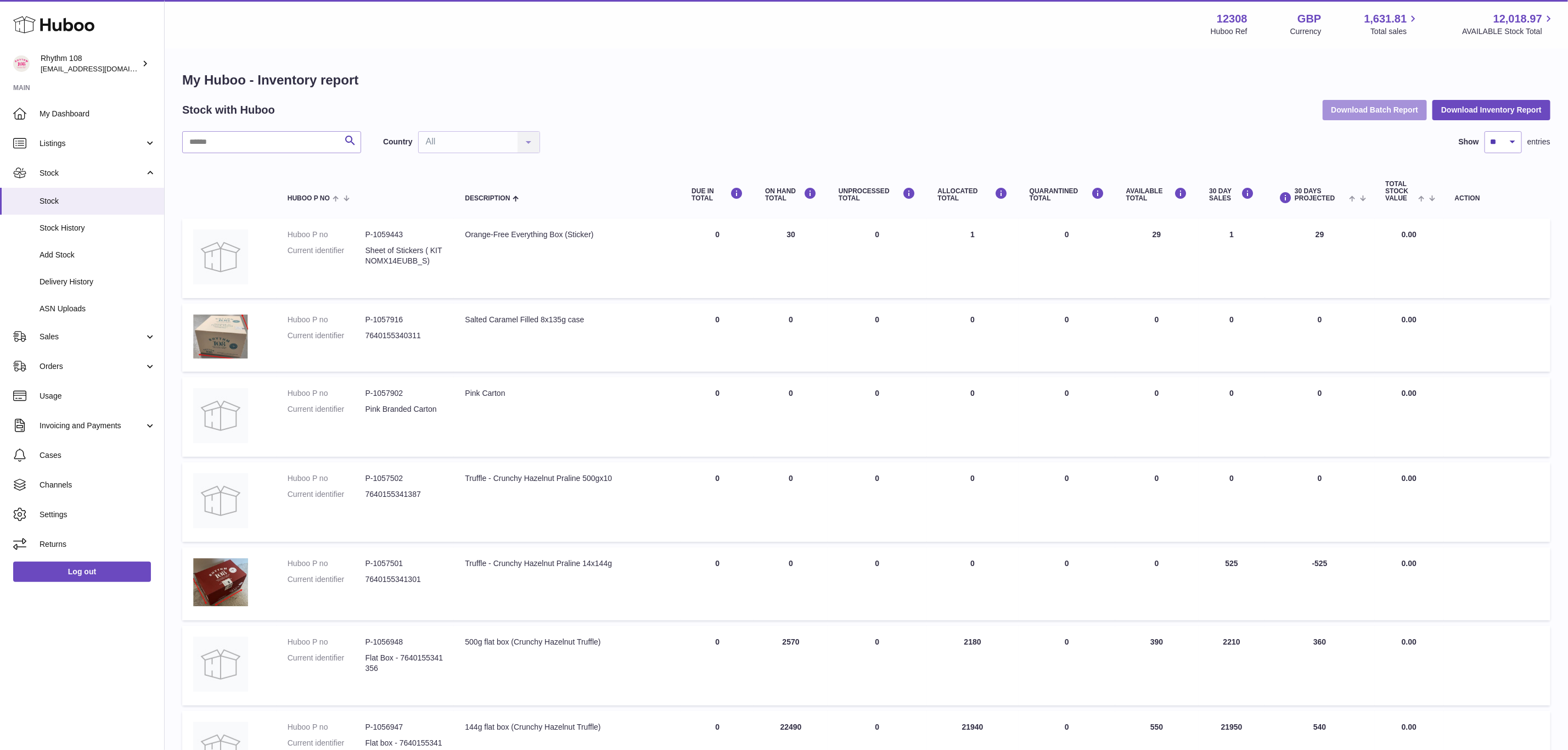
click at [1383, 101] on button "Download Batch Report" at bounding box center [1375, 110] width 105 height 20
click at [278, 132] on input "text" at bounding box center [271, 142] width 179 height 22
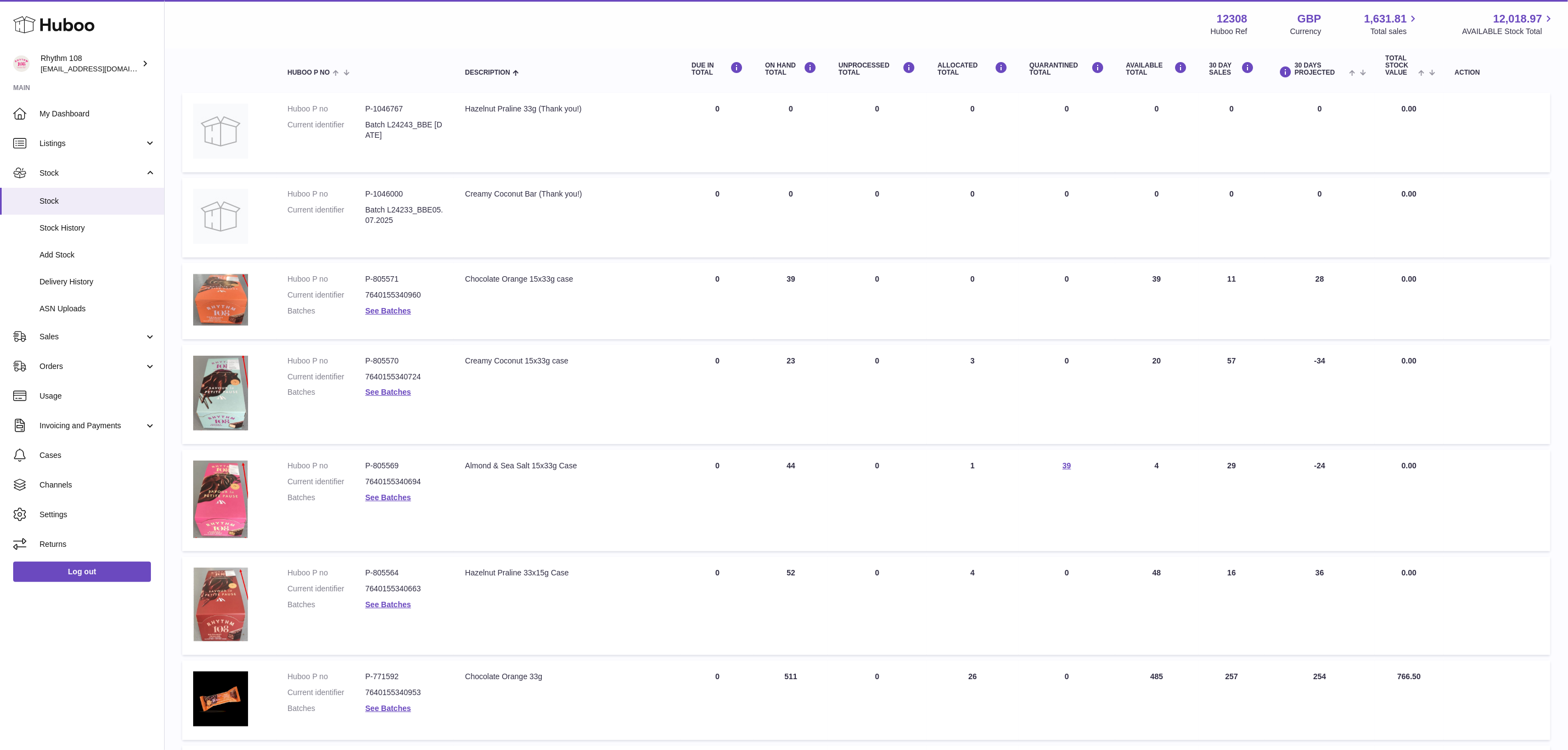
scroll to position [82, 0]
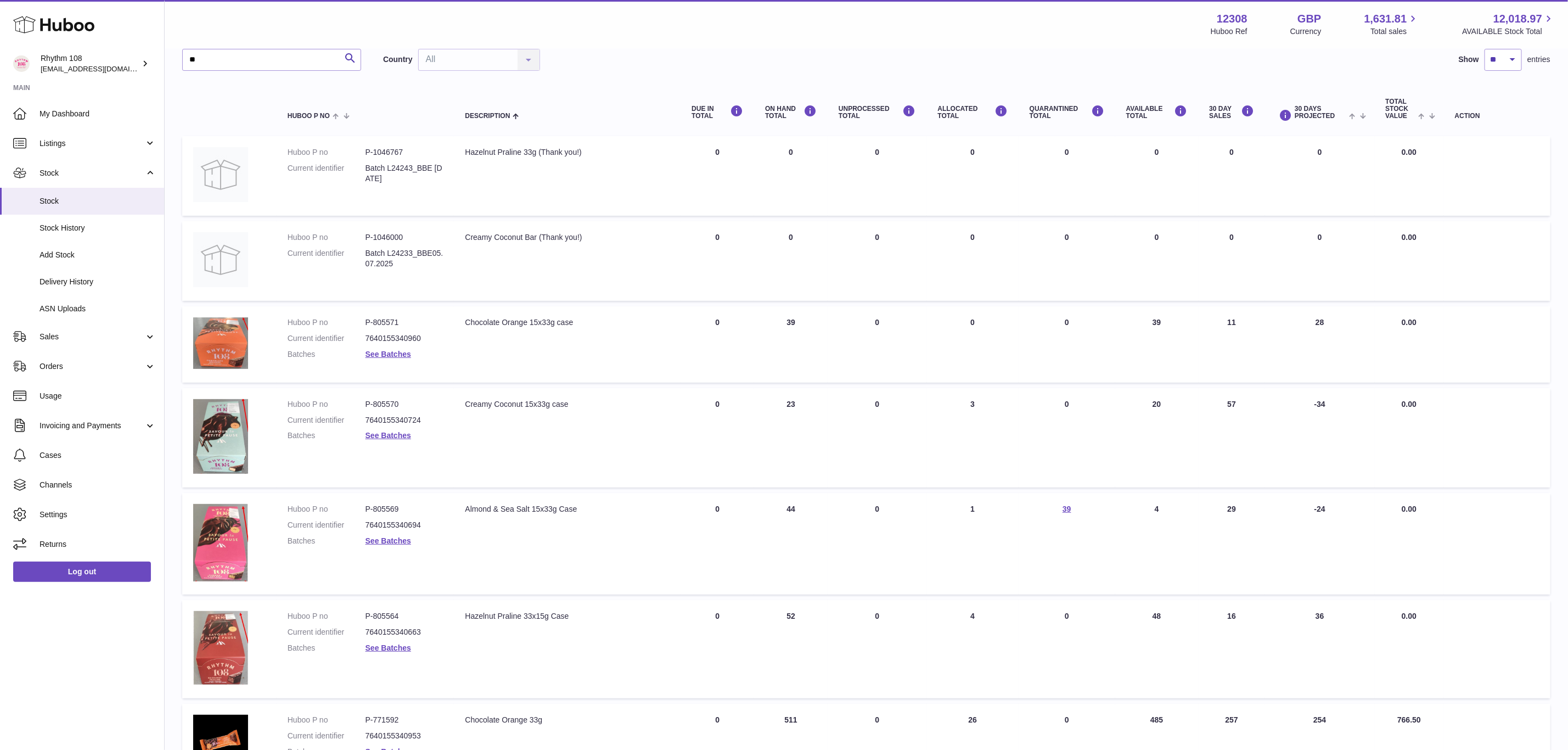
click at [1158, 507] on td "AVAILABLE Total 4" at bounding box center [1157, 544] width 84 height 102
drag, startPoint x: 583, startPoint y: 508, endPoint x: 465, endPoint y: 508, distance: 118.0
click at [465, 508] on div "Almond & Sea Salt 15x33g Case" at bounding box center [568, 509] width 205 height 11
copy div "Almond & Sea Salt 15x33g Case"
drag, startPoint x: 518, startPoint y: 402, endPoint x: 458, endPoint y: 402, distance: 60.0
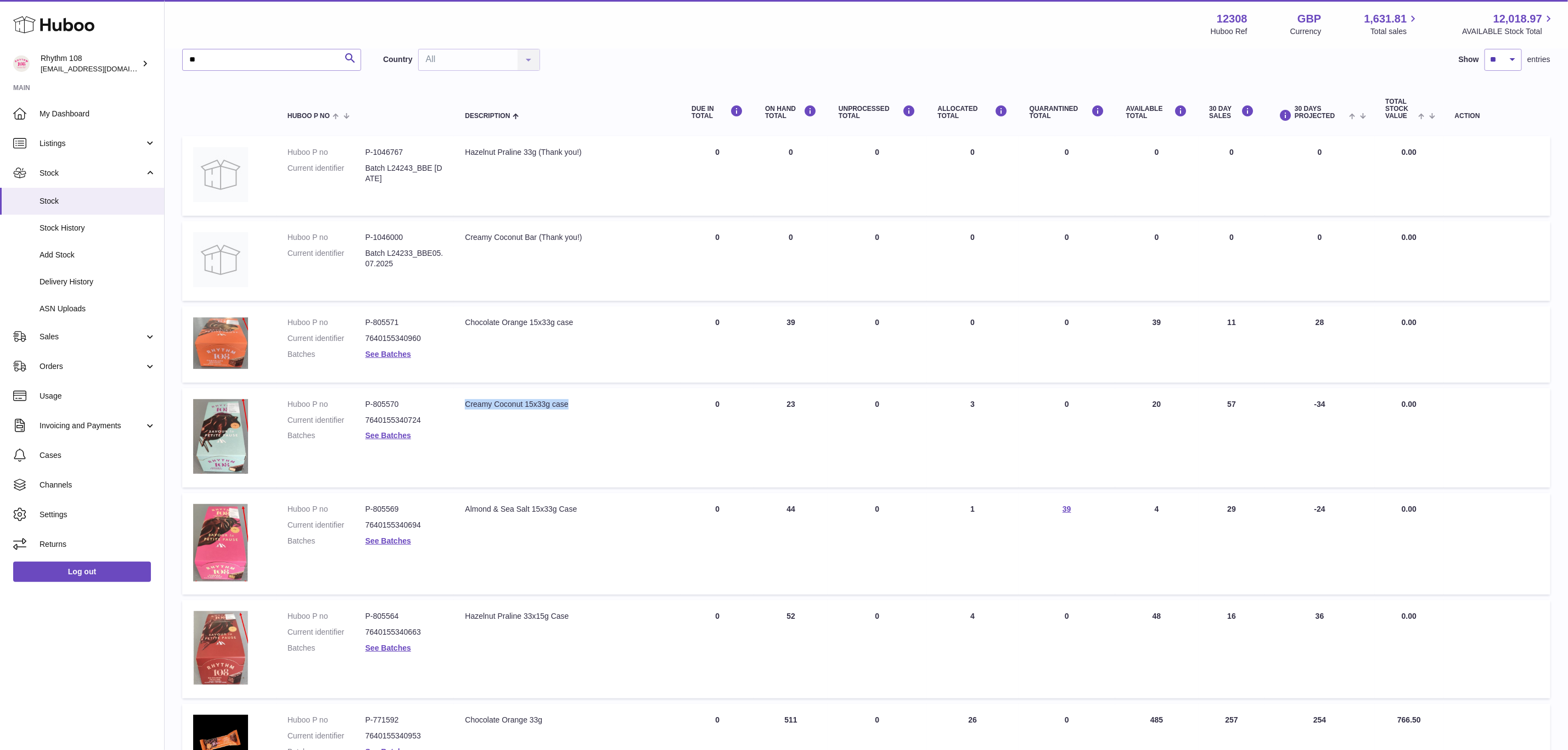
click at [458, 402] on td "Description Creamy Coconut 15x33g case" at bounding box center [567, 437] width 226 height 99
copy div "Creamy Coconut 15x33g case"
drag, startPoint x: 588, startPoint y: 321, endPoint x: 563, endPoint y: 341, distance: 32.0
click at [461, 319] on td "Description Chocolate Orange 15x33g case" at bounding box center [567, 345] width 226 height 77
copy div "Chocolate Orange 15x33g case"
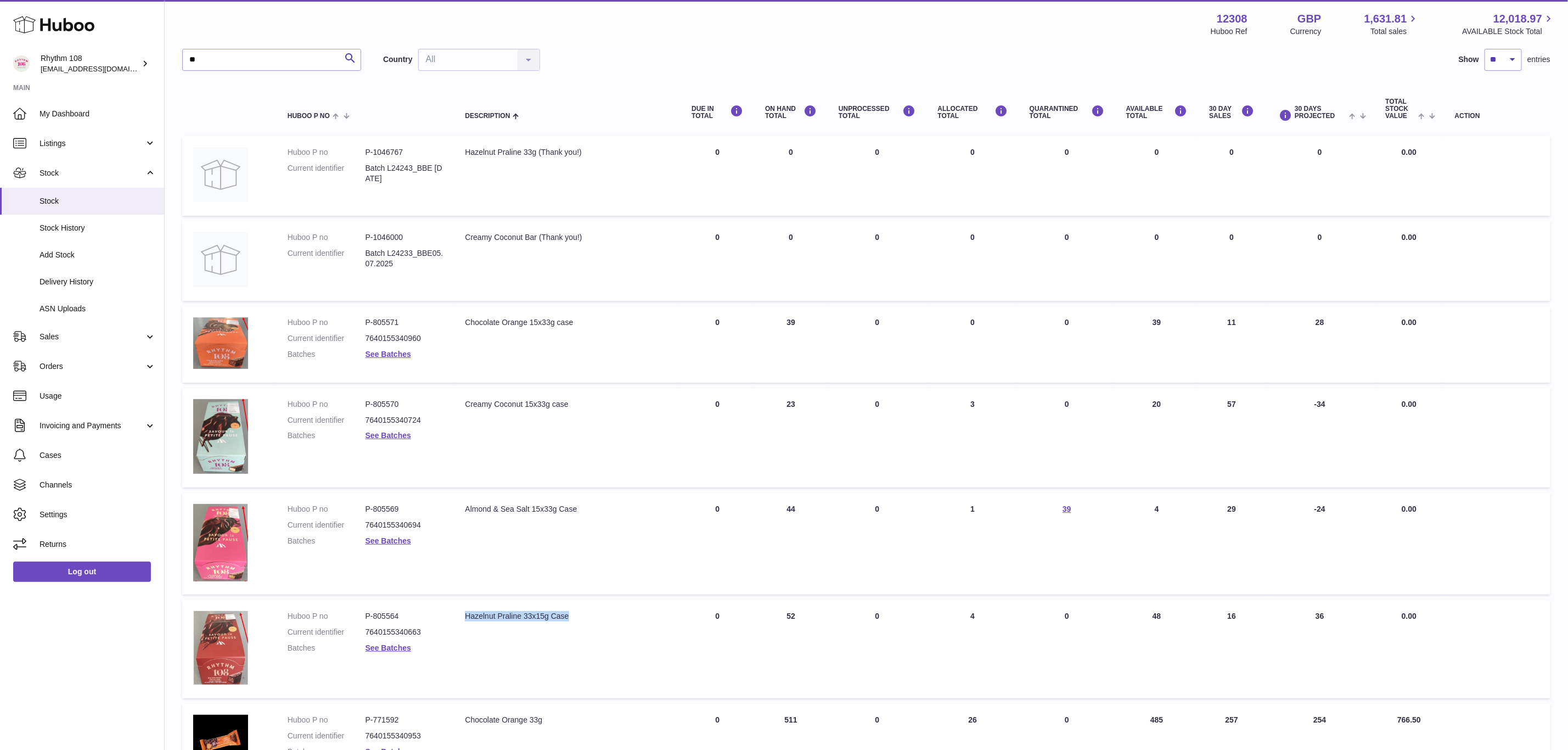
drag, startPoint x: 584, startPoint y: 614, endPoint x: 464, endPoint y: 614, distance: 120.0
click at [464, 614] on td "Description Hazelnut Praline 33x15g Case" at bounding box center [567, 649] width 226 height 98
copy div "Hazelnut Praline 33x15g Case"
drag, startPoint x: 399, startPoint y: 506, endPoint x: 373, endPoint y: 505, distance: 26.0
click at [373, 505] on dd "P-805569" at bounding box center [404, 509] width 78 height 11
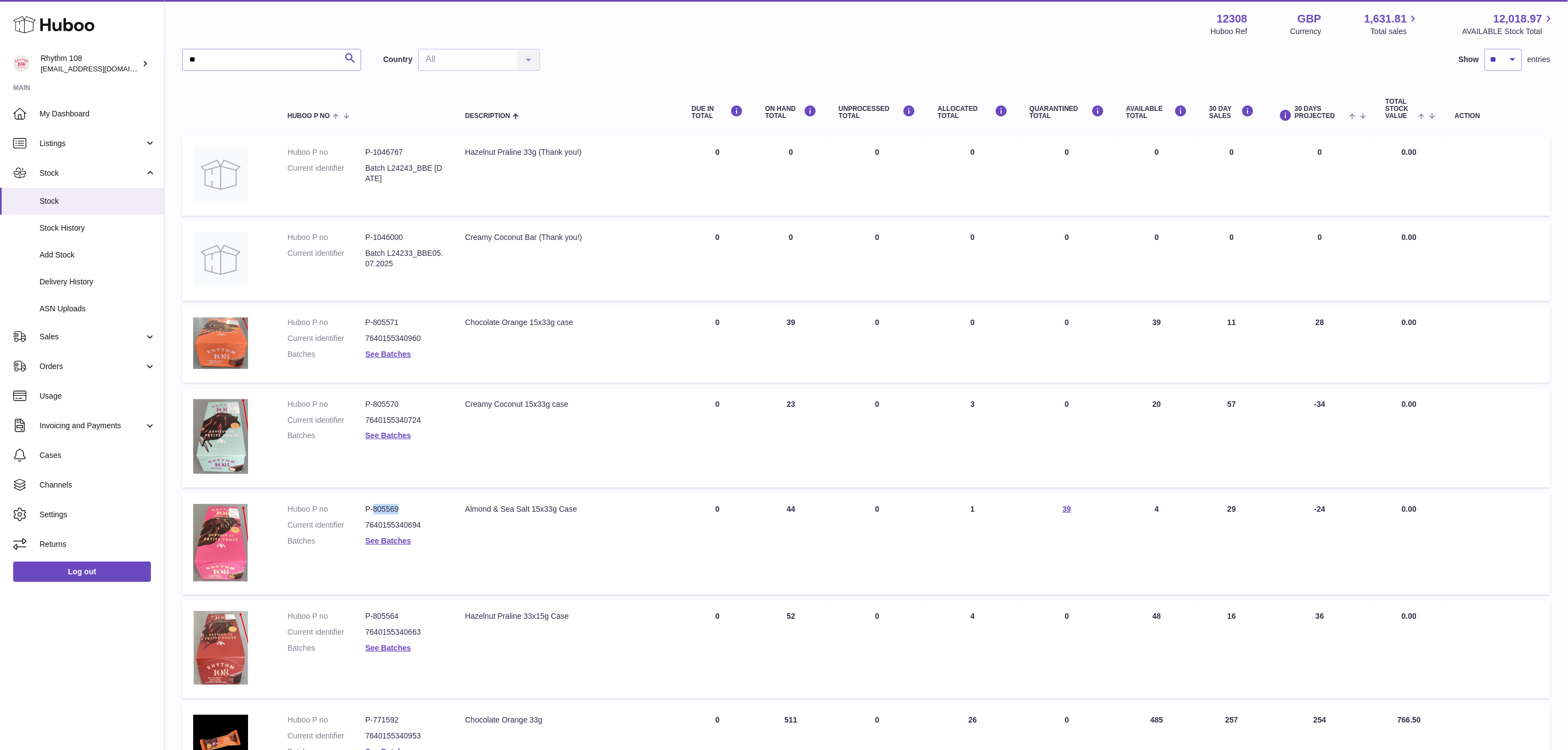
copy dd "805569"
drag, startPoint x: 402, startPoint y: 404, endPoint x: 373, endPoint y: 400, distance: 29.3
click at [373, 400] on dd "P-805570" at bounding box center [404, 405] width 78 height 11
copy dd "805570"
drag, startPoint x: 396, startPoint y: 320, endPoint x: 374, endPoint y: 319, distance: 22.0
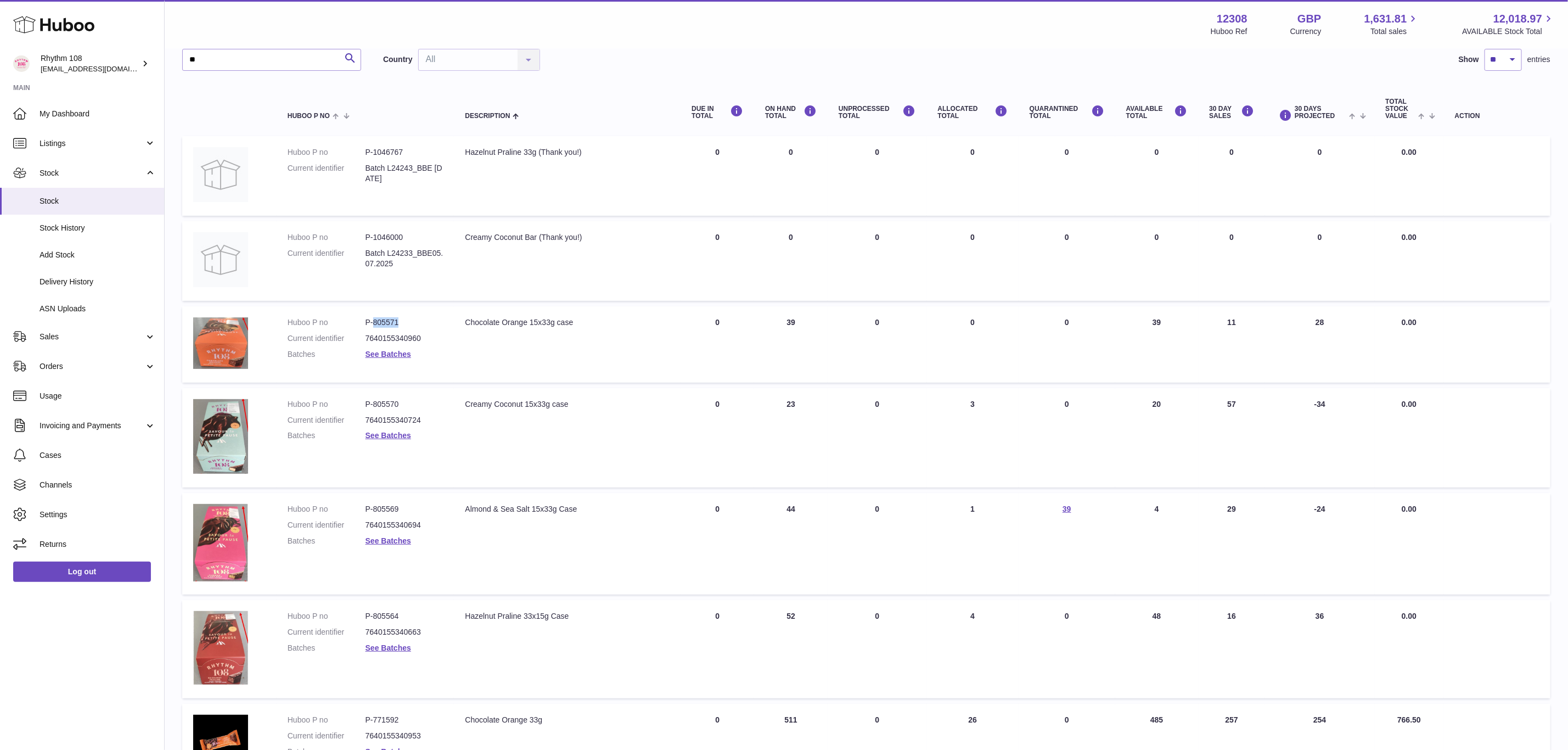
click at [374, 319] on dd "P-805571" at bounding box center [404, 323] width 78 height 11
copy dd "805571"
drag, startPoint x: 405, startPoint y: 612, endPoint x: 373, endPoint y: 610, distance: 32.1
click at [373, 611] on dd "P-805564" at bounding box center [404, 616] width 78 height 11
copy dd "805564"
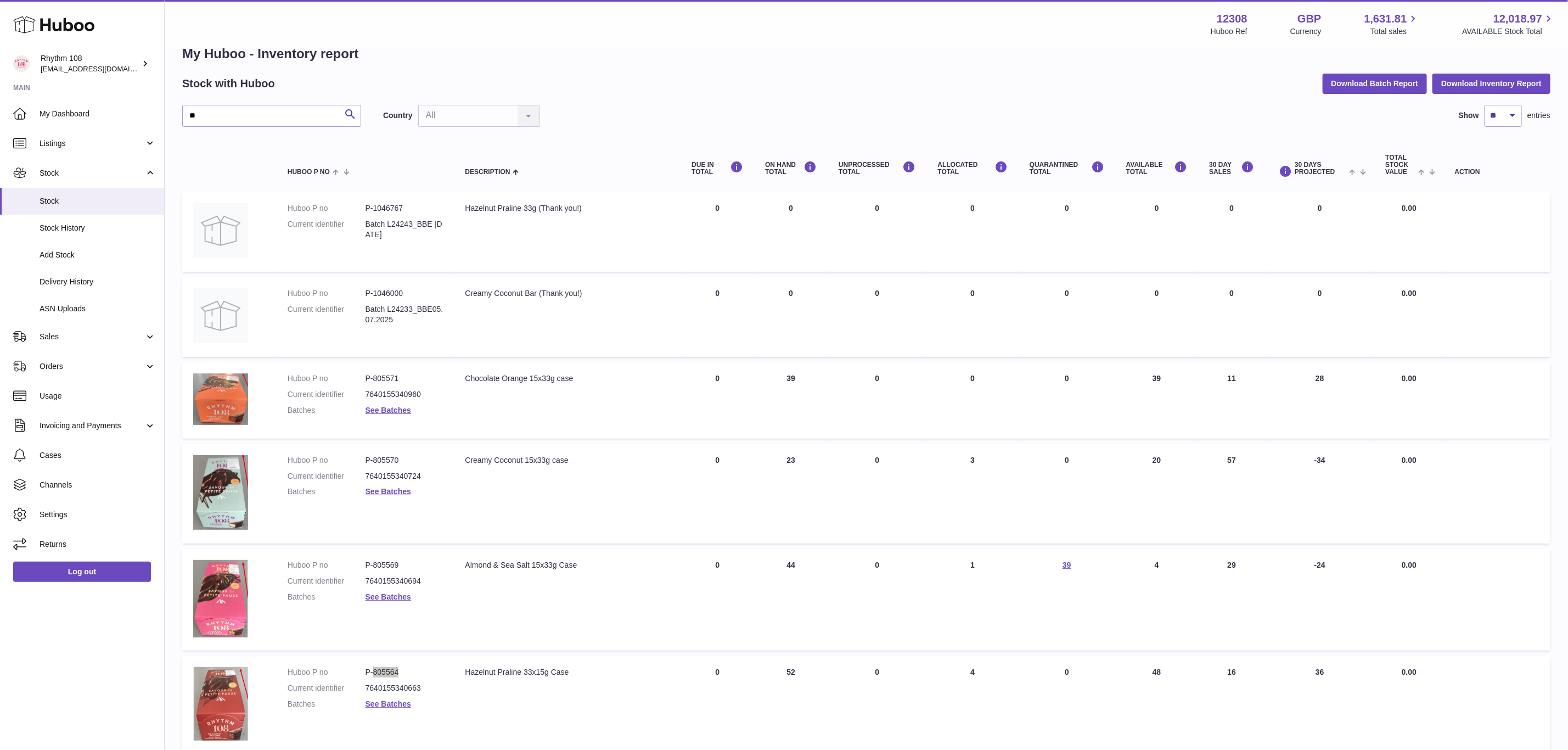
scroll to position [0, 0]
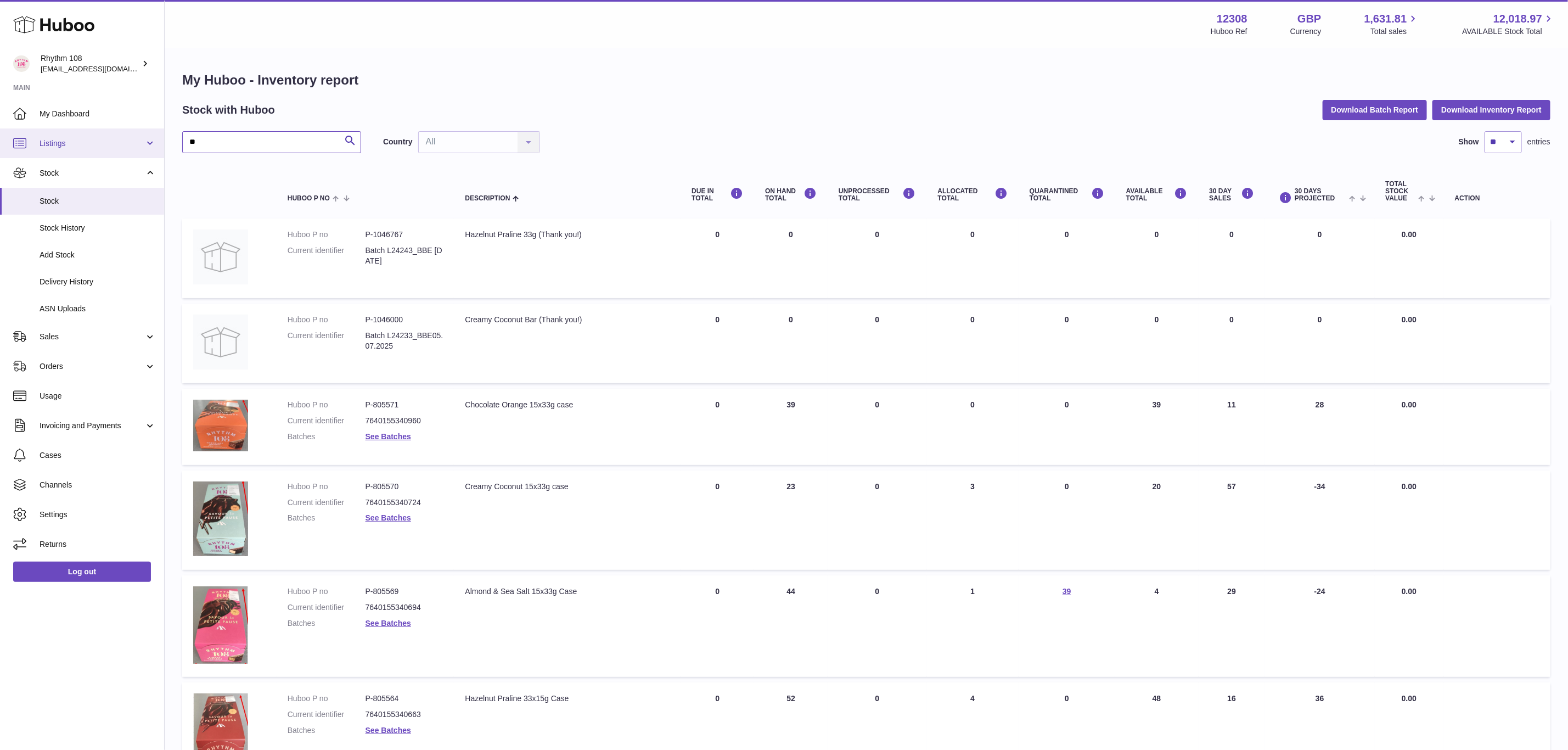
drag, startPoint x: 219, startPoint y: 140, endPoint x: 120, endPoint y: 132, distance: 99.3
click at [120, 132] on div "Huboo Rhythm 108 [EMAIL_ADDRESS][DOMAIN_NAME] Main My Dashboard Listings Not wi…" at bounding box center [784, 621] width 1568 height 1241
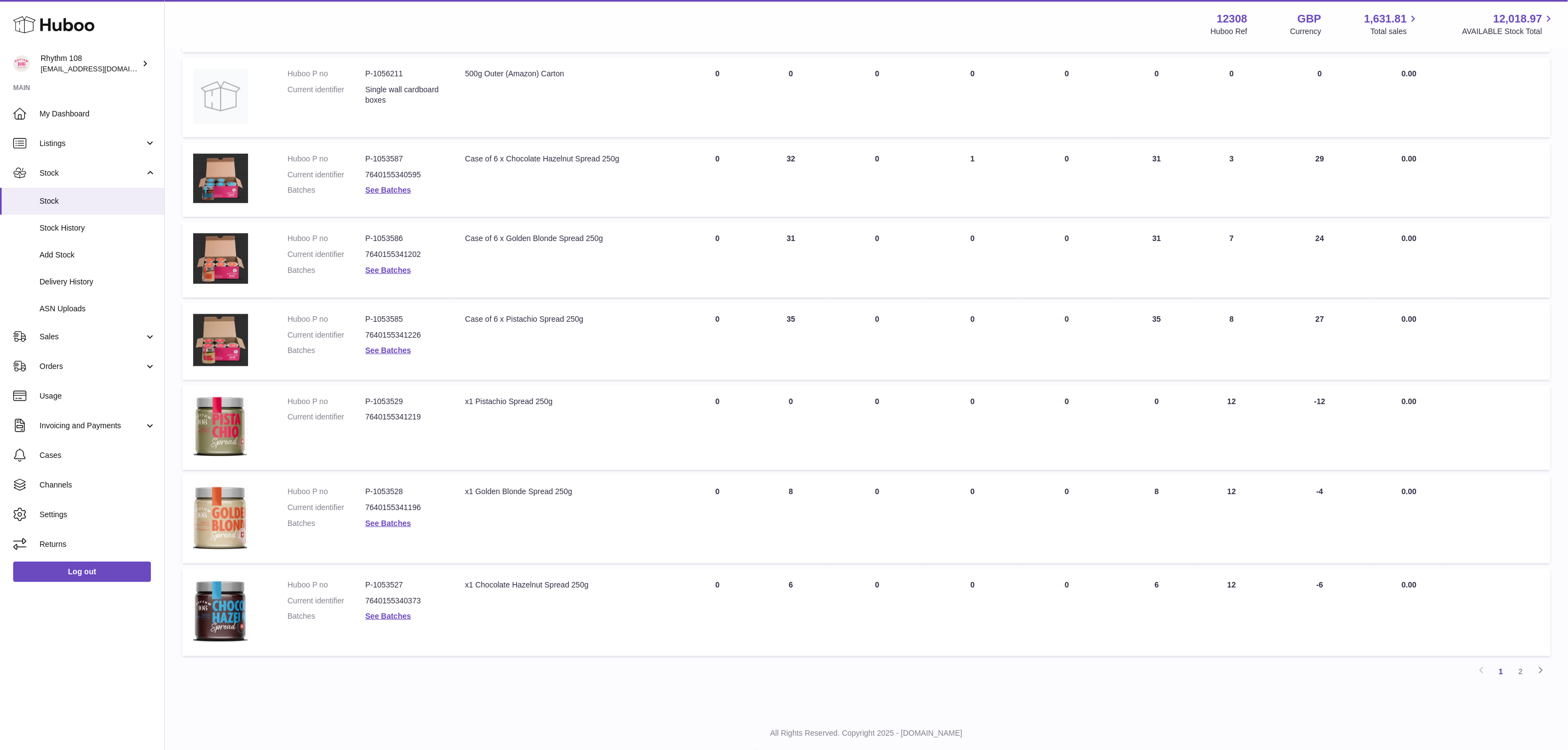
scroll to position [474, 0]
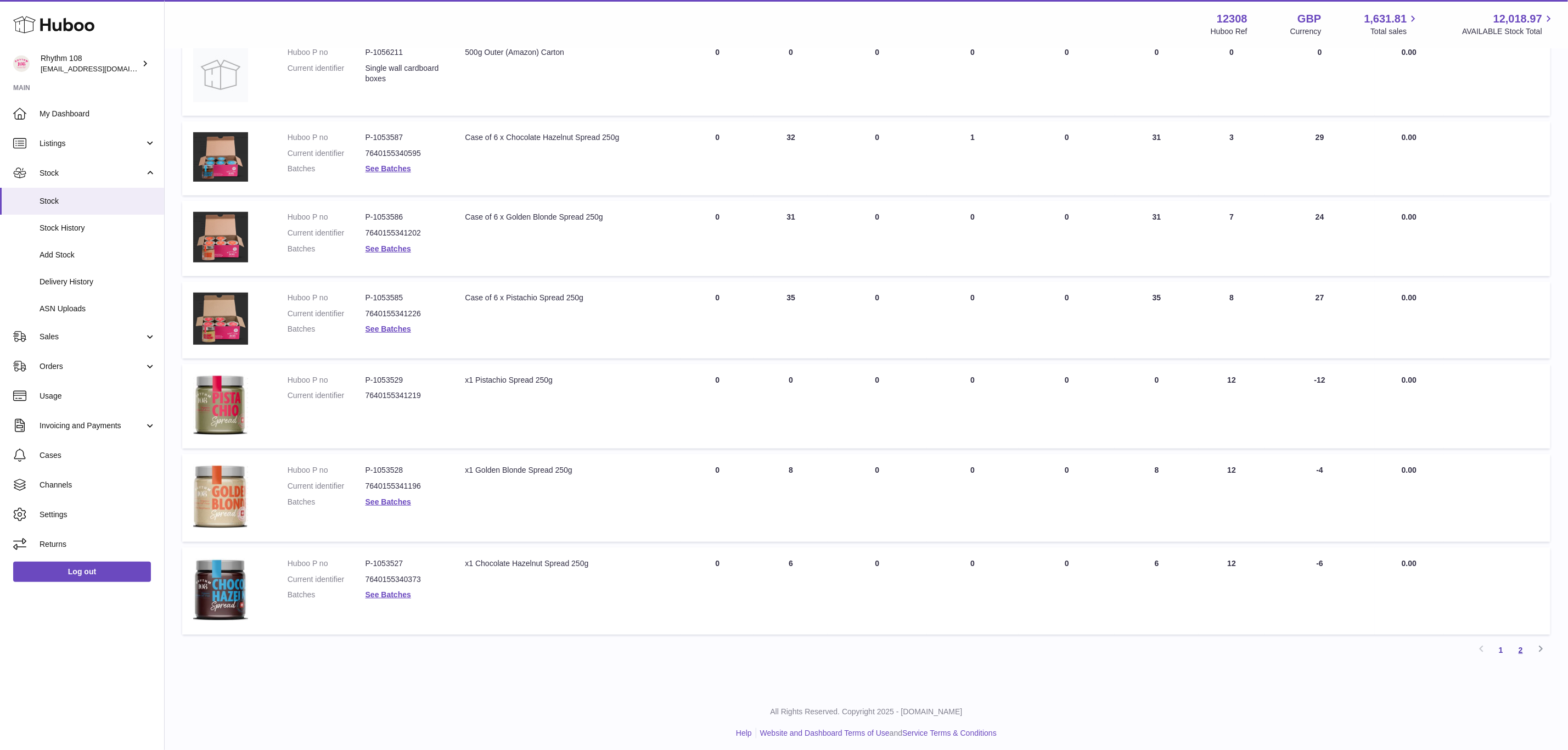
click at [1518, 646] on link "2" at bounding box center [1521, 650] width 20 height 20
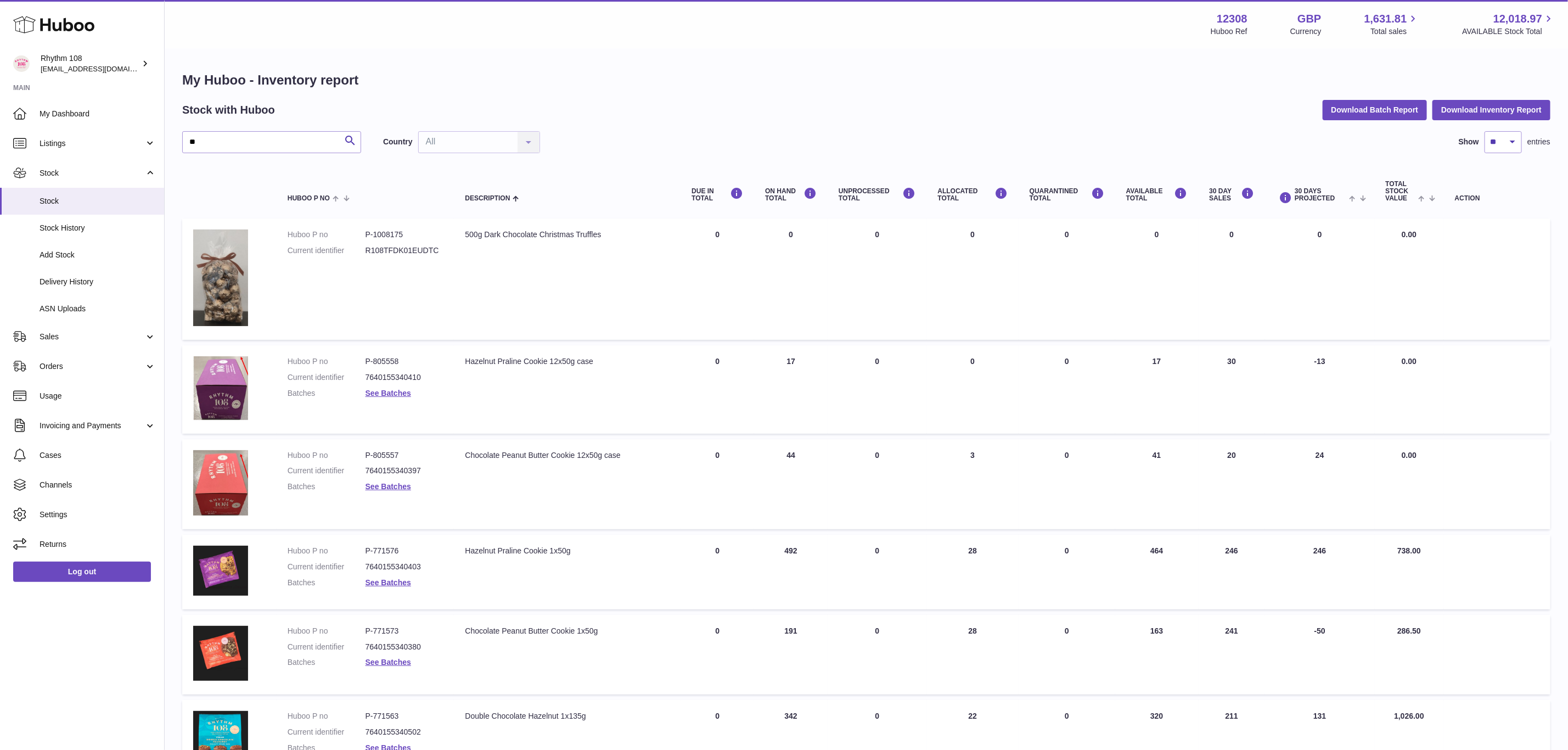
drag, startPoint x: 1168, startPoint y: 547, endPoint x: 1137, endPoint y: 547, distance: 31.0
click at [1137, 547] on td "AVAILABLE Total 464" at bounding box center [1157, 573] width 84 height 75
click at [260, 142] on input "**" at bounding box center [271, 142] width 179 height 22
drag, startPoint x: 247, startPoint y: 142, endPoint x: 135, endPoint y: 132, distance: 112.4
click at [135, 132] on div "Huboo Rhythm 108 [EMAIL_ADDRESS][DOMAIN_NAME] Main My Dashboard Listings Not wi…" at bounding box center [784, 451] width 1568 height 903
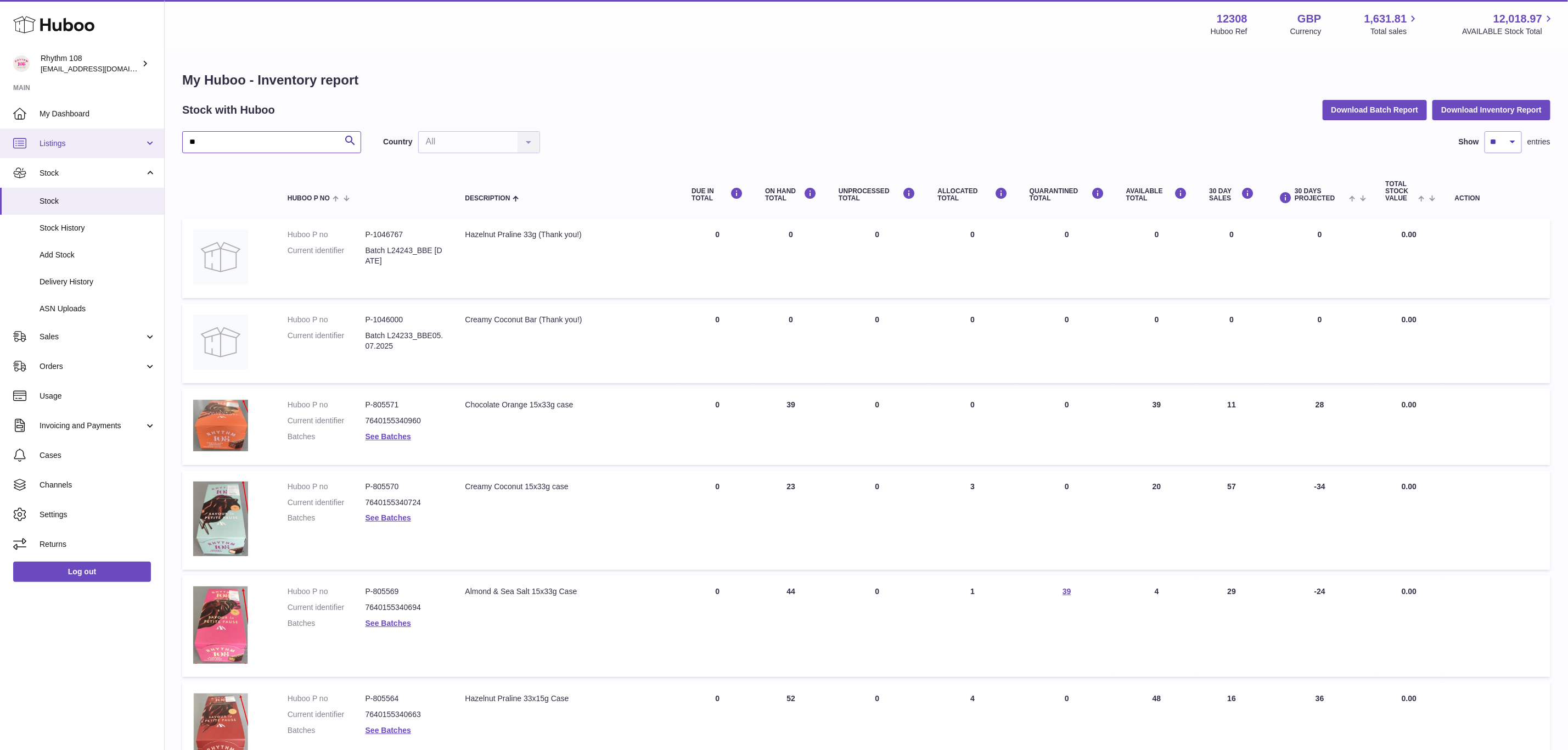
drag, startPoint x: 219, startPoint y: 142, endPoint x: 94, endPoint y: 140, distance: 125.0
click at [94, 140] on div "Huboo Rhythm 108 [EMAIL_ADDRESS][DOMAIN_NAME] Main My Dashboard Listings Not wi…" at bounding box center [784, 621] width 1568 height 1241
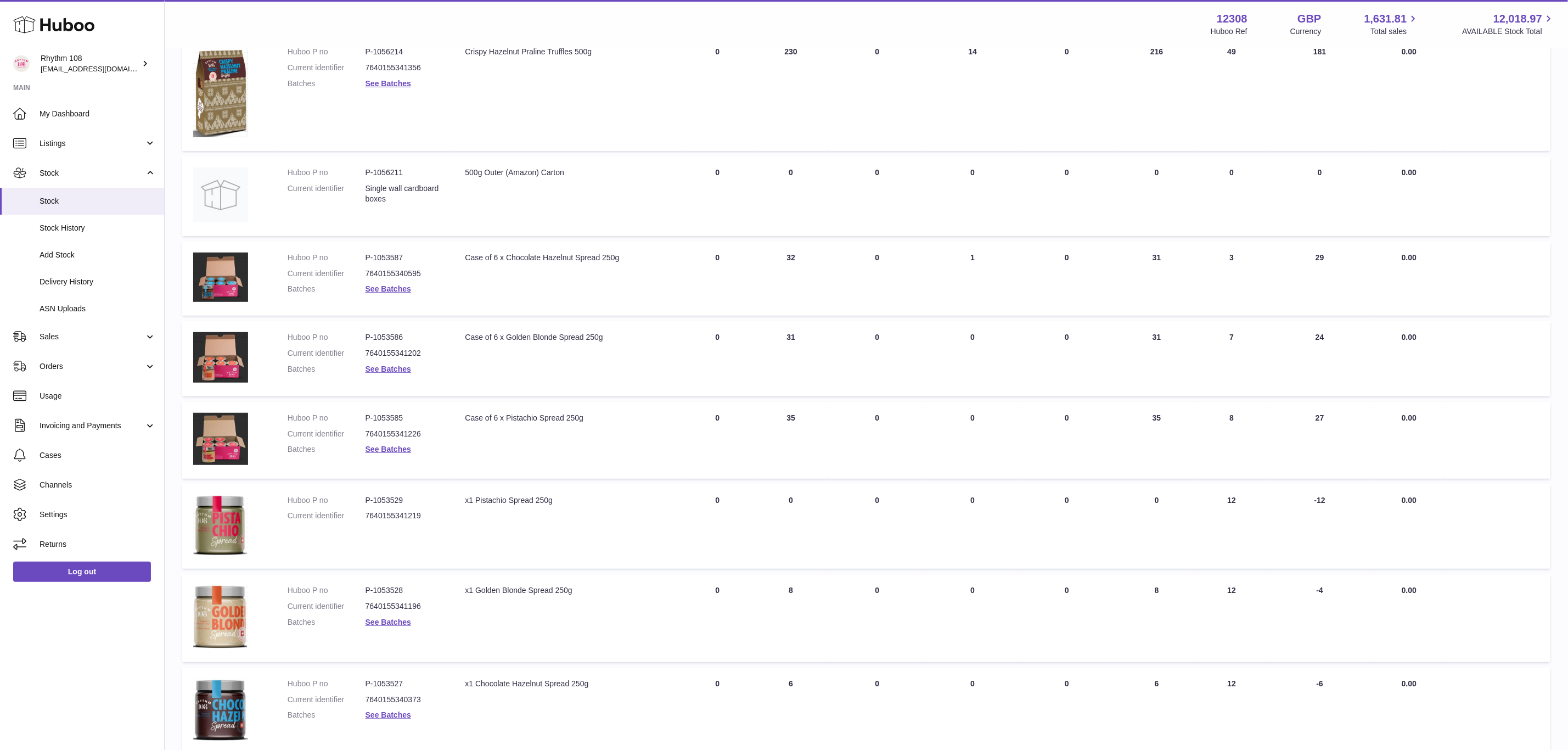
scroll to position [474, 0]
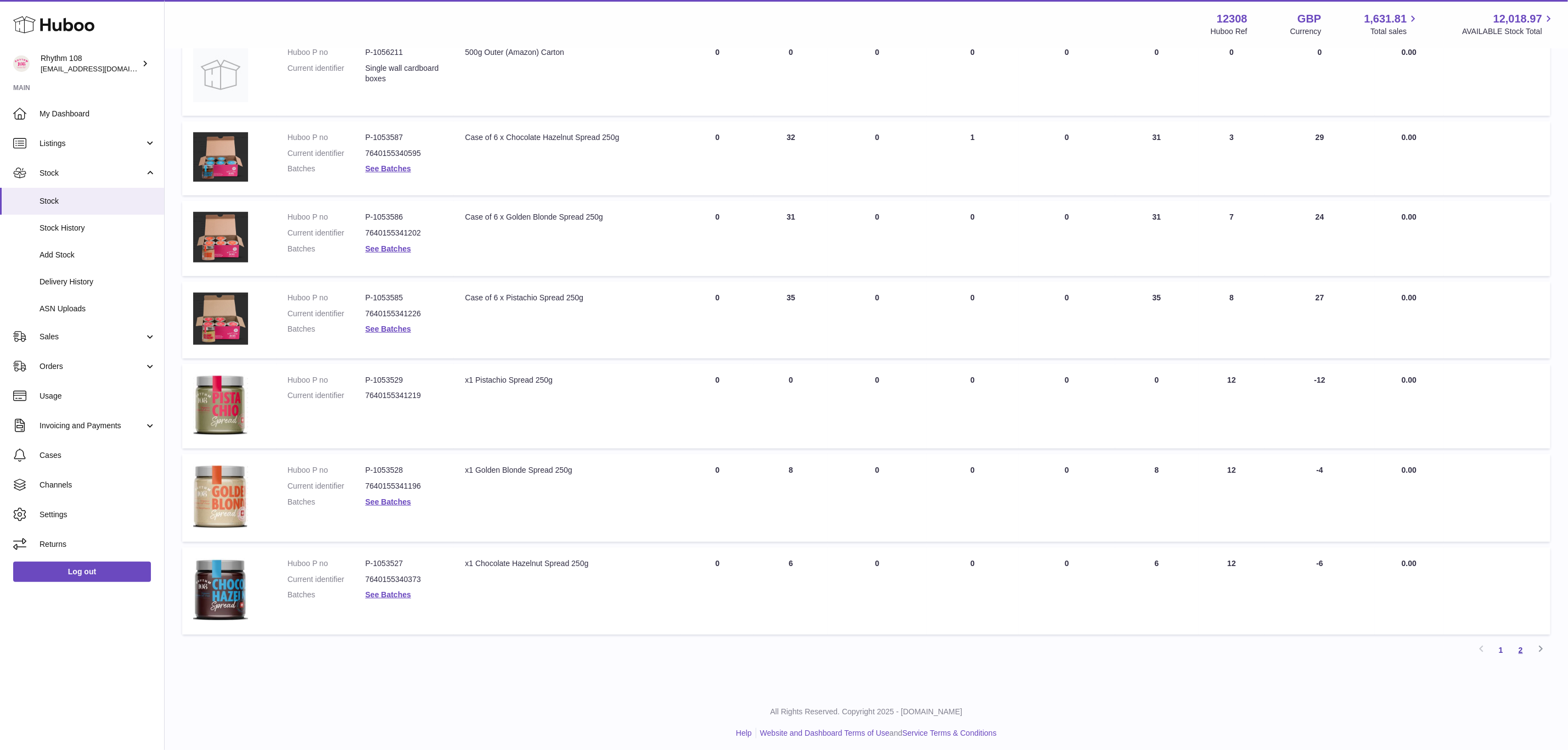
click at [1520, 646] on link "2" at bounding box center [1521, 650] width 20 height 20
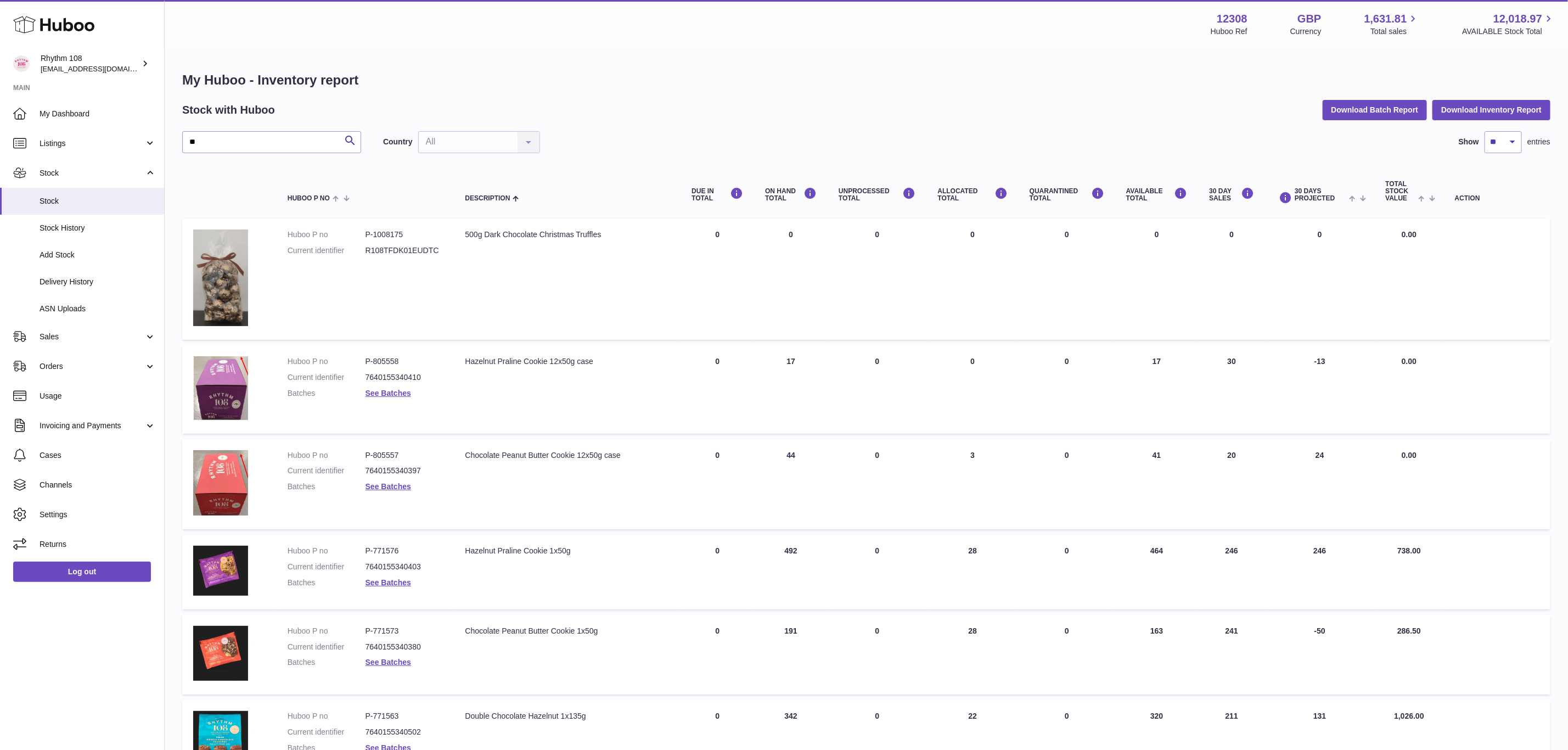
scroll to position [82, 0]
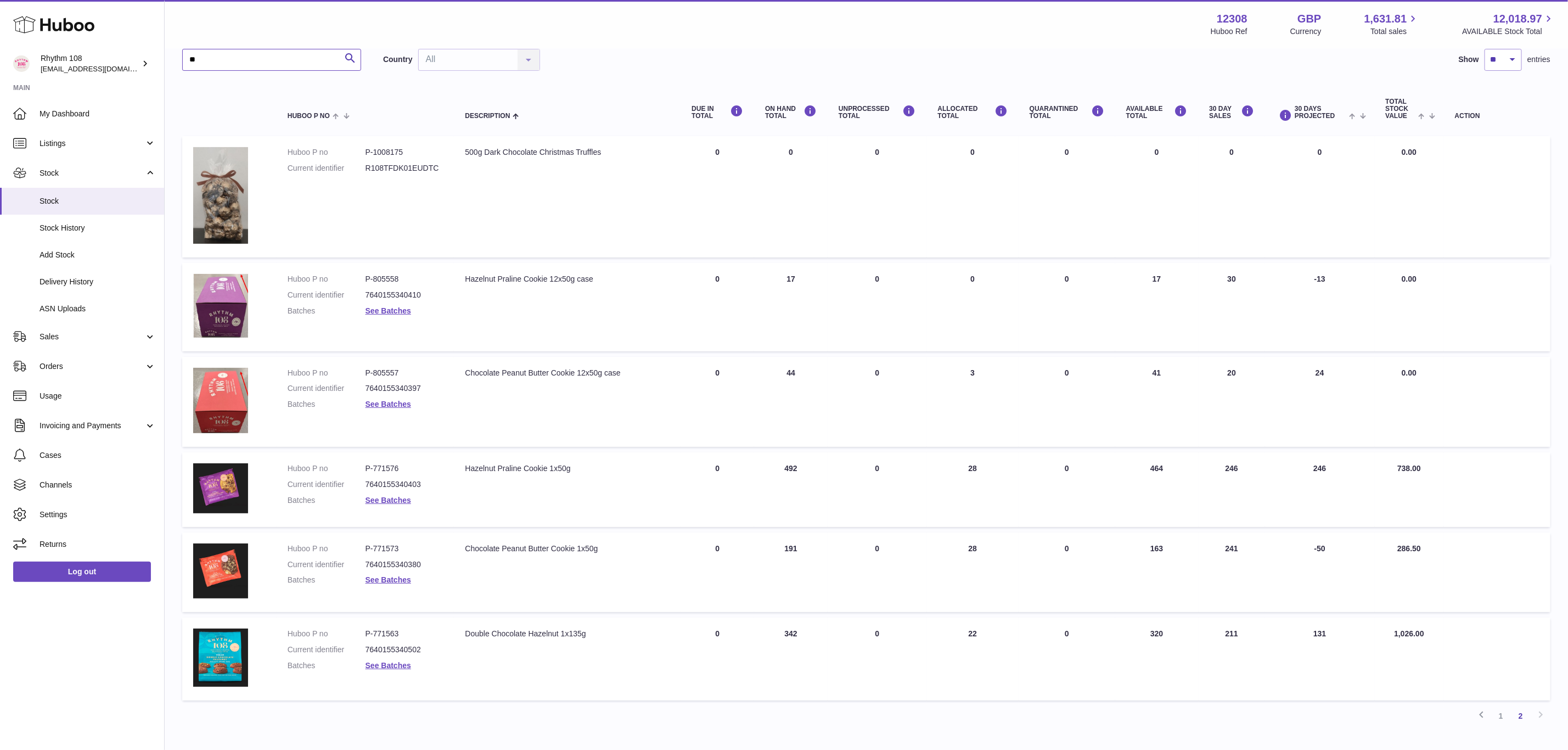
drag, startPoint x: 222, startPoint y: 54, endPoint x: 122, endPoint y: 45, distance: 100.4
click at [122, 45] on div "Huboo Rhythm 108 [EMAIL_ADDRESS][DOMAIN_NAME] Main My Dashboard Listings Not wi…" at bounding box center [784, 369] width 1568 height 903
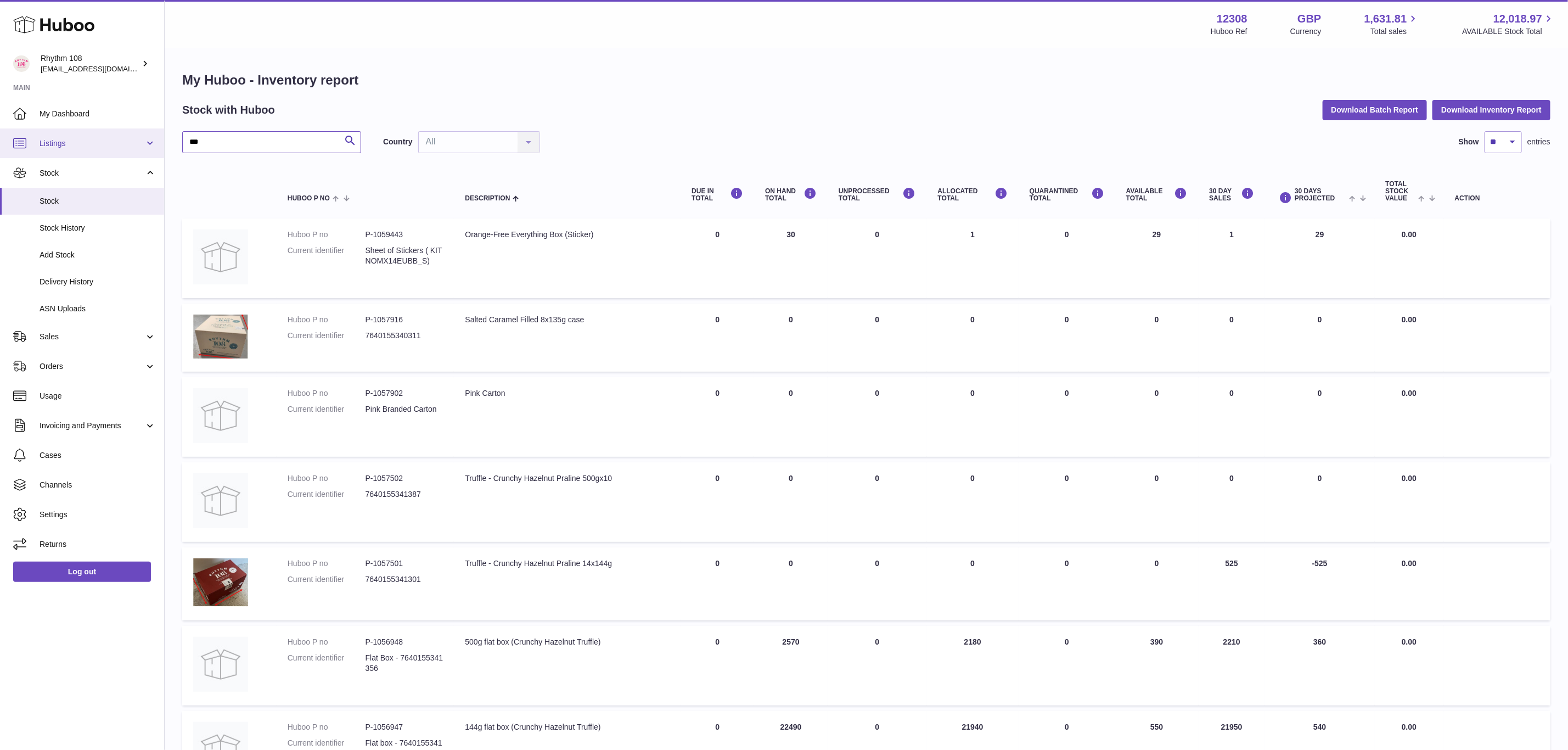
drag, startPoint x: 239, startPoint y: 145, endPoint x: 122, endPoint y: 136, distance: 117.3
click at [122, 136] on div "Huboo Rhythm 108 [EMAIL_ADDRESS][DOMAIN_NAME] Main My Dashboard Listings Not wi…" at bounding box center [784, 591] width 1568 height 1183
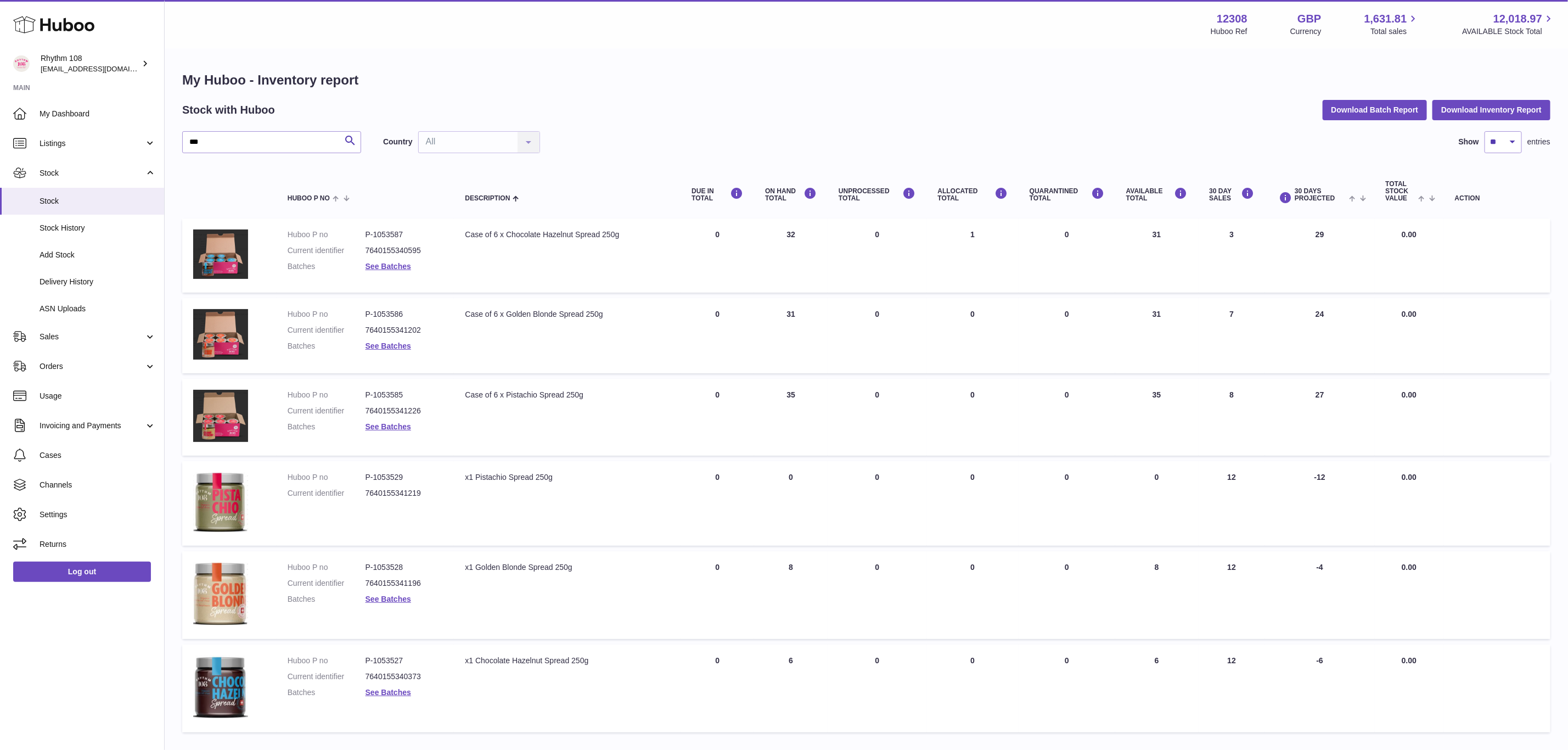
scroll to position [70, 0]
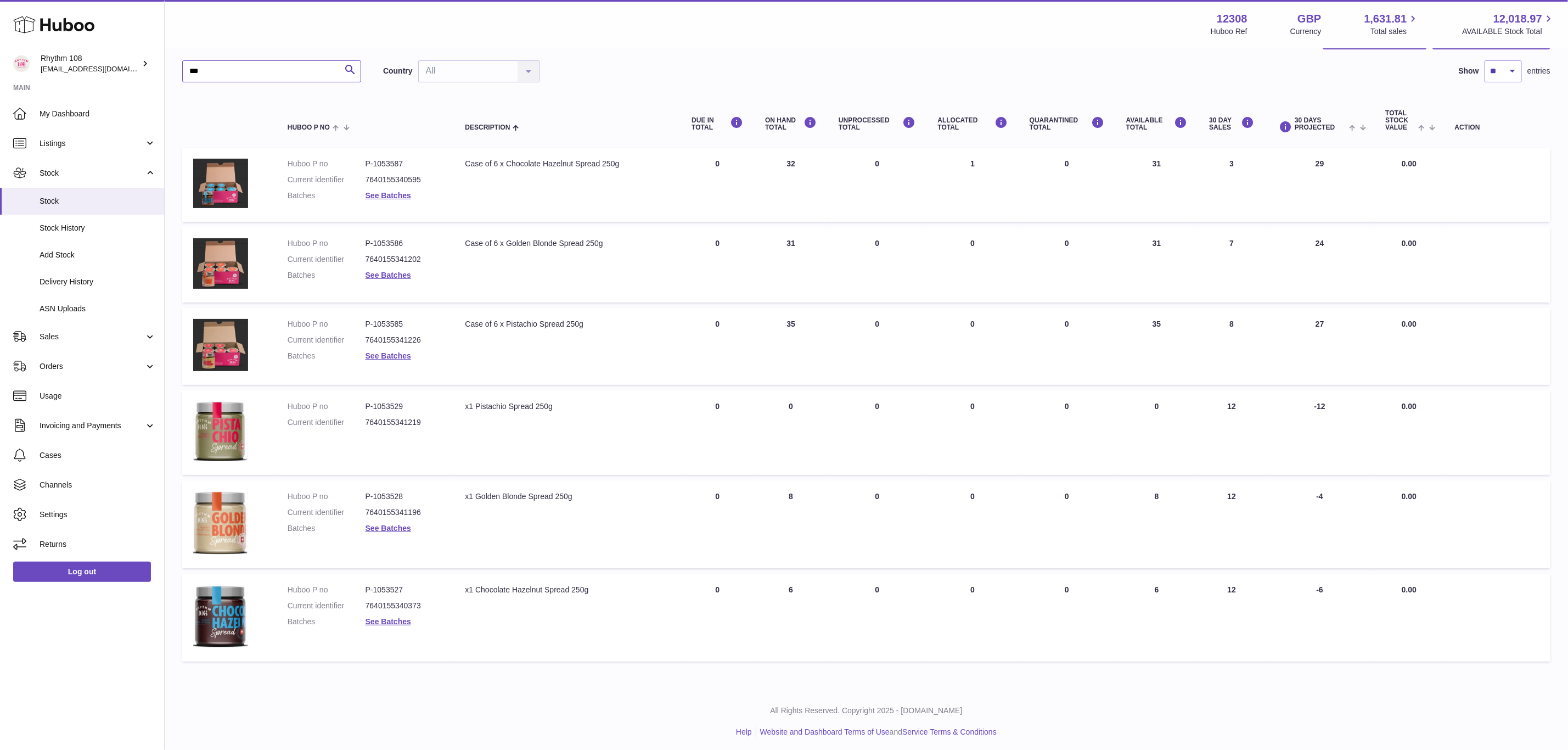
drag, startPoint x: 200, startPoint y: 79, endPoint x: 184, endPoint y: 78, distance: 16.0
click at [184, 78] on input "***" at bounding box center [271, 71] width 179 height 22
drag, startPoint x: 223, startPoint y: 73, endPoint x: 122, endPoint y: 67, distance: 101.2
click at [122, 67] on div "Huboo Rhythm 108 [EMAIL_ADDRESS][DOMAIN_NAME] Main My Dashboard Listings Not wi…" at bounding box center [784, 342] width 1568 height 825
paste input "****"
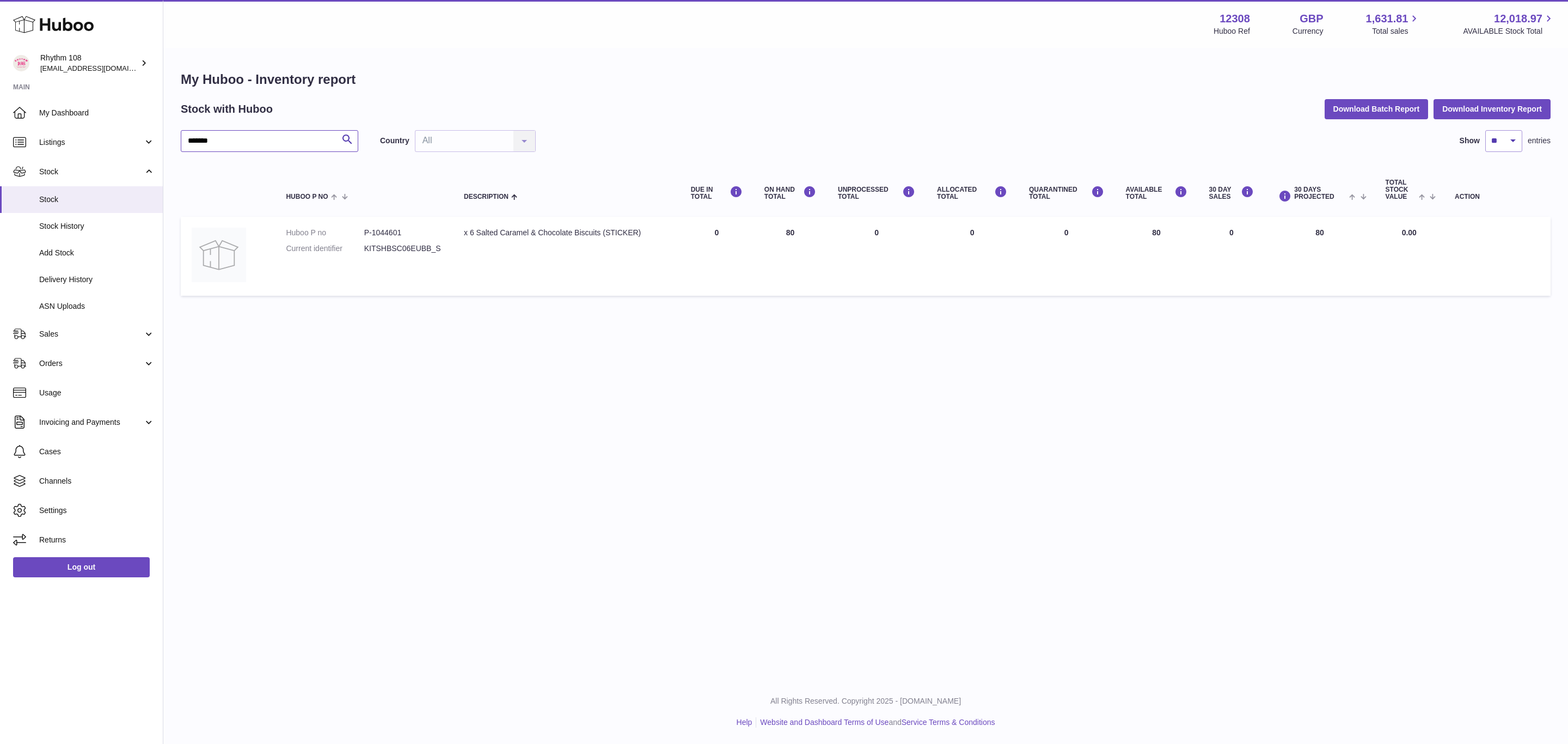
click at [267, 137] on input "*******" at bounding box center [269, 141] width 178 height 22
drag, startPoint x: 262, startPoint y: 142, endPoint x: 88, endPoint y: 134, distance: 174.2
click at [88, 134] on div "Huboo Rhythm 108 [EMAIL_ADDRESS][DOMAIN_NAME] Main My Dashboard Listings Not wi…" at bounding box center [784, 372] width 1568 height 744
paste input "text"
click at [258, 144] on input "*******" at bounding box center [269, 141] width 178 height 22
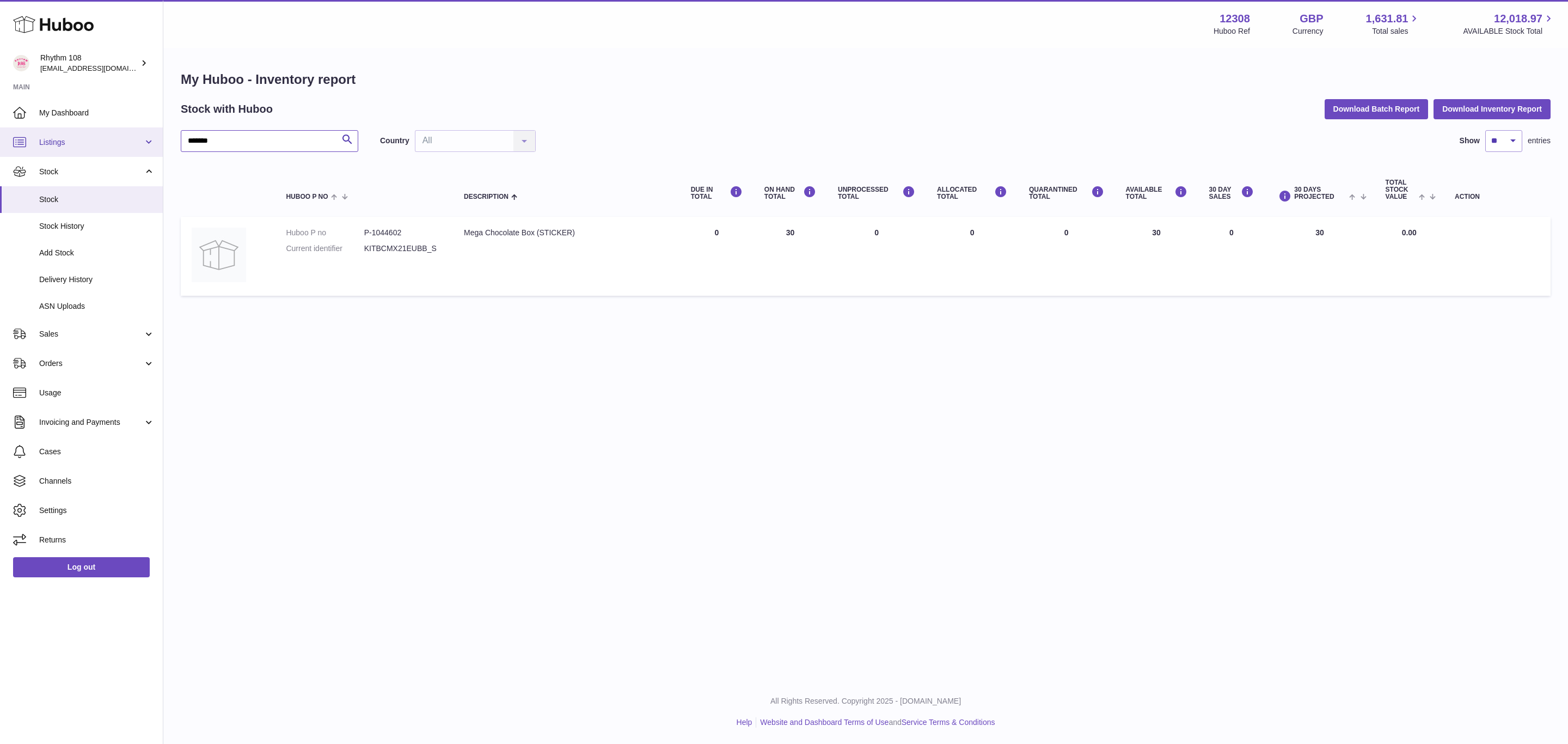
drag, startPoint x: 258, startPoint y: 144, endPoint x: 100, endPoint y: 141, distance: 158.0
click at [102, 141] on div "Huboo Rhythm 108 [EMAIL_ADDRESS][DOMAIN_NAME] Main My Dashboard Listings Not wi…" at bounding box center [784, 372] width 1568 height 744
paste input "text"
drag, startPoint x: 233, startPoint y: 145, endPoint x: 65, endPoint y: 140, distance: 168.1
click at [65, 140] on div "Huboo Rhythm 108 [EMAIL_ADDRESS][DOMAIN_NAME] Main My Dashboard Listings Not wi…" at bounding box center [784, 372] width 1568 height 744
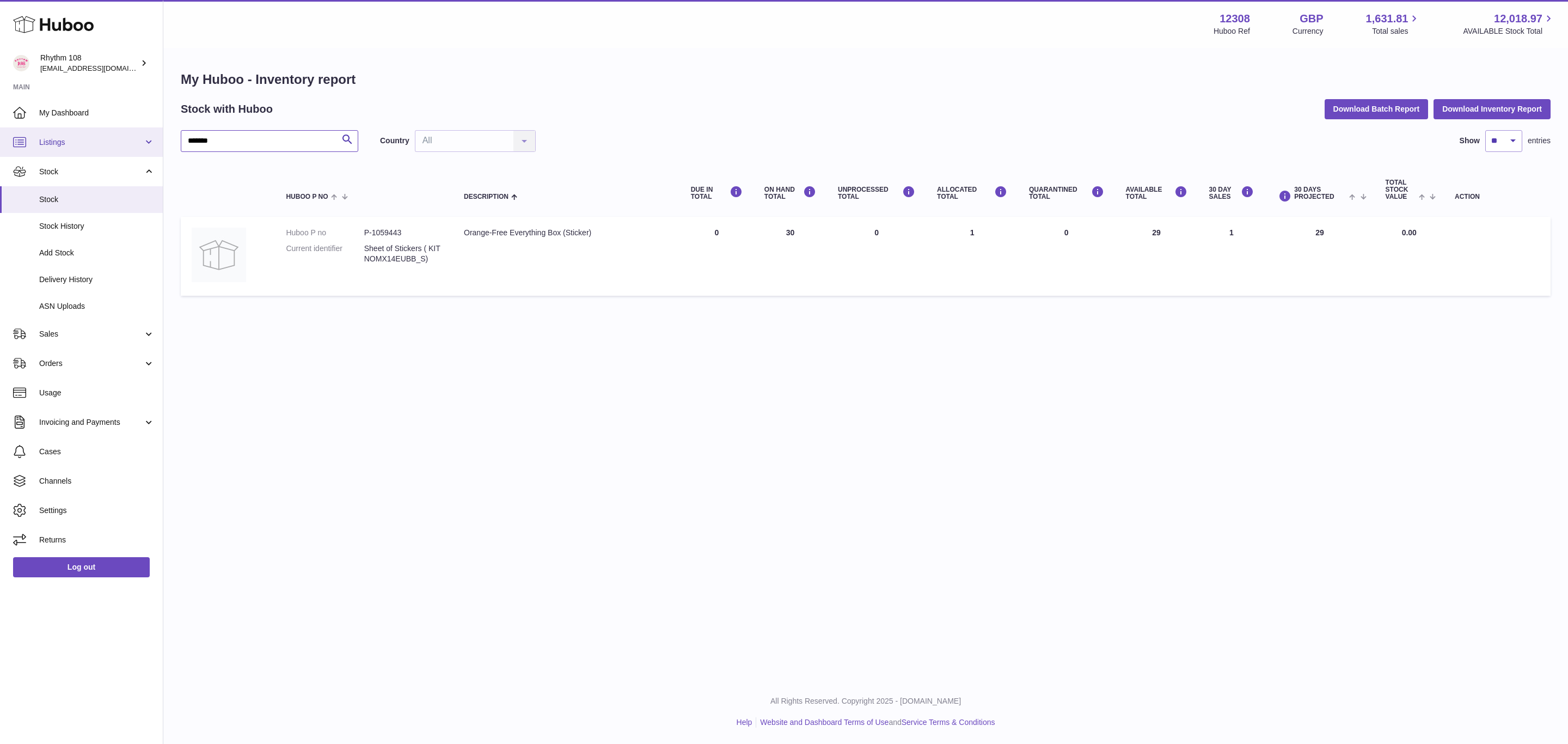
paste input "text"
drag, startPoint x: 248, startPoint y: 150, endPoint x: 88, endPoint y: 138, distance: 160.4
click at [88, 138] on div "Huboo Rhythm 108 [EMAIL_ADDRESS][DOMAIN_NAME] Main My Dashboard Listings Not wi…" at bounding box center [784, 372] width 1568 height 744
paste input "text"
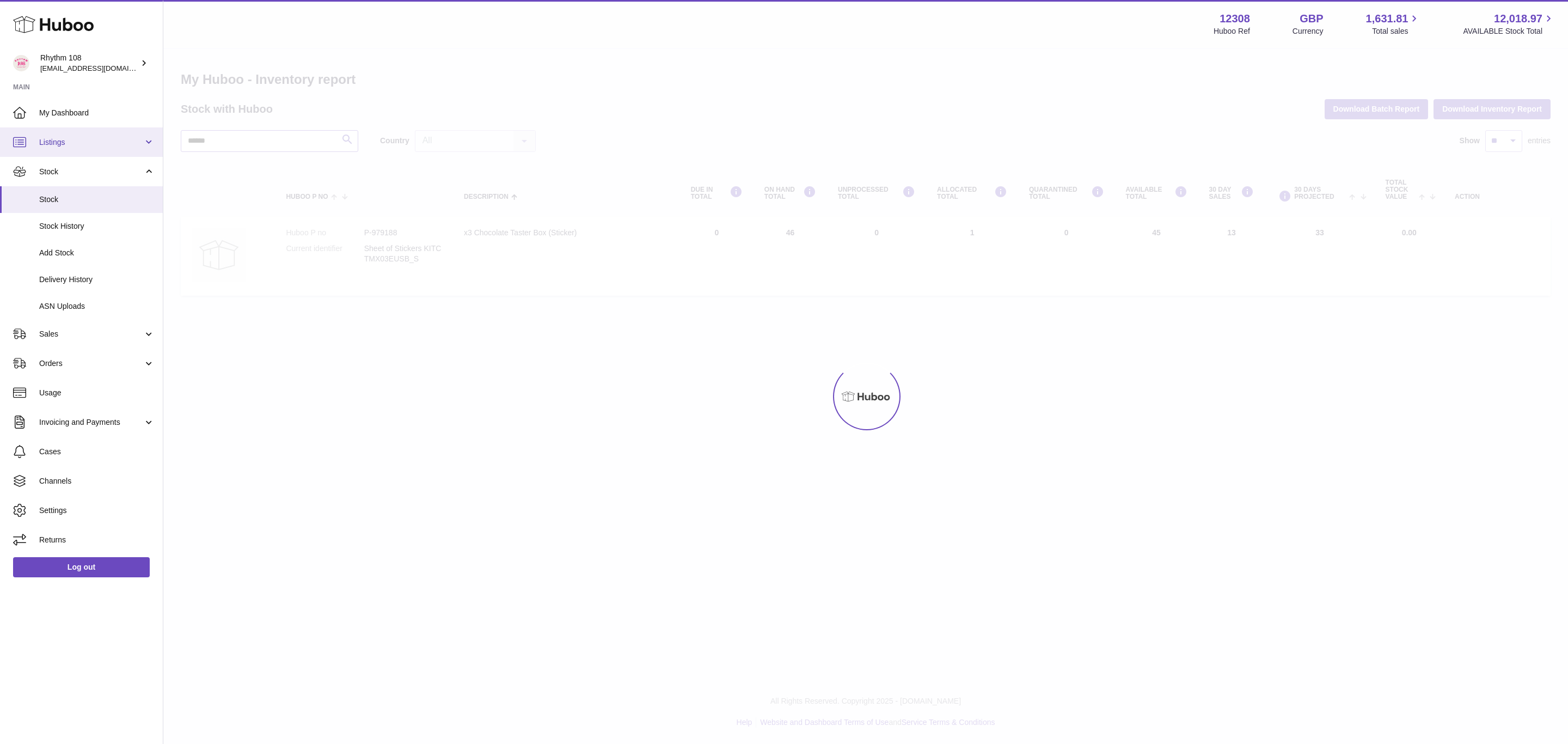
type input "******"
